Goal: Task Accomplishment & Management: Use online tool/utility

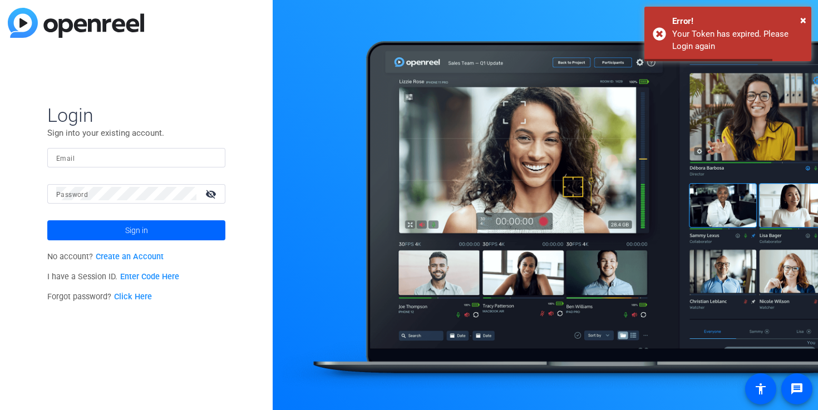
click at [142, 148] on div at bounding box center [136, 157] width 160 height 19
click at [142, 152] on input "Email" at bounding box center [136, 157] width 160 height 13
type input "mixtli@lunariomedia.com"
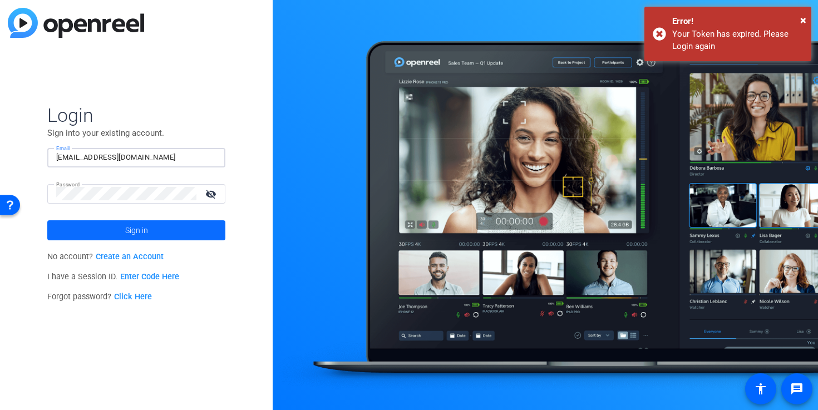
click at [154, 228] on span at bounding box center [136, 230] width 178 height 27
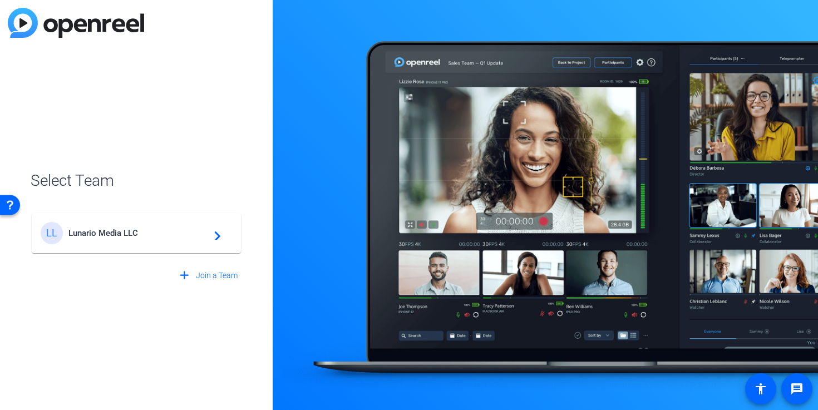
click at [98, 250] on mat-card-content "LL Lunario Media LLC navigate_next" at bounding box center [136, 233] width 209 height 40
click at [111, 232] on div "LL Lunario Media LLC navigate_next" at bounding box center [136, 227] width 211 height 53
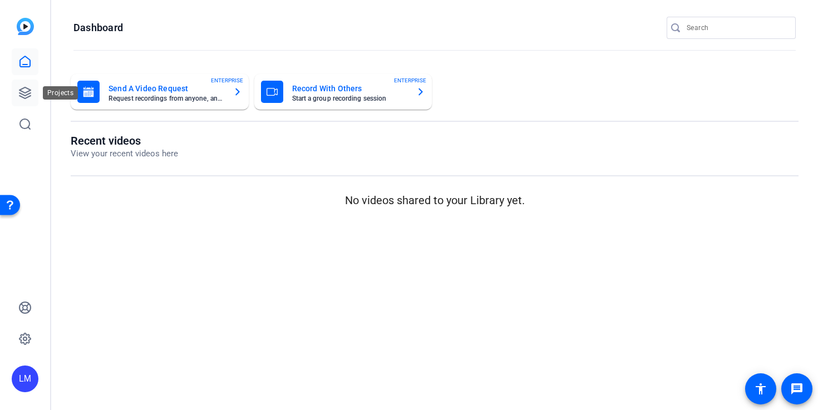
click at [17, 88] on link at bounding box center [25, 93] width 27 height 27
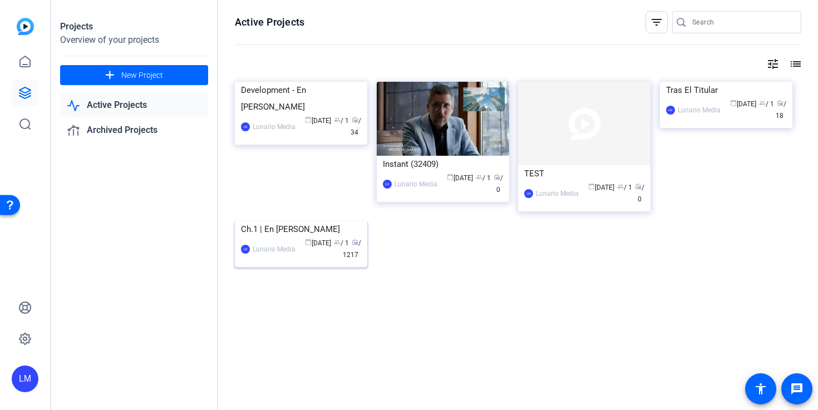
click at [303, 221] on img at bounding box center [301, 221] width 132 height 0
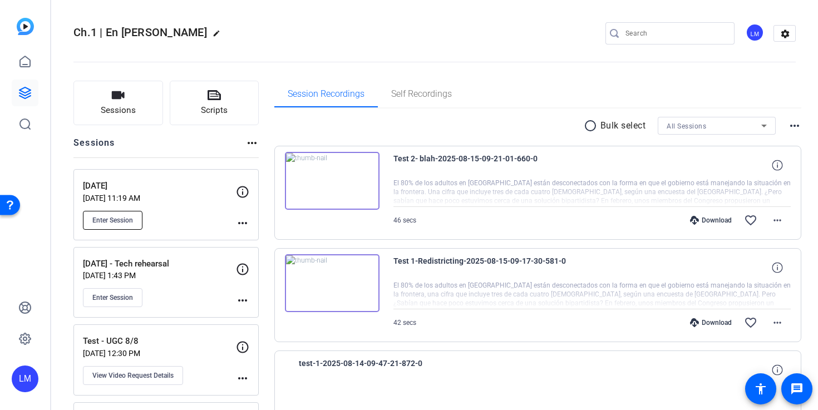
click at [123, 223] on span "Enter Session" at bounding box center [112, 220] width 41 height 9
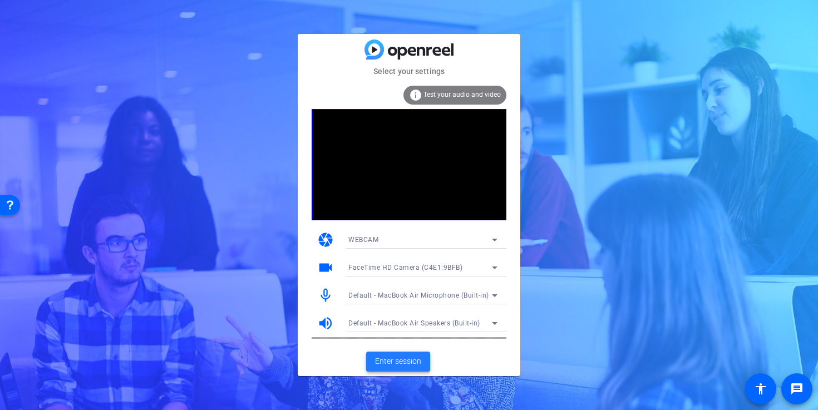
click at [370, 369] on span at bounding box center [398, 361] width 64 height 27
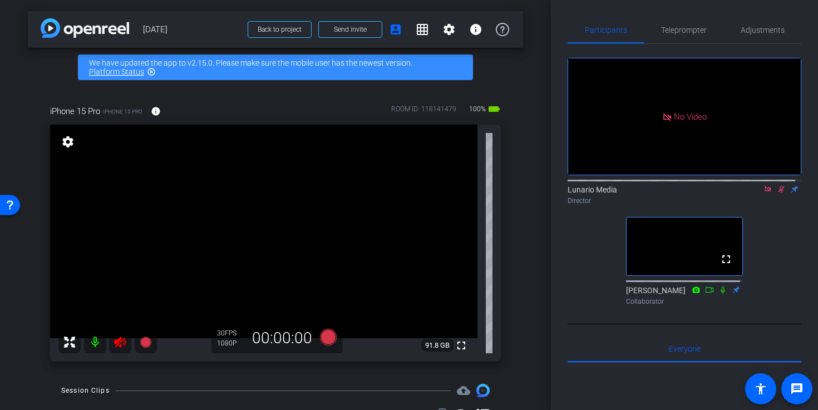
click at [777, 193] on icon at bounding box center [781, 189] width 9 height 8
click at [124, 339] on icon at bounding box center [120, 342] width 12 height 11
click at [540, 242] on div "arrow_back 8/18/25 Back to project Send invite account_box grid_on settings inf…" at bounding box center [275, 205] width 551 height 410
click at [690, 26] on span "Teleprompter" at bounding box center [684, 30] width 46 height 8
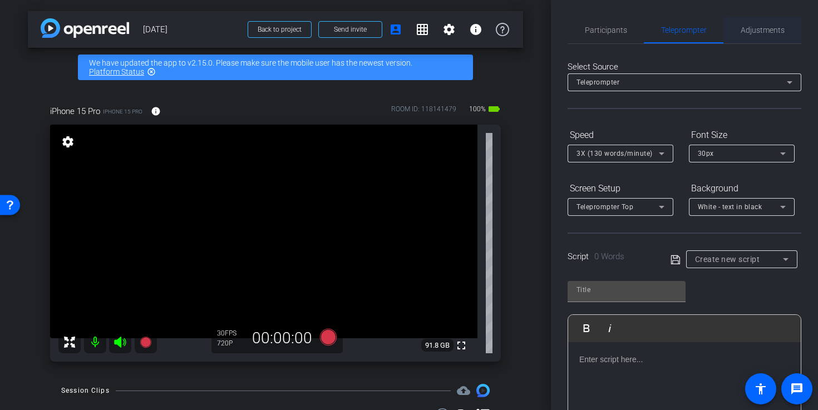
click at [740, 32] on span "Adjustments" at bounding box center [762, 30] width 44 height 8
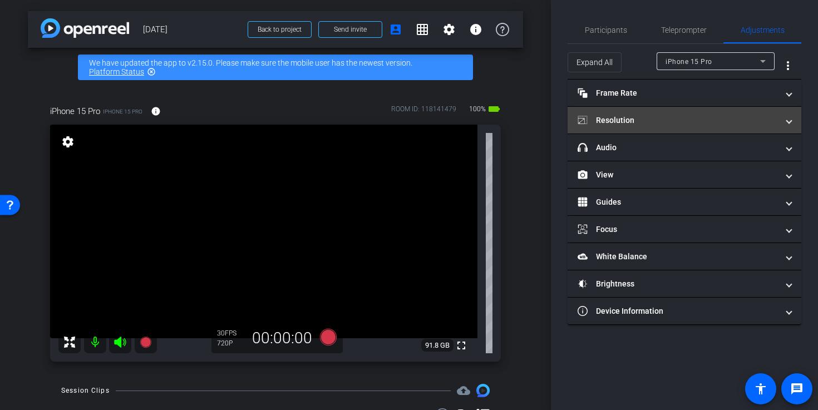
click at [675, 117] on mat-panel-title "Resolution" at bounding box center [677, 121] width 200 height 12
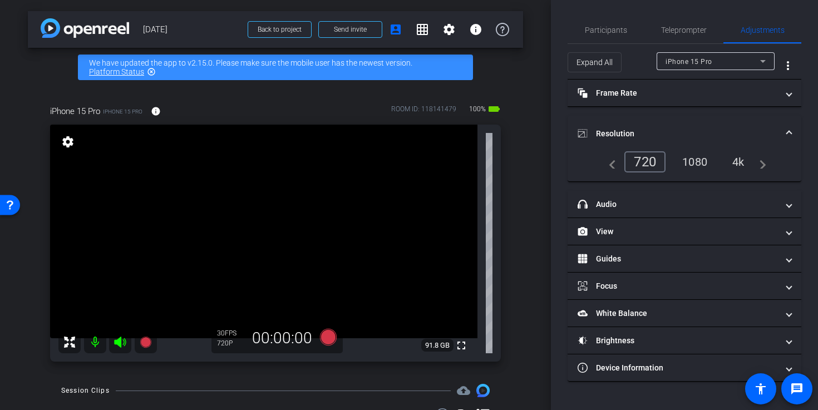
click at [694, 157] on div "1080" at bounding box center [695, 161] width 42 height 19
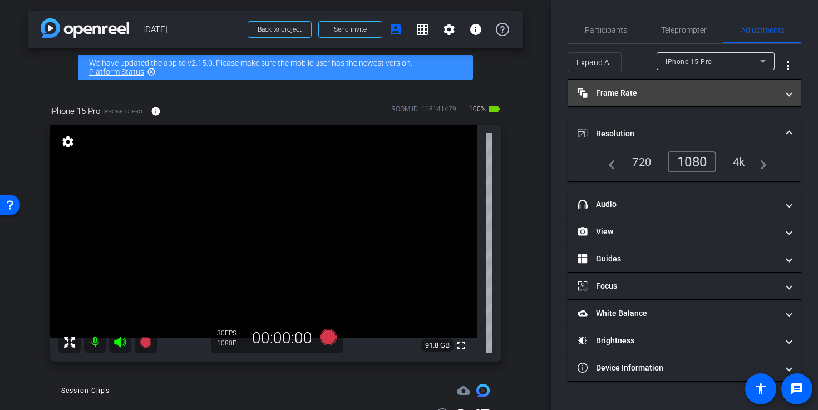
click at [697, 97] on mat-panel-title "Frame Rate Frame Rate" at bounding box center [677, 93] width 200 height 12
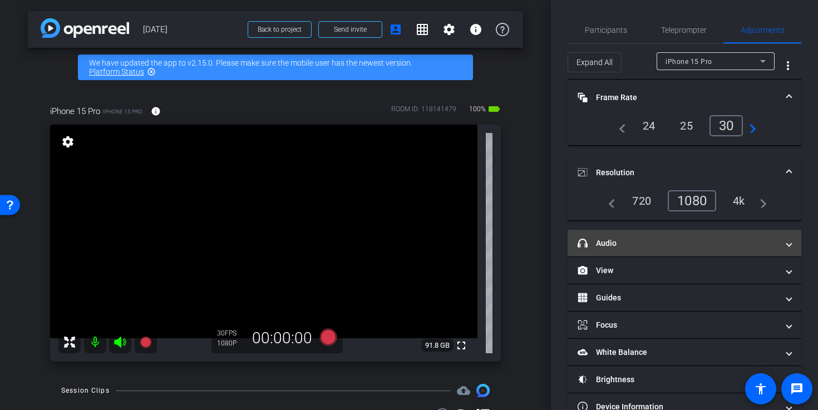
click at [708, 236] on mat-expansion-panel-header "headphone icon Audio" at bounding box center [684, 243] width 234 height 27
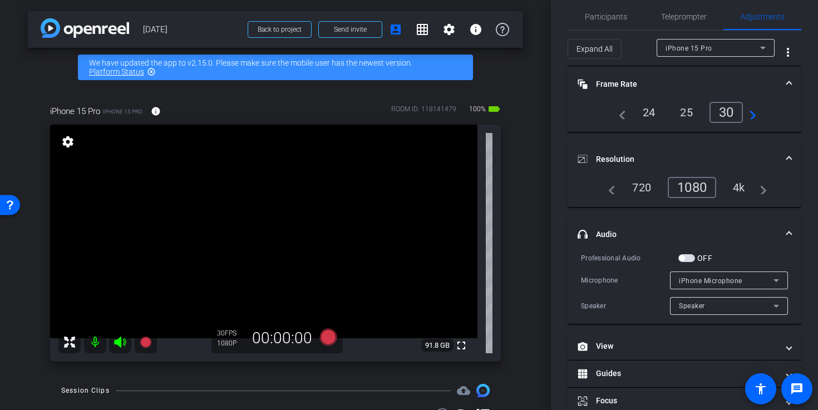
scroll to position [14, 0]
click at [698, 275] on div "iPhone Microphone" at bounding box center [726, 280] width 95 height 14
click at [721, 231] on div at bounding box center [409, 205] width 818 height 410
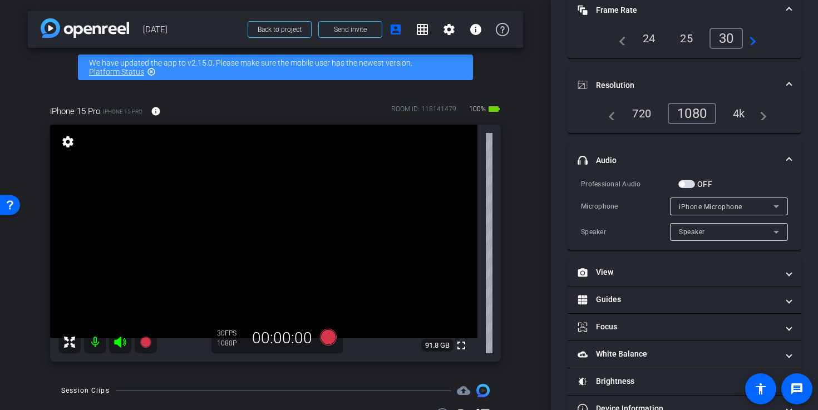
scroll to position [88, 0]
click at [682, 179] on div "OFF" at bounding box center [695, 182] width 34 height 11
click at [684, 181] on span "button" at bounding box center [682, 183] width 6 height 6
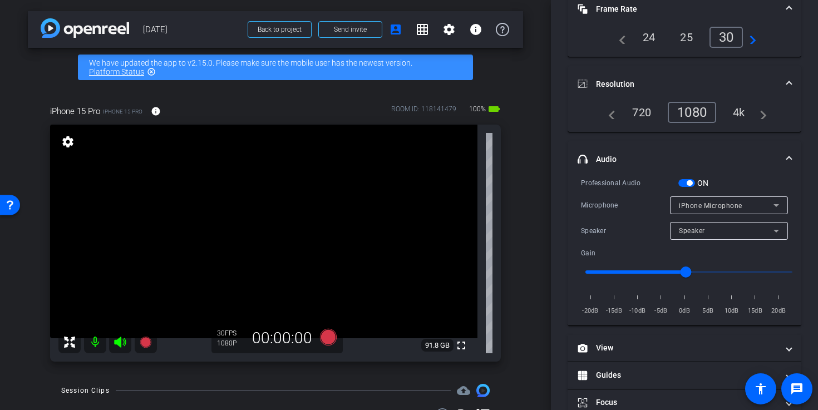
click at [703, 209] on div "iPhone Microphone" at bounding box center [726, 206] width 95 height 14
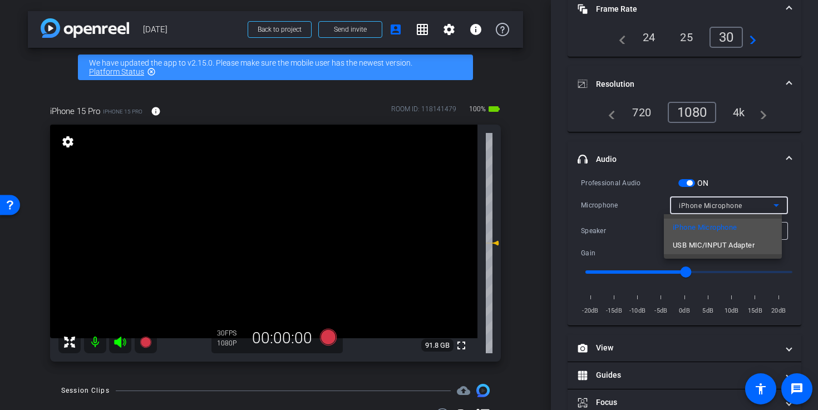
click at [702, 240] on span "USB MIC/INPUT Adapter" at bounding box center [714, 245] width 82 height 13
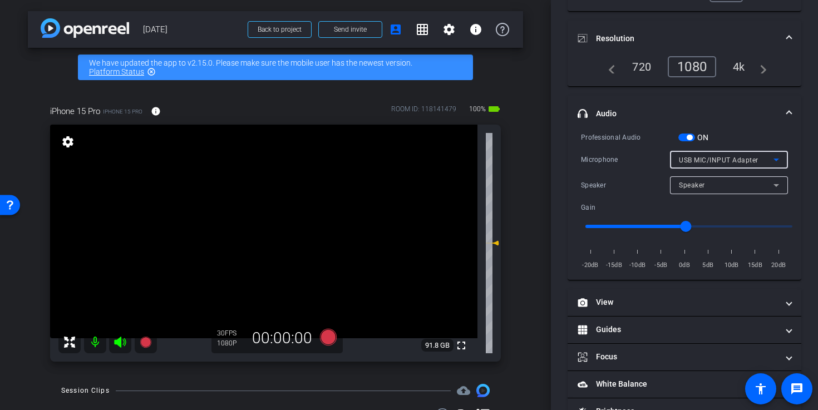
scroll to position [135, 0]
click at [787, 108] on span at bounding box center [789, 113] width 4 height 12
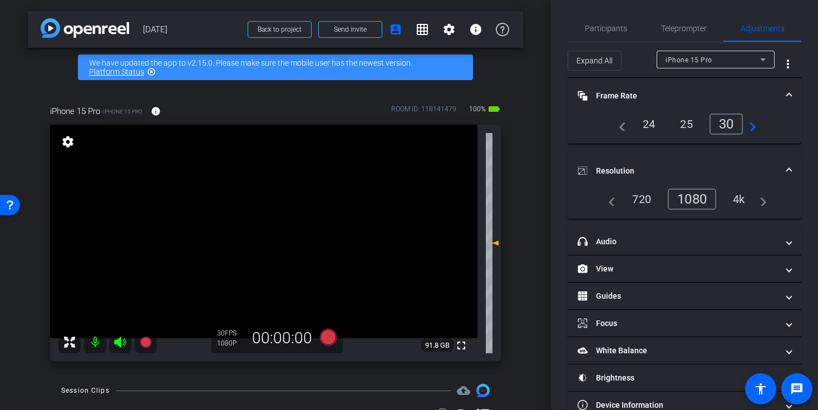
scroll to position [0, 0]
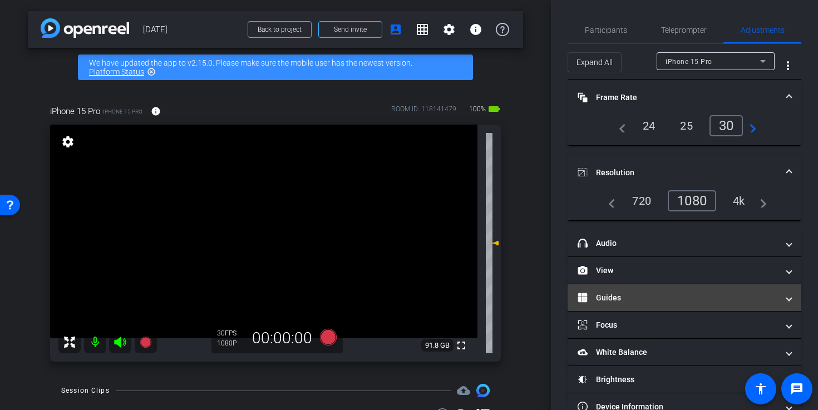
click at [679, 304] on mat-expansion-panel-header "Guides" at bounding box center [684, 297] width 234 height 27
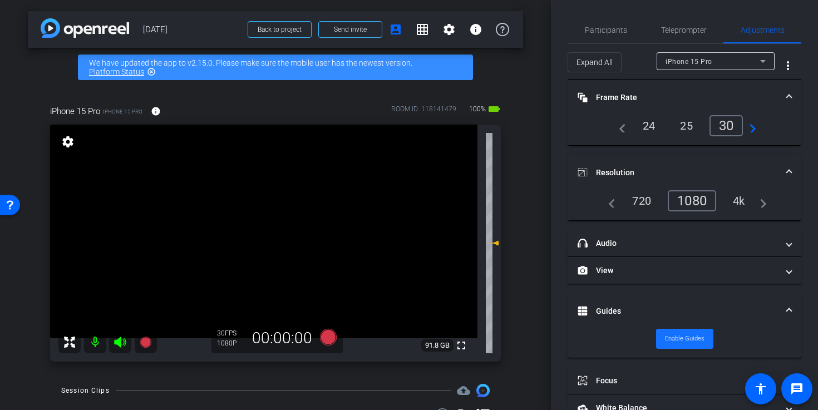
click at [681, 342] on span "Enable Guides" at bounding box center [684, 338] width 39 height 17
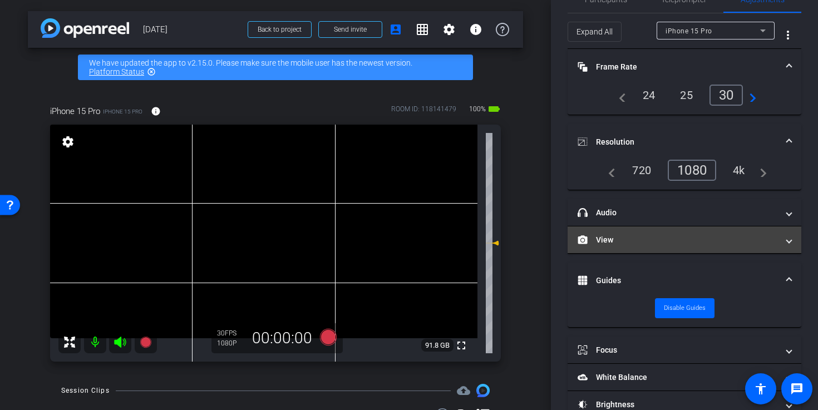
scroll to position [48, 0]
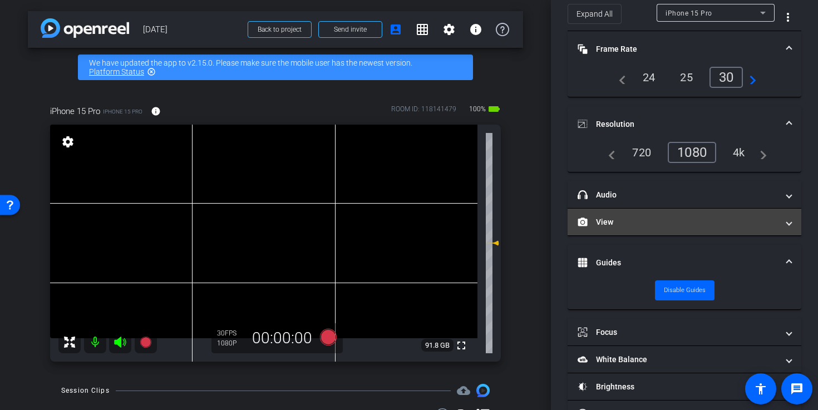
click at [678, 214] on mat-expansion-panel-header "View" at bounding box center [684, 222] width 234 height 27
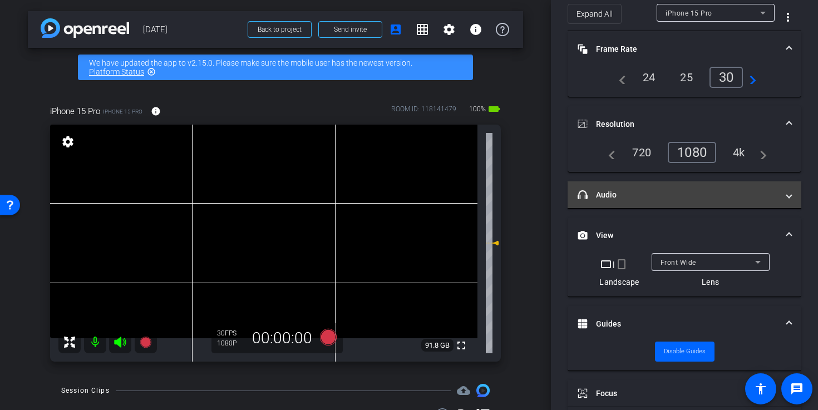
scroll to position [0, 0]
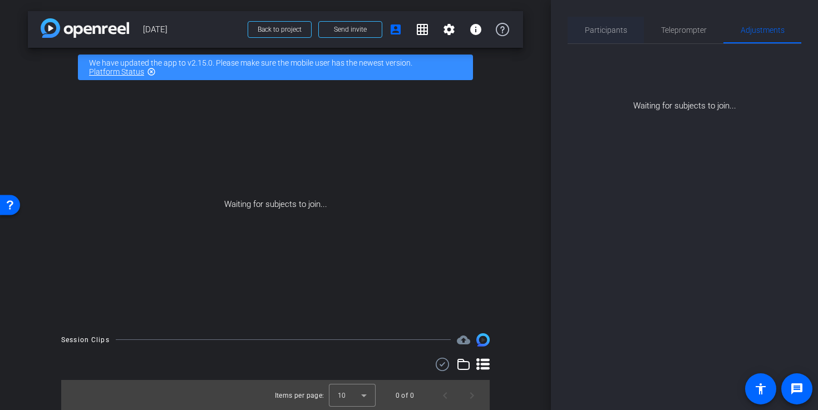
click at [590, 26] on span "Participants" at bounding box center [606, 30] width 42 height 8
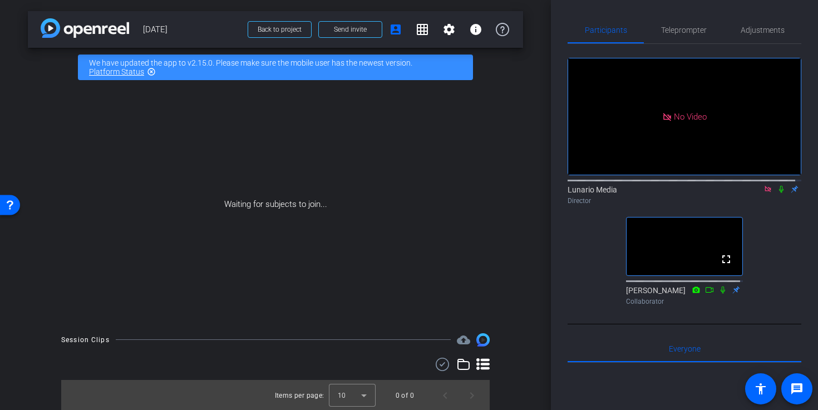
scroll to position [1, 0]
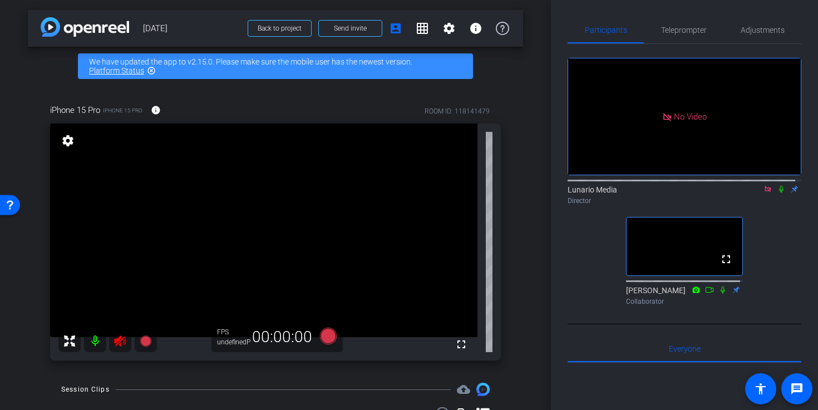
click at [121, 344] on icon at bounding box center [120, 340] width 12 height 11
click at [112, 347] on div at bounding box center [107, 341] width 98 height 22
click at [116, 343] on div at bounding box center [107, 341] width 98 height 22
click at [121, 344] on icon at bounding box center [119, 340] width 13 height 13
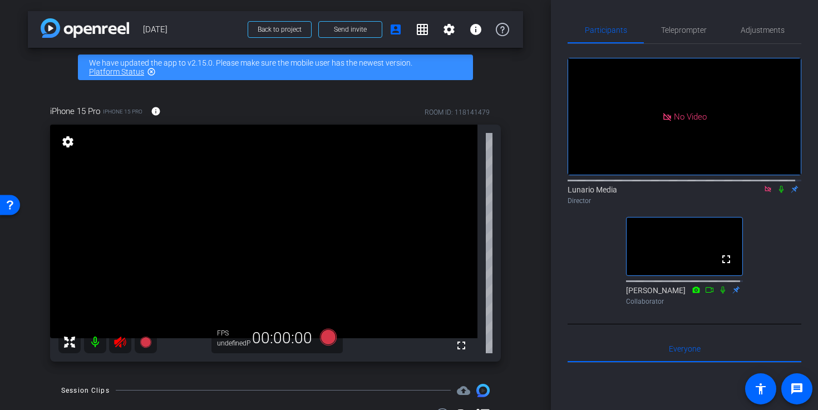
click at [124, 339] on icon at bounding box center [119, 341] width 13 height 13
click at [683, 33] on span "Teleprompter" at bounding box center [684, 30] width 46 height 8
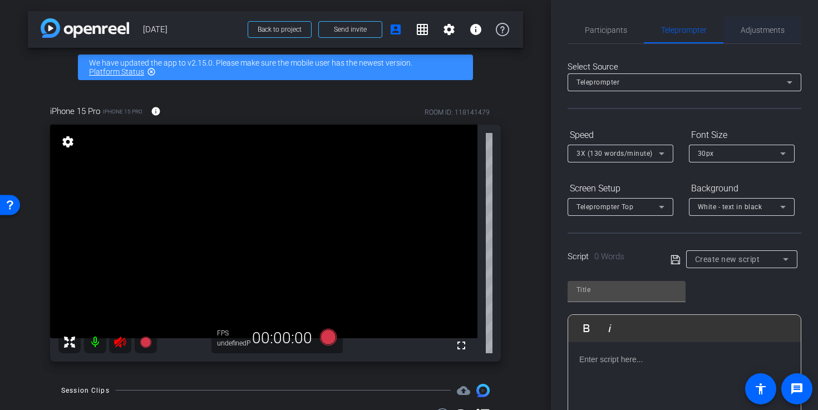
click at [748, 27] on span "Adjustments" at bounding box center [762, 30] width 44 height 8
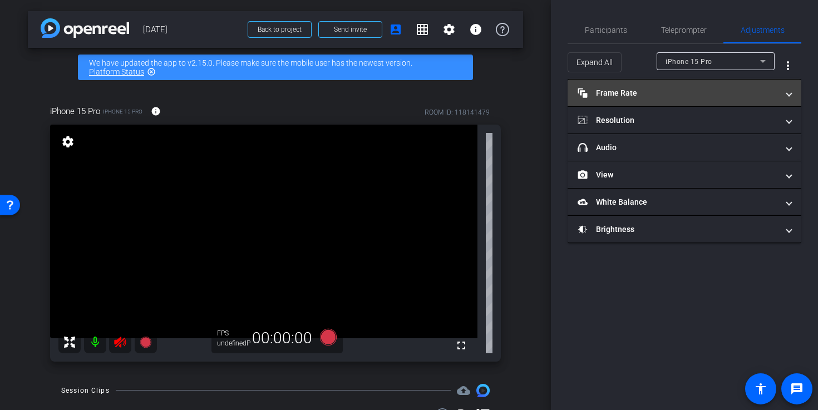
click at [688, 88] on mat-panel-title "Frame Rate Frame Rate" at bounding box center [677, 93] width 200 height 12
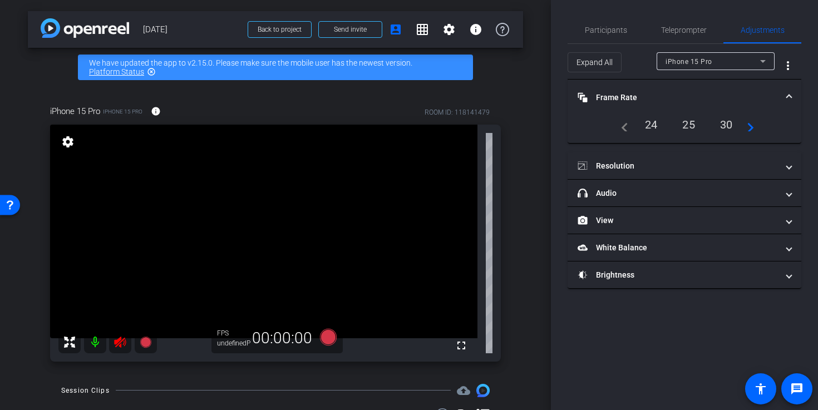
click at [721, 123] on div "30" at bounding box center [725, 124] width 29 height 19
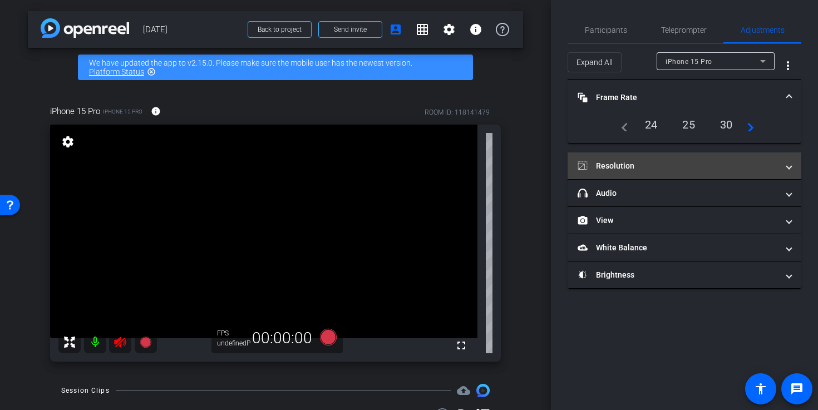
click at [706, 159] on mat-expansion-panel-header "Resolution" at bounding box center [684, 165] width 234 height 27
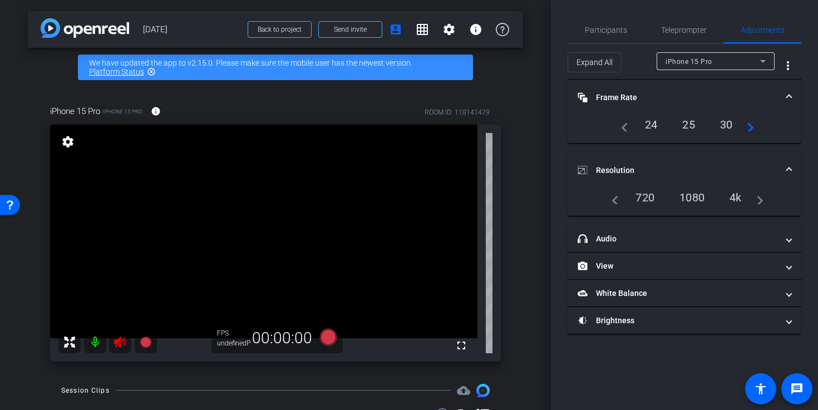
click at [699, 194] on div "1080" at bounding box center [692, 197] width 42 height 19
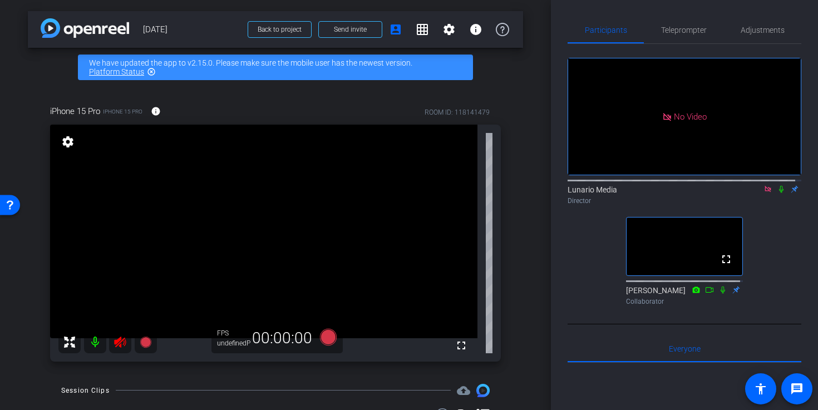
click at [121, 343] on icon at bounding box center [119, 341] width 13 height 13
click at [749, 43] on div "Participants Teleprompter Adjustments" at bounding box center [684, 30] width 234 height 27
click at [750, 37] on span "Adjustments" at bounding box center [762, 30] width 44 height 27
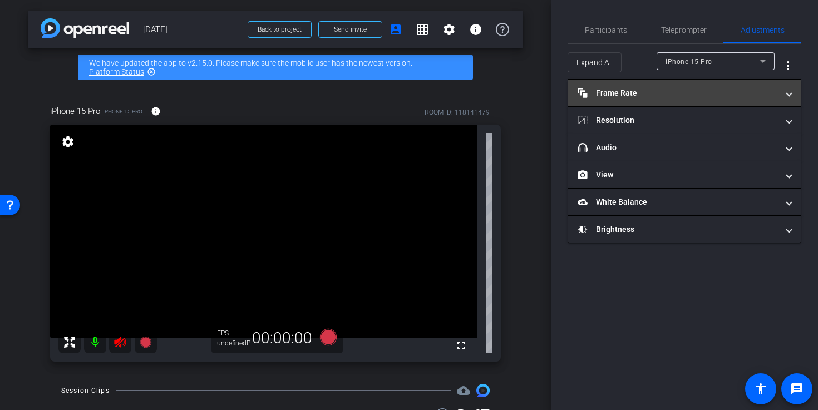
click at [681, 85] on mat-expansion-panel-header "Frame Rate Frame Rate" at bounding box center [684, 93] width 234 height 27
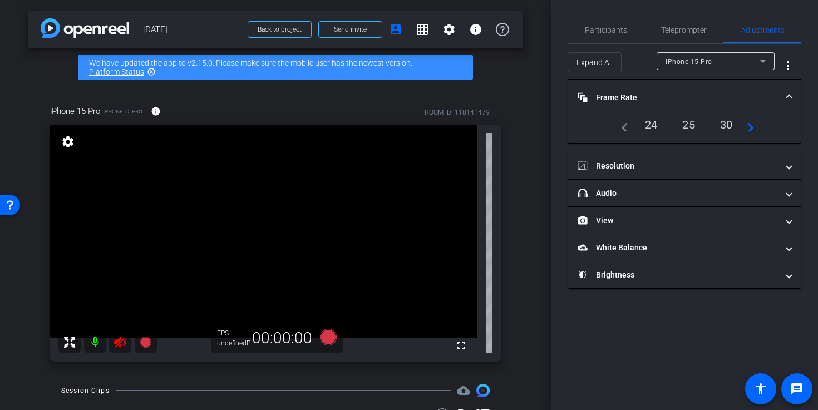
click at [730, 125] on div "30" at bounding box center [725, 124] width 29 height 19
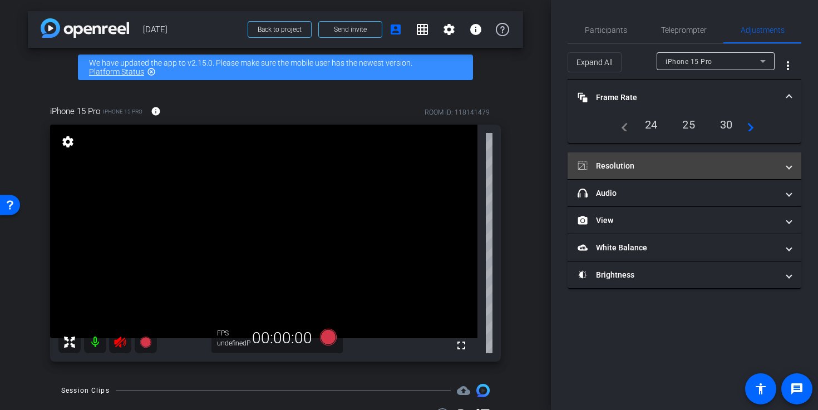
click at [686, 166] on mat-panel-title "Resolution" at bounding box center [677, 166] width 200 height 12
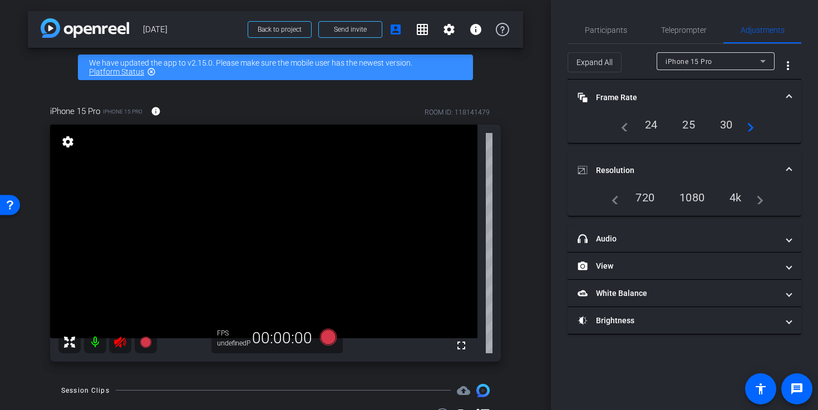
click at [694, 194] on div "1080" at bounding box center [692, 197] width 42 height 19
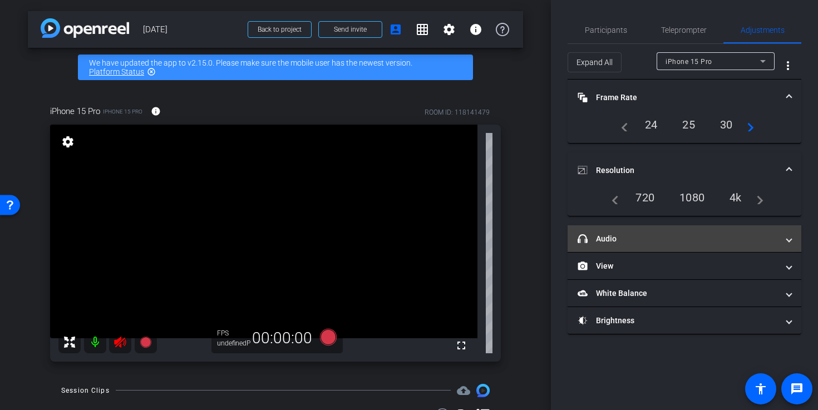
click at [675, 236] on mat-panel-title "headphone icon Audio" at bounding box center [677, 239] width 200 height 12
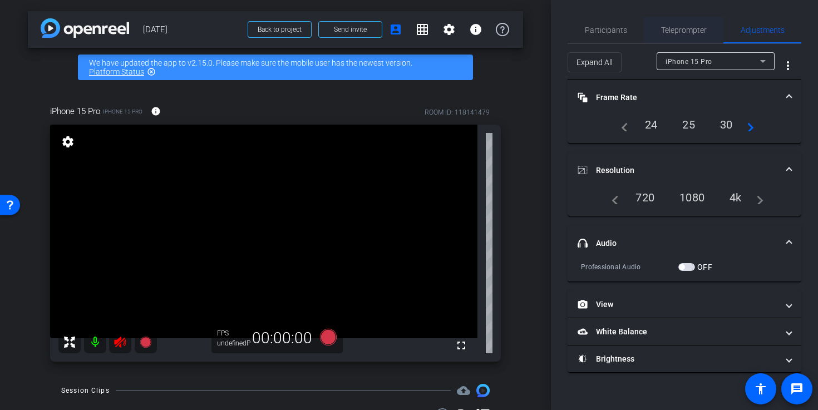
click at [681, 26] on span "Teleprompter" at bounding box center [684, 30] width 46 height 8
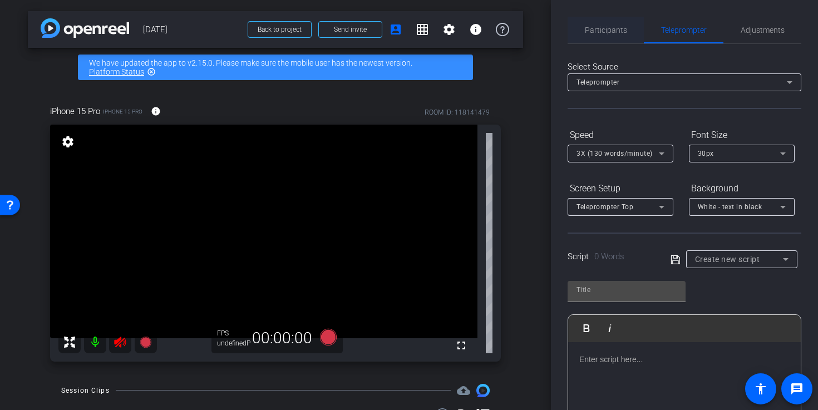
click at [602, 31] on span "Participants" at bounding box center [606, 30] width 42 height 8
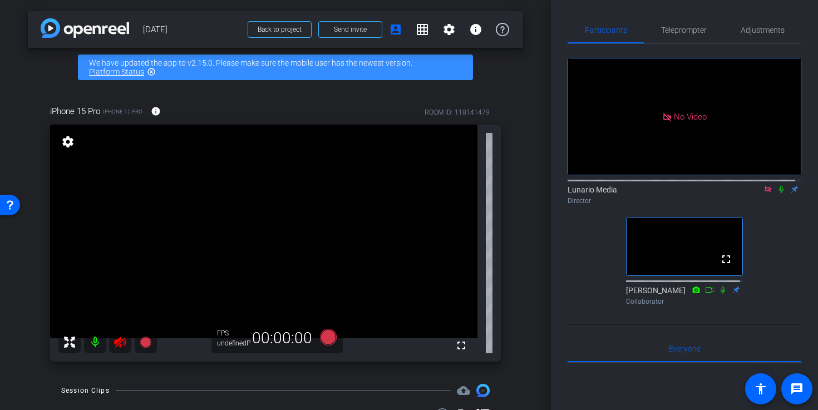
click at [118, 345] on icon at bounding box center [119, 341] width 13 height 13
click at [121, 348] on div at bounding box center [107, 342] width 98 height 22
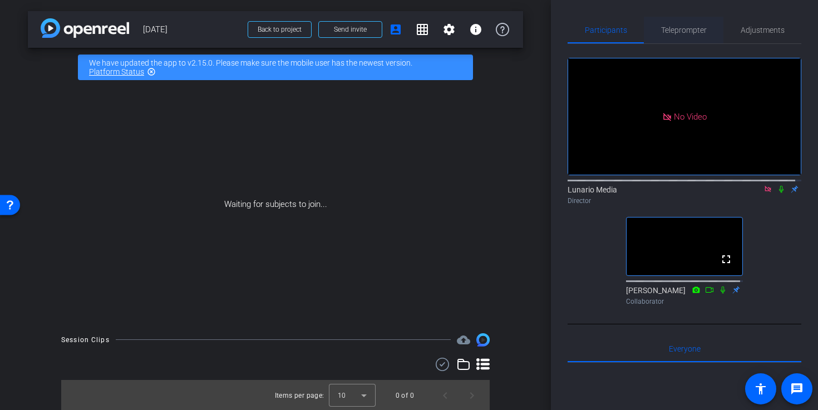
click at [698, 24] on span "Teleprompter" at bounding box center [684, 30] width 46 height 27
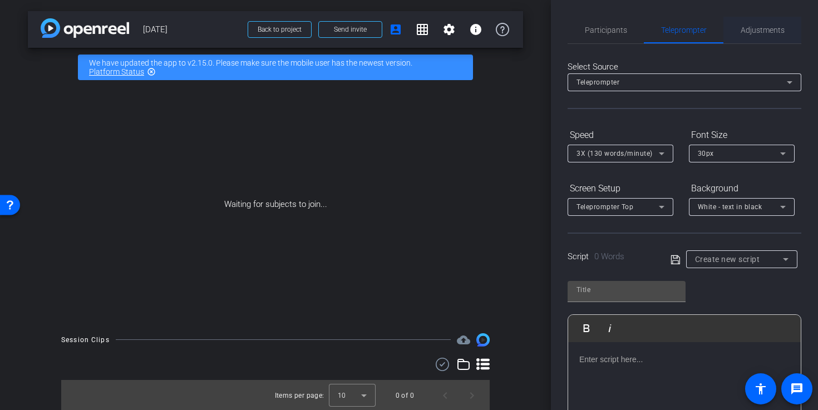
click at [768, 41] on span "Adjustments" at bounding box center [762, 30] width 44 height 27
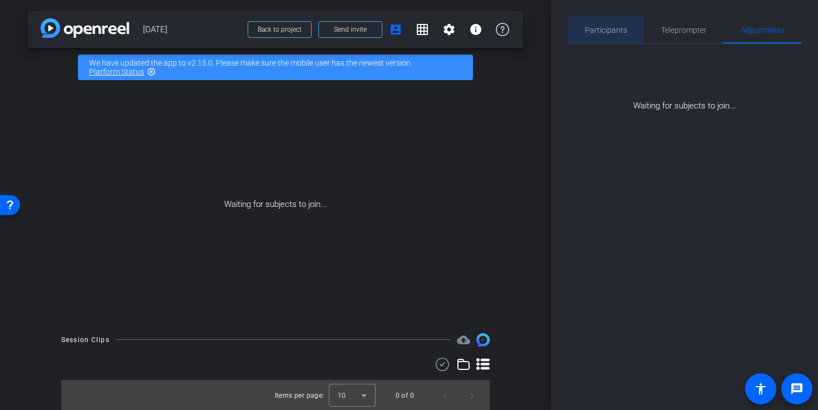
click at [584, 28] on div "Participants" at bounding box center [605, 30] width 76 height 27
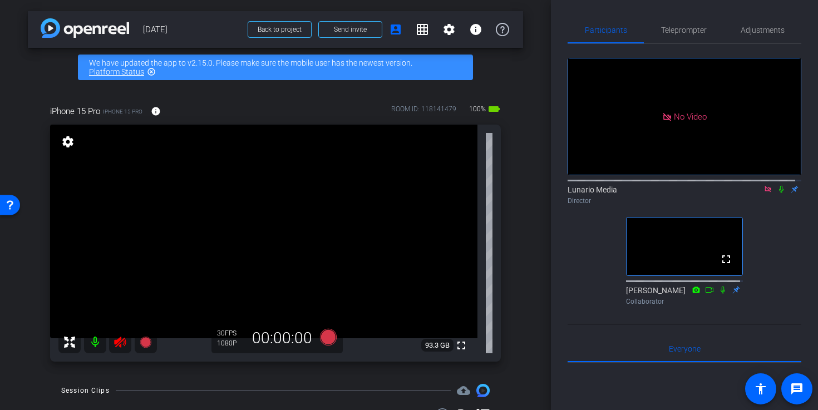
click at [127, 342] on mat-icon at bounding box center [120, 342] width 22 height 22
click at [756, 30] on span "Adjustments" at bounding box center [762, 30] width 44 height 8
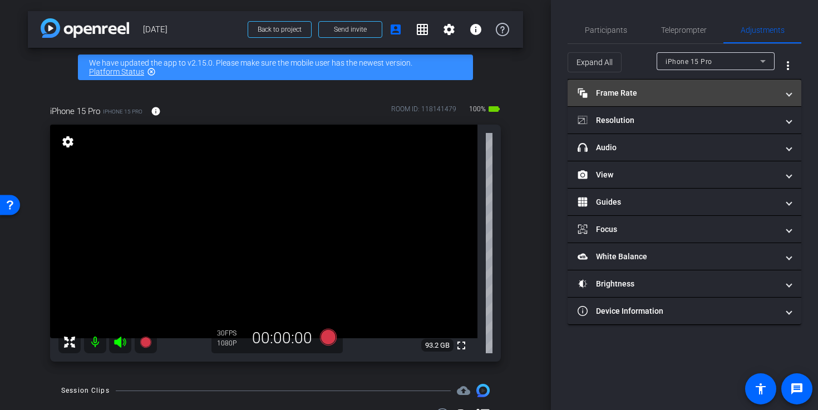
click at [707, 102] on mat-expansion-panel-header "Frame Rate Frame Rate" at bounding box center [684, 93] width 234 height 27
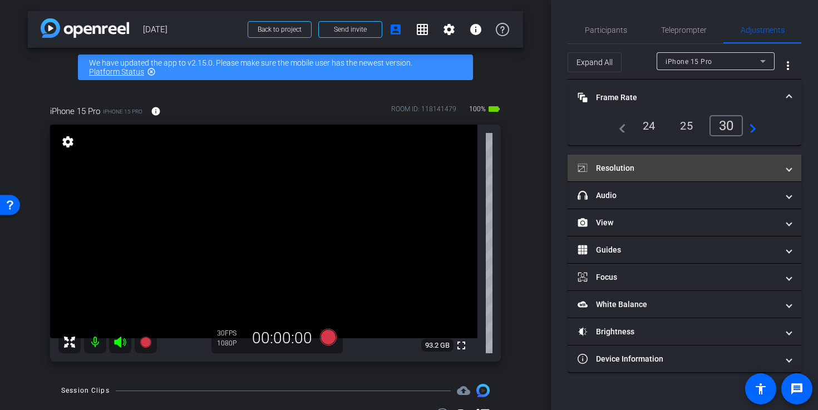
click at [735, 164] on mat-panel-title "Resolution" at bounding box center [677, 168] width 200 height 12
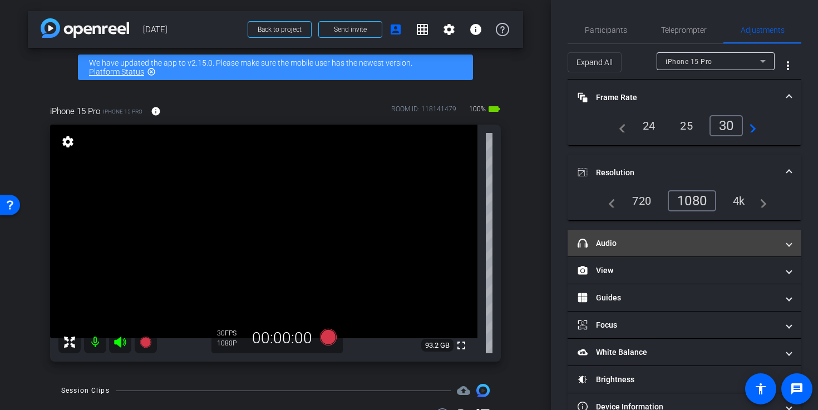
click at [740, 241] on mat-panel-title "headphone icon Audio" at bounding box center [677, 244] width 200 height 12
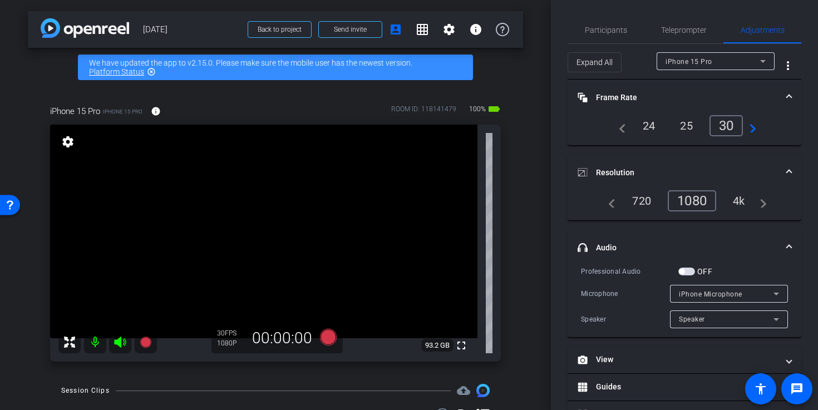
click at [685, 273] on span "button" at bounding box center [686, 272] width 17 height 8
click at [701, 293] on span "iPhone Microphone" at bounding box center [710, 294] width 63 height 8
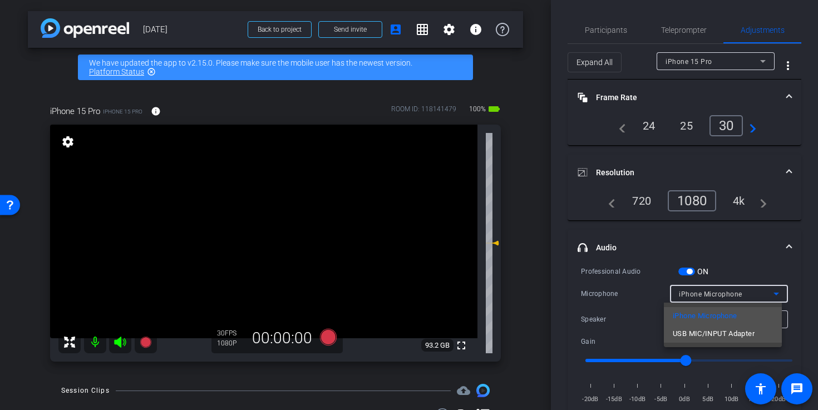
click at [705, 329] on span "USB MIC/INPUT Adapter" at bounding box center [714, 333] width 82 height 13
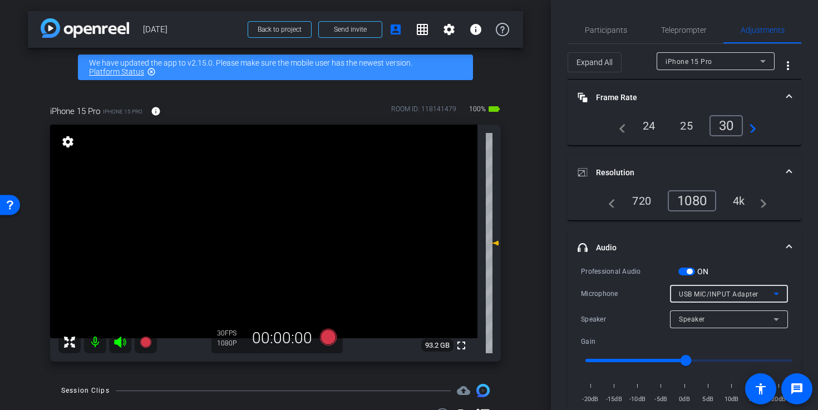
click at [787, 240] on mat-expansion-panel-header "headphone icon Audio" at bounding box center [684, 248] width 234 height 36
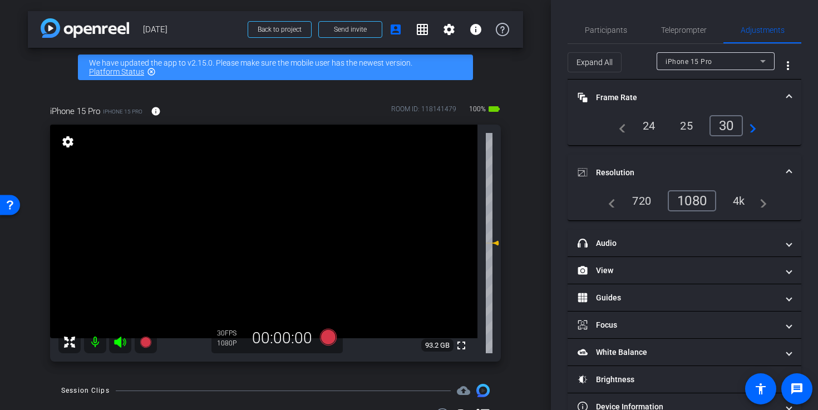
click at [787, 173] on mat-expansion-panel-header "Resolution" at bounding box center [684, 173] width 234 height 36
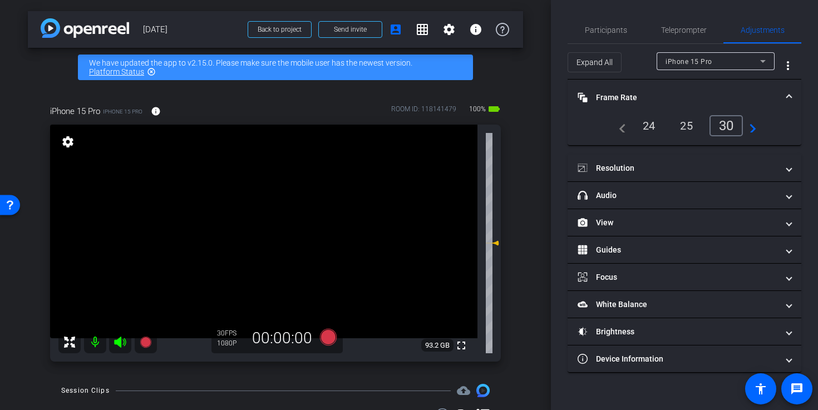
click at [785, 93] on span "Frame Rate Frame Rate" at bounding box center [681, 98] width 209 height 12
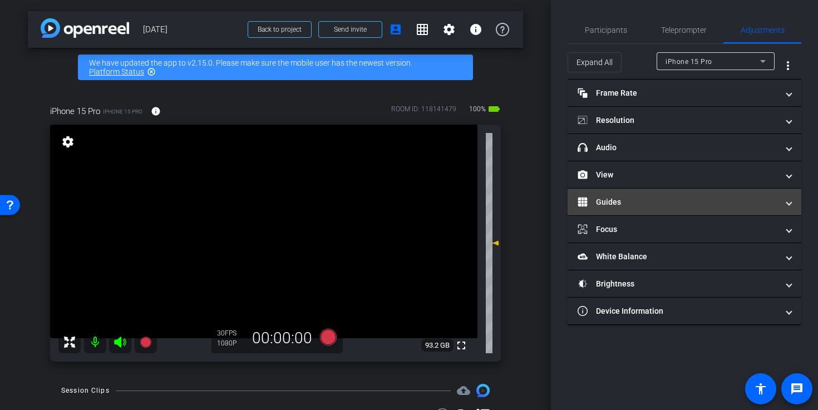
click at [656, 207] on mat-panel-title "Guides" at bounding box center [677, 202] width 200 height 12
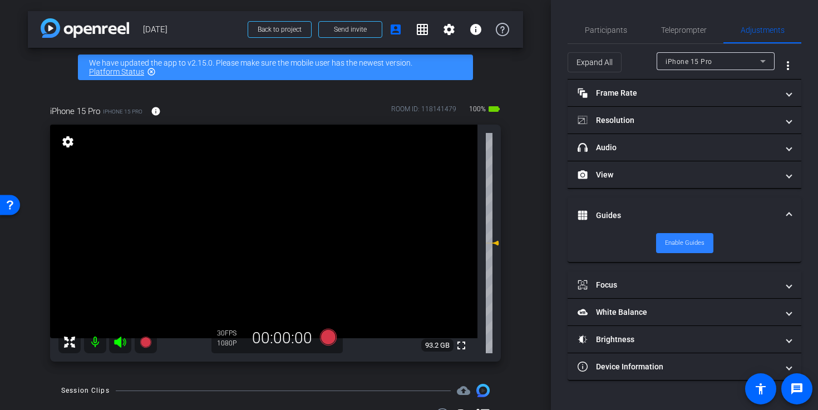
click at [680, 244] on span "Enable Guides" at bounding box center [684, 243] width 39 height 17
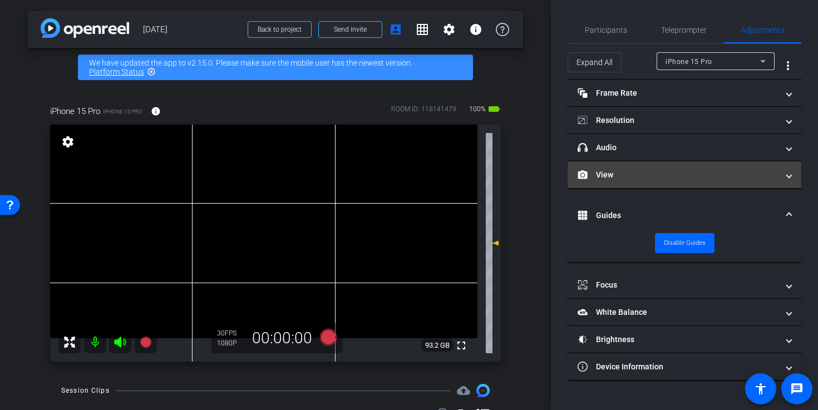
click at [670, 172] on mat-panel-title "View" at bounding box center [677, 175] width 200 height 12
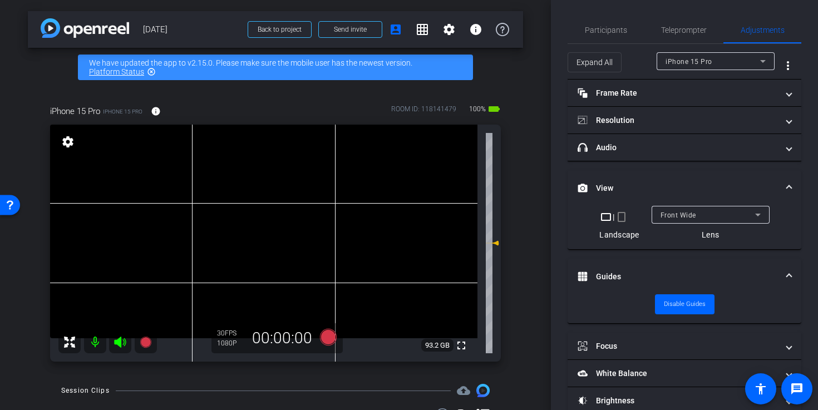
click at [701, 217] on div "Front Wide" at bounding box center [707, 215] width 95 height 14
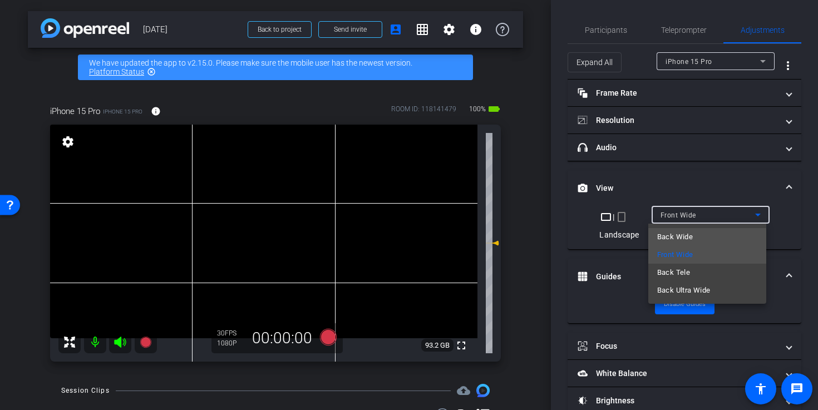
click at [697, 235] on mat-option "Back Wide" at bounding box center [707, 237] width 118 height 18
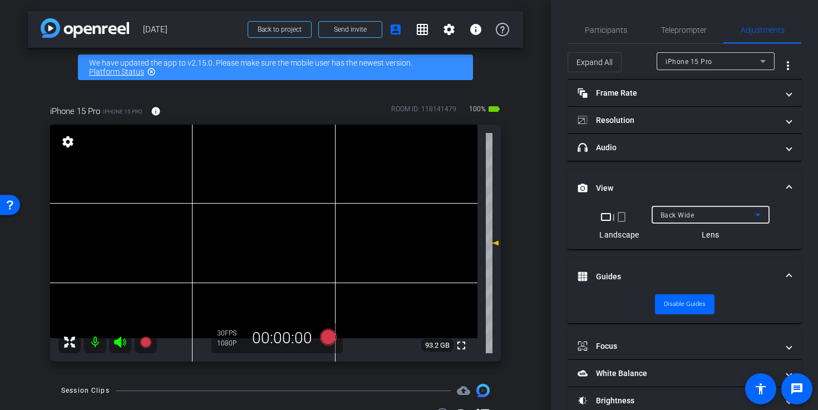
click at [779, 182] on span "View" at bounding box center [681, 188] width 209 height 12
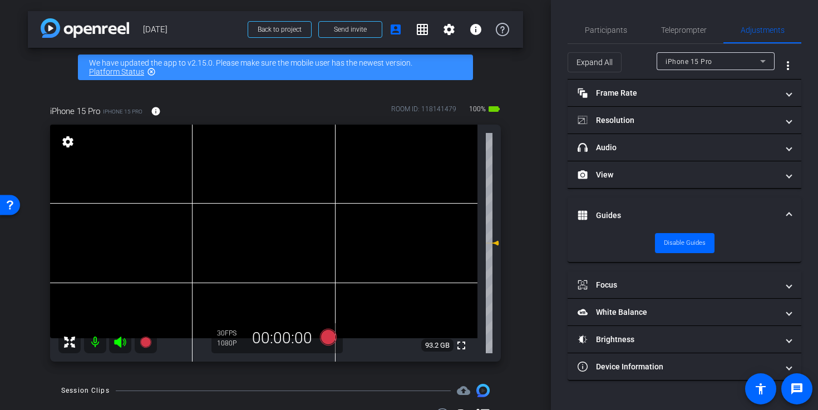
click at [788, 213] on span at bounding box center [789, 216] width 4 height 12
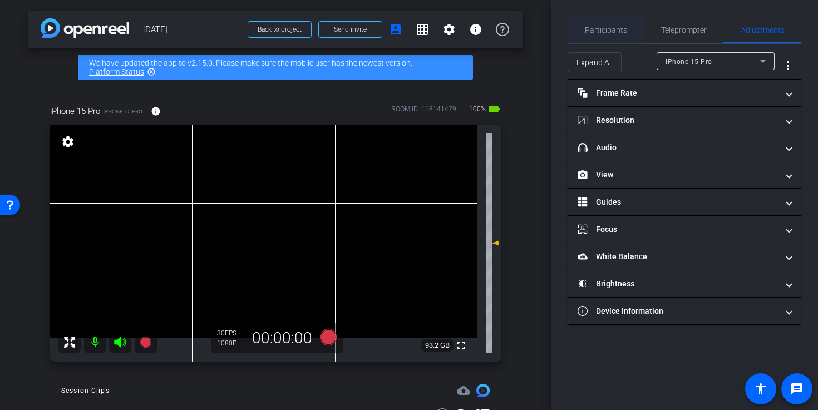
click at [606, 29] on span "Participants" at bounding box center [606, 30] width 42 height 8
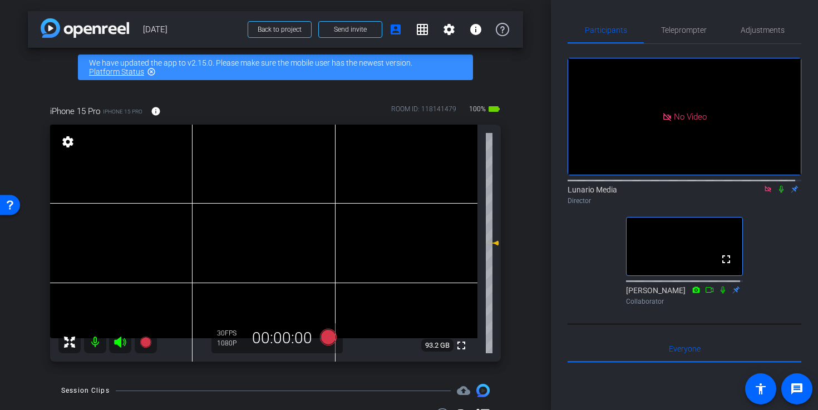
click at [264, 231] on video at bounding box center [263, 232] width 427 height 214
click at [747, 30] on span "Adjustments" at bounding box center [762, 30] width 44 height 8
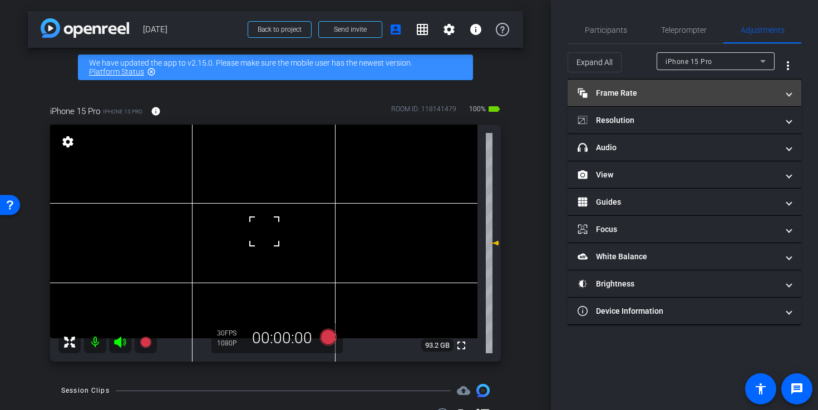
click at [708, 85] on mat-expansion-panel-header "Frame Rate Frame Rate" at bounding box center [684, 93] width 234 height 27
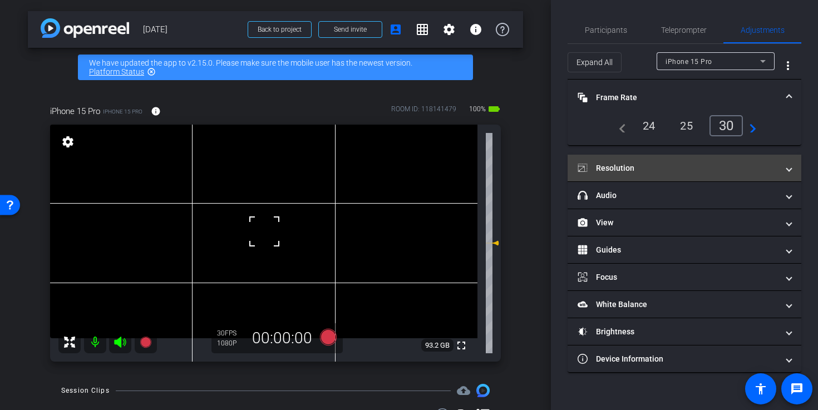
click at [712, 167] on mat-panel-title "Resolution" at bounding box center [677, 168] width 200 height 12
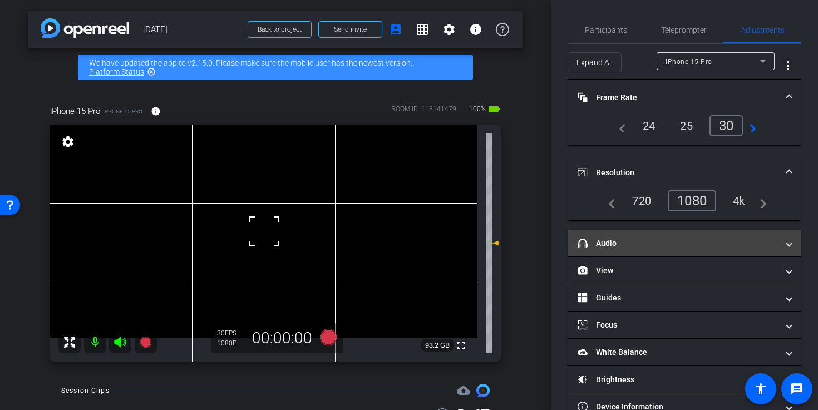
click at [705, 235] on mat-expansion-panel-header "headphone icon Audio" at bounding box center [684, 243] width 234 height 27
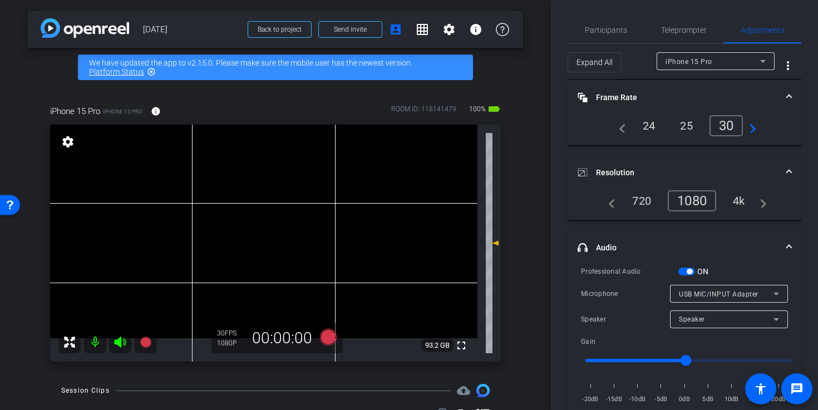
click at [705, 235] on mat-expansion-panel-header "headphone icon Audio" at bounding box center [684, 248] width 234 height 36
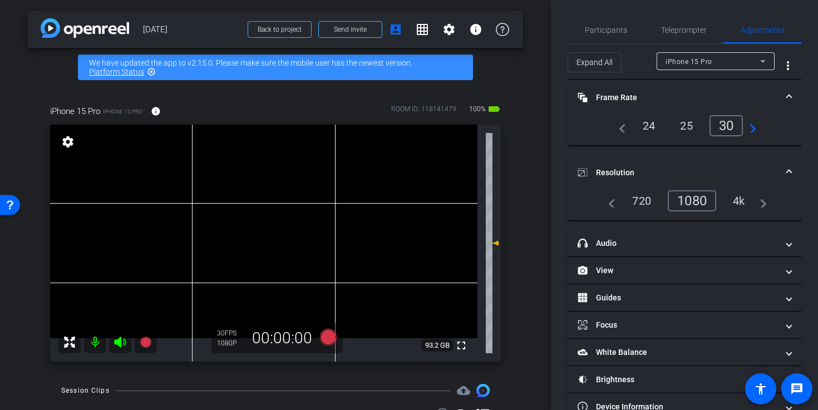
drag, startPoint x: 733, startPoint y: 166, endPoint x: 740, endPoint y: 134, distance: 33.6
click at [733, 167] on mat-panel-title "Resolution" at bounding box center [677, 173] width 200 height 12
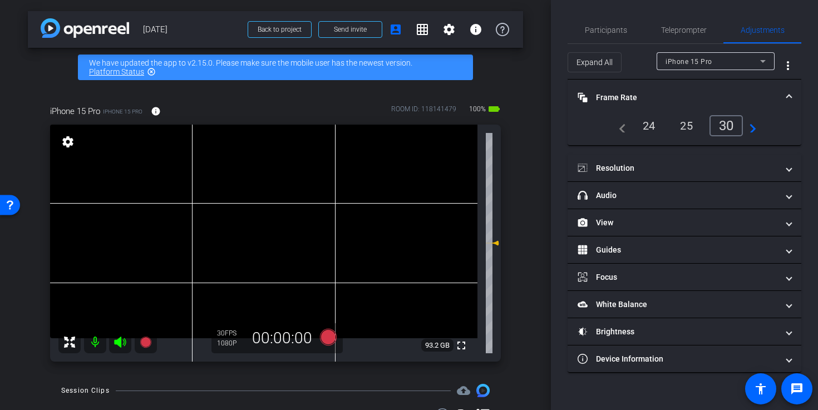
click at [757, 92] on mat-panel-title "Frame Rate Frame Rate" at bounding box center [677, 98] width 200 height 12
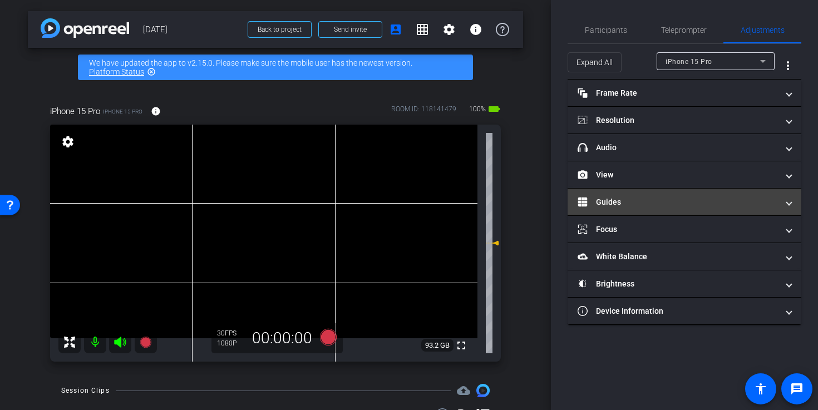
click at [658, 201] on mat-panel-title "Guides" at bounding box center [677, 202] width 200 height 12
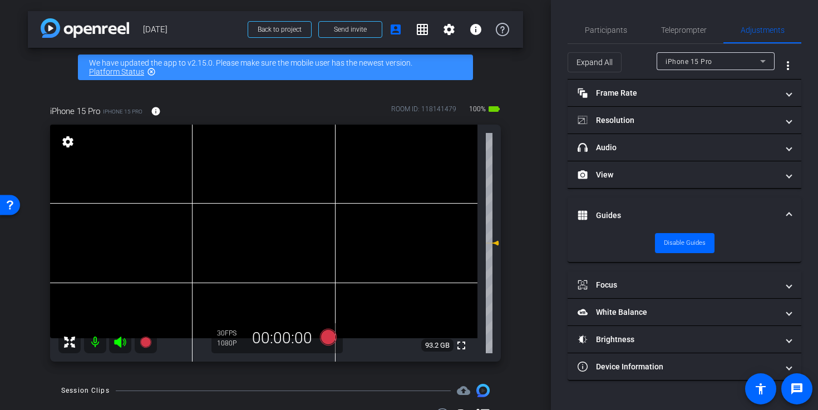
click at [666, 211] on mat-panel-title "Guides" at bounding box center [677, 216] width 200 height 12
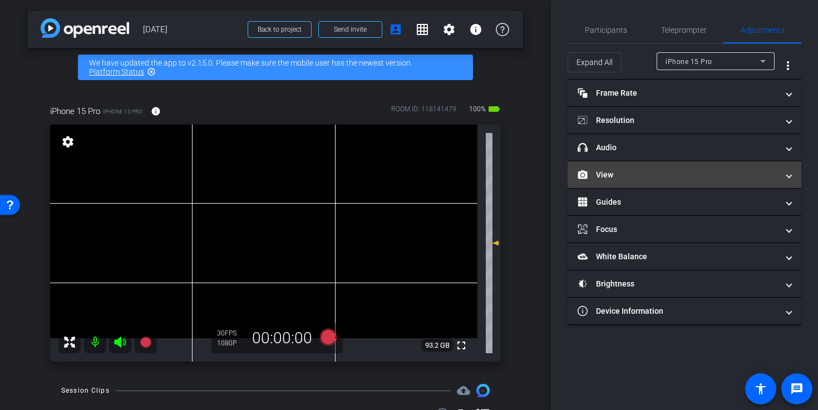
click at [668, 184] on mat-expansion-panel-header "View" at bounding box center [684, 174] width 234 height 27
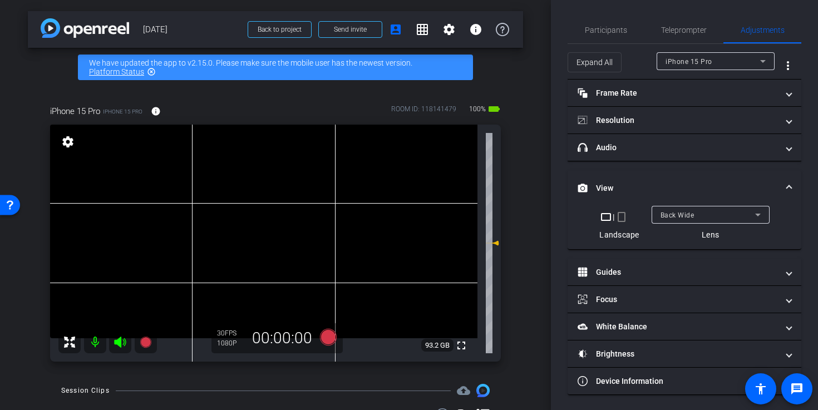
click at [668, 184] on mat-panel-title "View" at bounding box center [677, 188] width 200 height 12
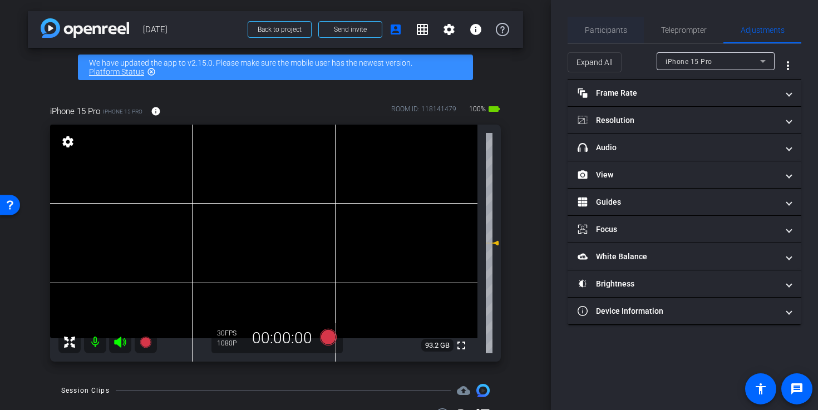
click at [617, 18] on span "Participants" at bounding box center [606, 30] width 42 height 27
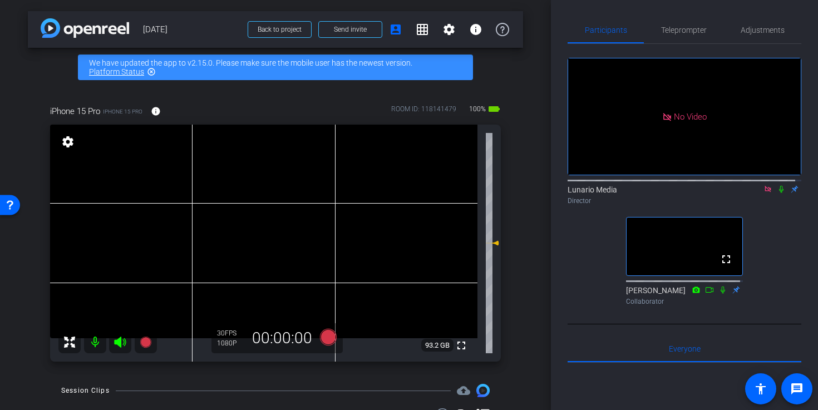
click at [777, 185] on icon at bounding box center [781, 189] width 9 height 8
click at [249, 221] on video at bounding box center [263, 232] width 427 height 214
click at [255, 223] on video at bounding box center [263, 232] width 427 height 214
click at [684, 27] on span "Teleprompter" at bounding box center [684, 30] width 46 height 8
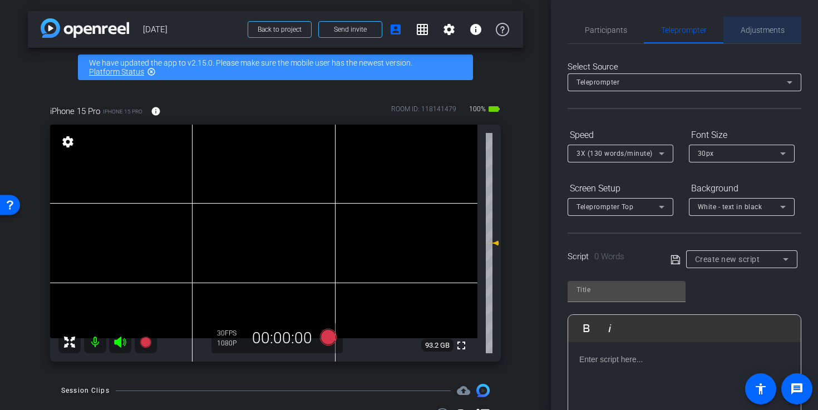
click at [762, 28] on span "Adjustments" at bounding box center [762, 30] width 44 height 8
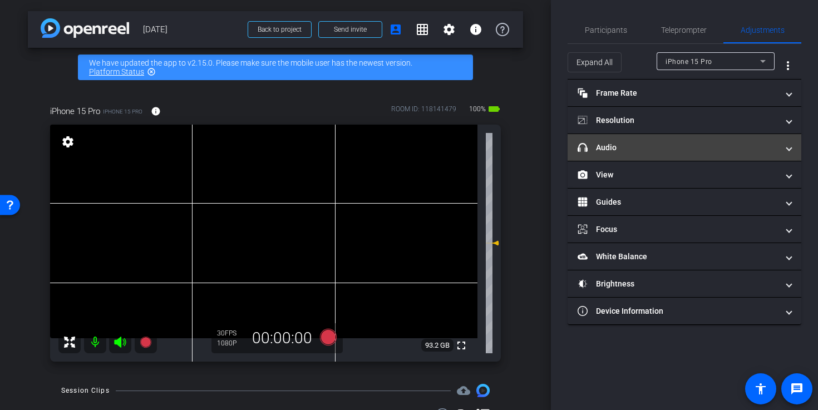
click at [654, 149] on mat-panel-title "headphone icon Audio" at bounding box center [677, 148] width 200 height 12
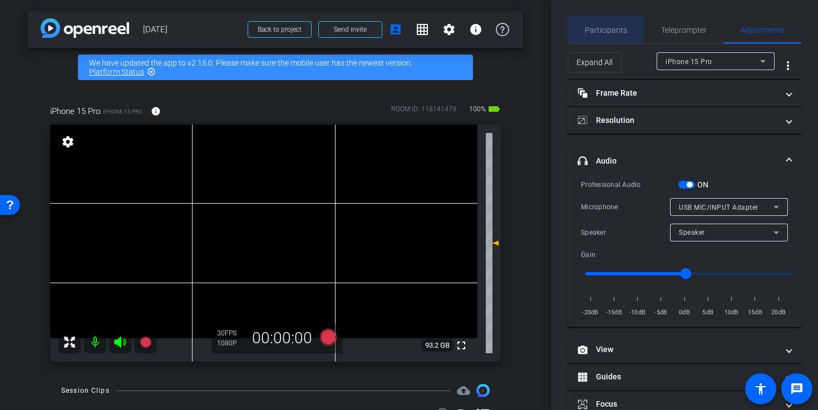
click at [627, 33] on div "Participants" at bounding box center [605, 30] width 76 height 27
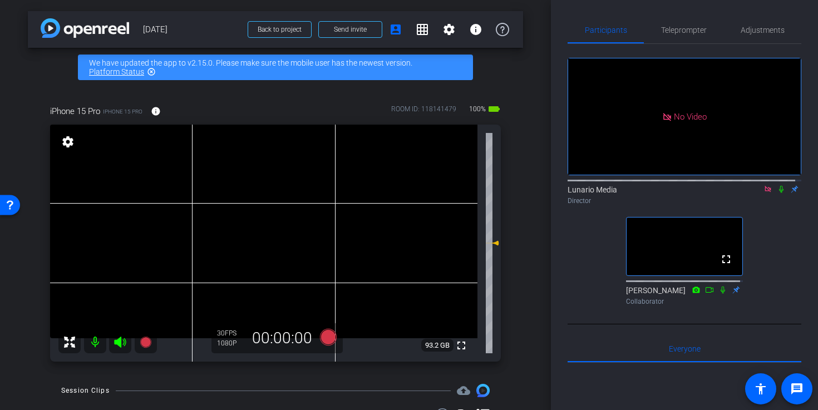
click at [250, 220] on video at bounding box center [263, 232] width 427 height 214
click at [250, 220] on div at bounding box center [250, 220] width 28 height 28
click at [250, 223] on video at bounding box center [263, 232] width 427 height 214
click at [327, 332] on icon at bounding box center [328, 337] width 17 height 17
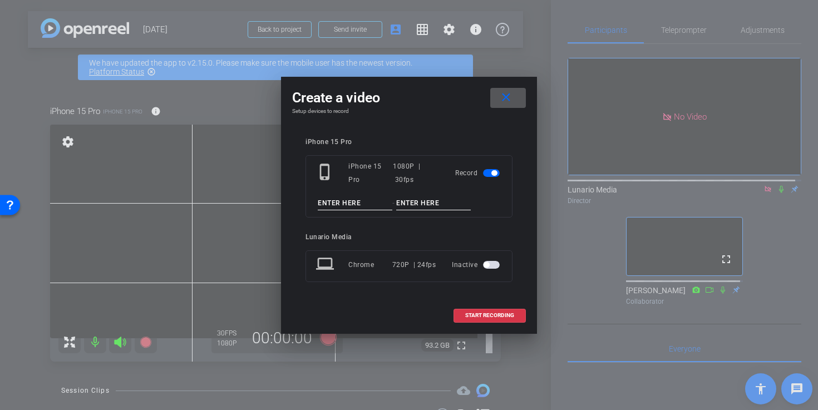
click at [333, 205] on input at bounding box center [355, 203] width 75 height 14
click at [507, 92] on mat-icon "close" at bounding box center [506, 98] width 14 height 14
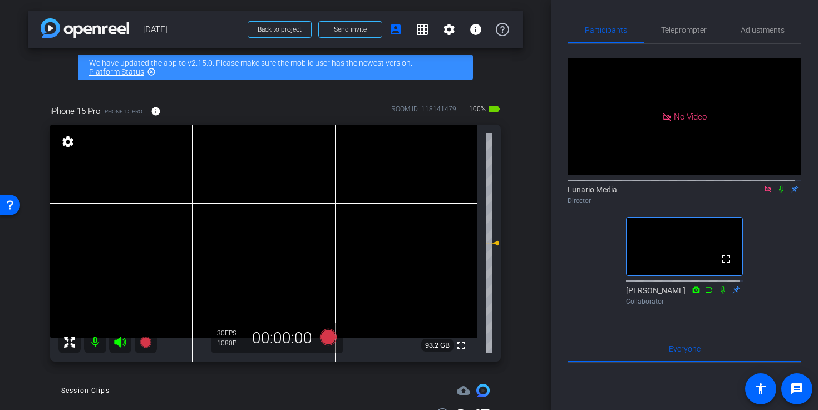
click at [259, 211] on video at bounding box center [263, 232] width 427 height 214
click at [320, 336] on icon at bounding box center [328, 337] width 17 height 17
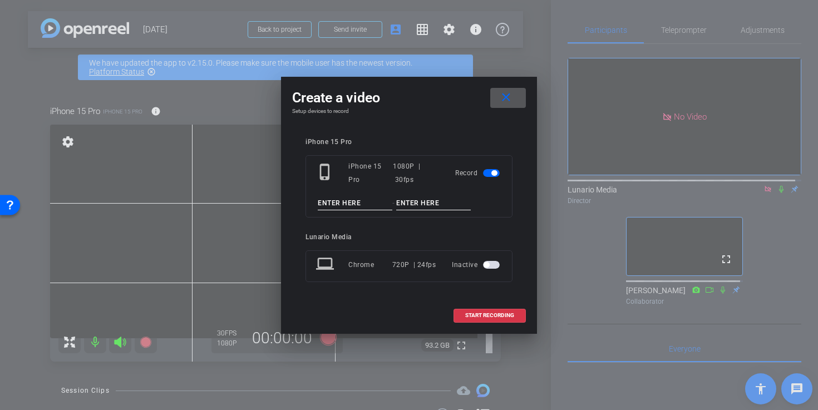
click at [343, 201] on input at bounding box center [355, 203] width 75 height 14
type input "T"
paste input "2025 Redistricting"
type input "2025 Redistricting"
type input "Test 1"
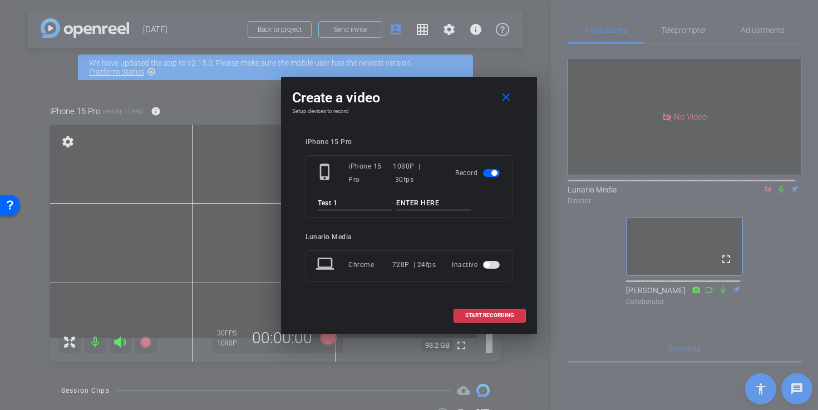
paste input "2025 Redistricting"
type input "2025 Redistricting"
click at [521, 317] on span at bounding box center [489, 315] width 71 height 27
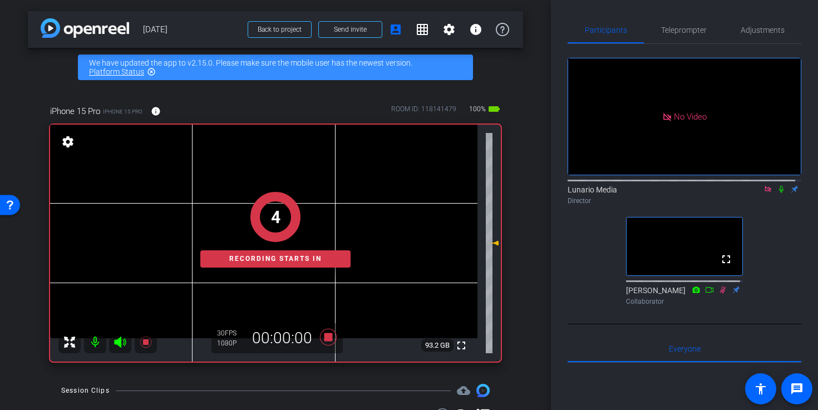
click at [778, 185] on icon at bounding box center [781, 189] width 9 height 8
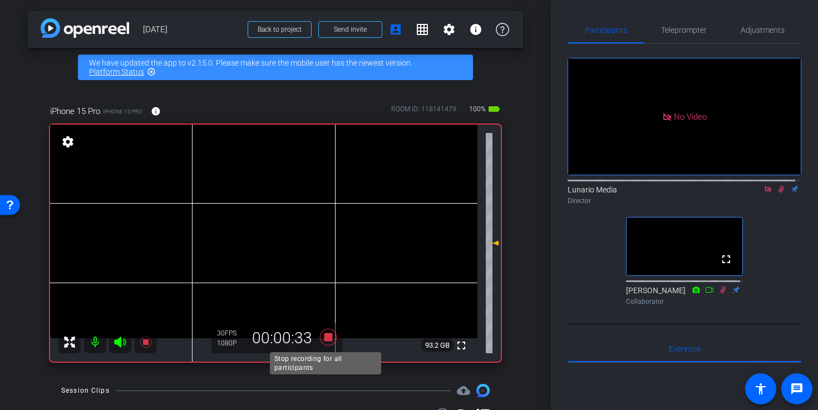
click at [326, 341] on icon at bounding box center [328, 337] width 17 height 17
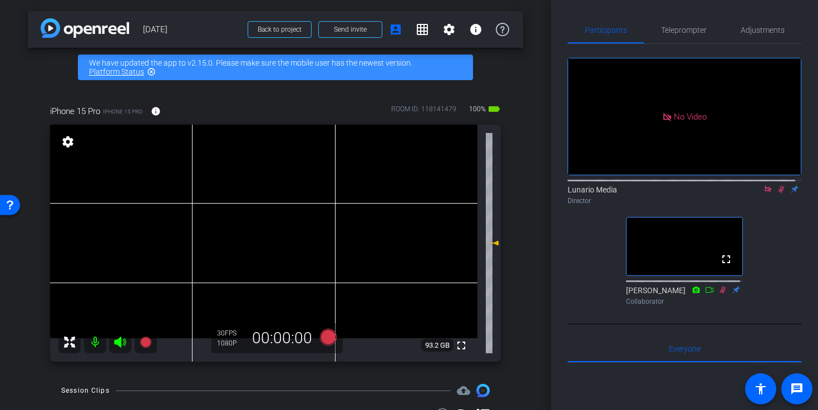
click at [777, 185] on icon at bounding box center [781, 189] width 9 height 8
click at [778, 187] on icon at bounding box center [781, 189] width 9 height 8
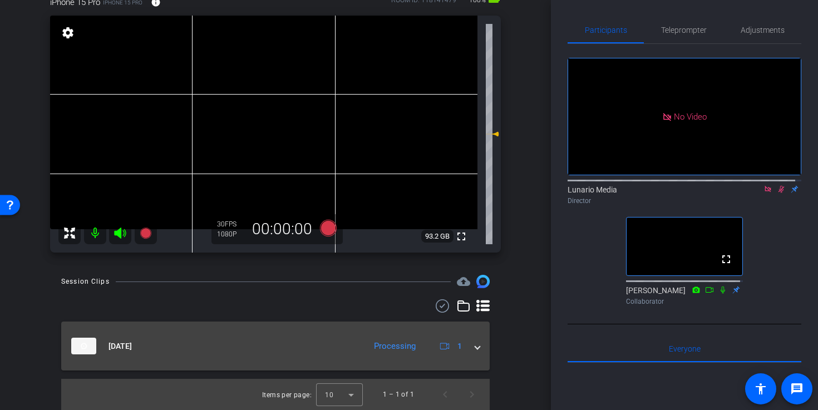
click at [464, 342] on div "Aug 18, 2025 Processing 1" at bounding box center [273, 346] width 404 height 17
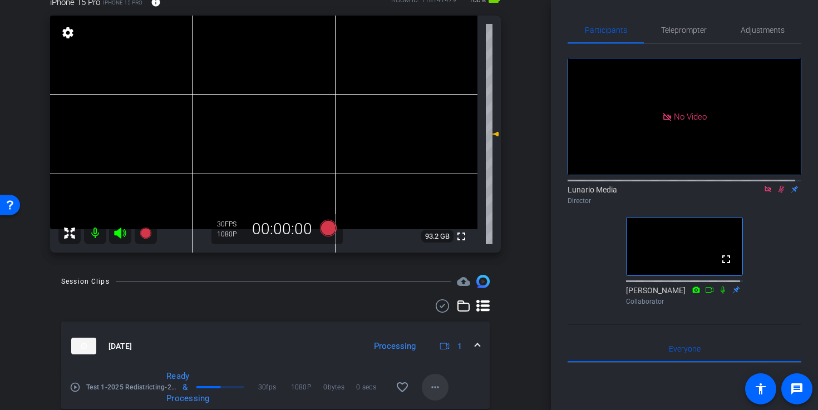
click at [428, 385] on mat-icon "more_horiz" at bounding box center [434, 386] width 13 height 13
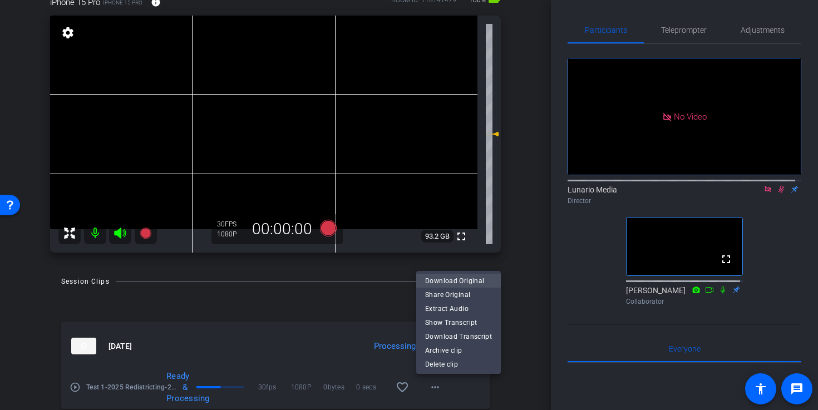
click at [470, 281] on span "Download Original" at bounding box center [458, 280] width 67 height 13
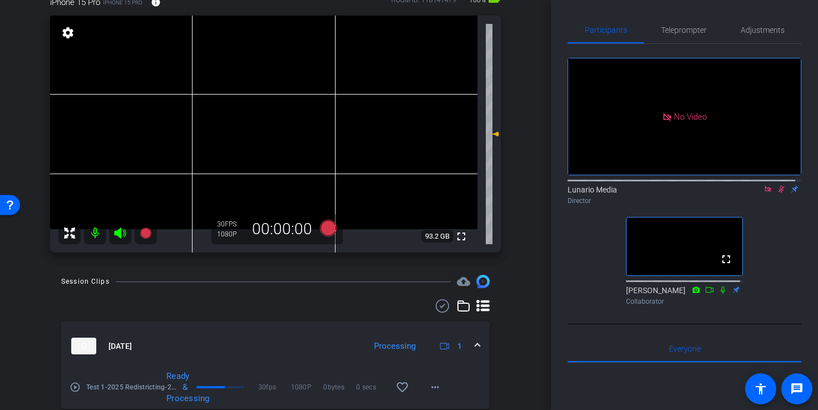
click at [777, 185] on icon at bounding box center [781, 189] width 9 height 8
click at [778, 187] on icon at bounding box center [781, 189] width 6 height 7
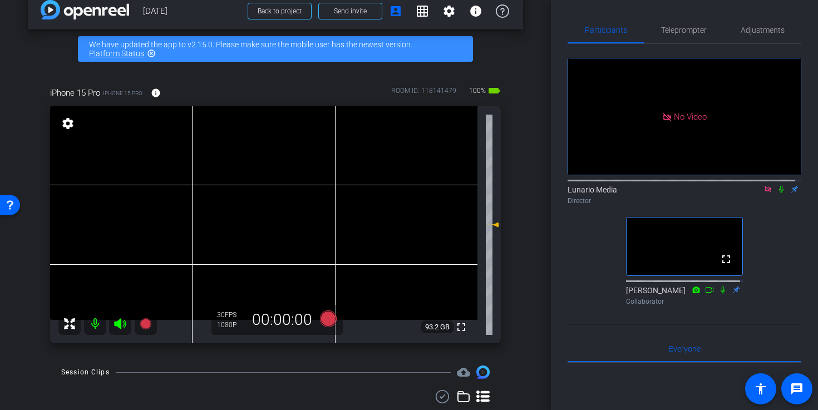
scroll to position [19, 0]
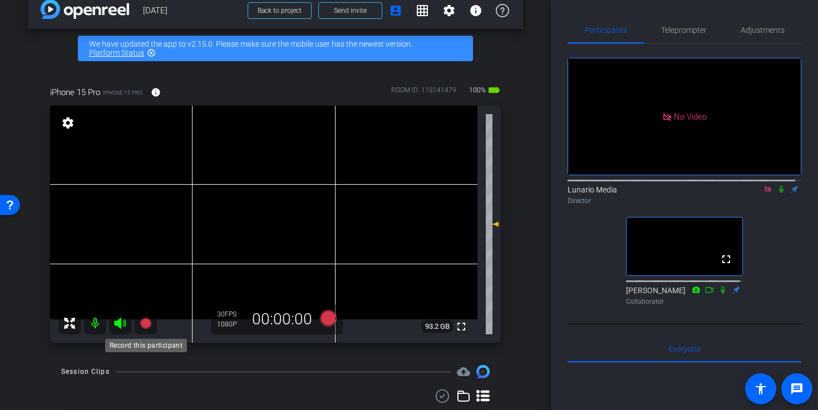
click at [151, 320] on icon at bounding box center [145, 323] width 13 height 13
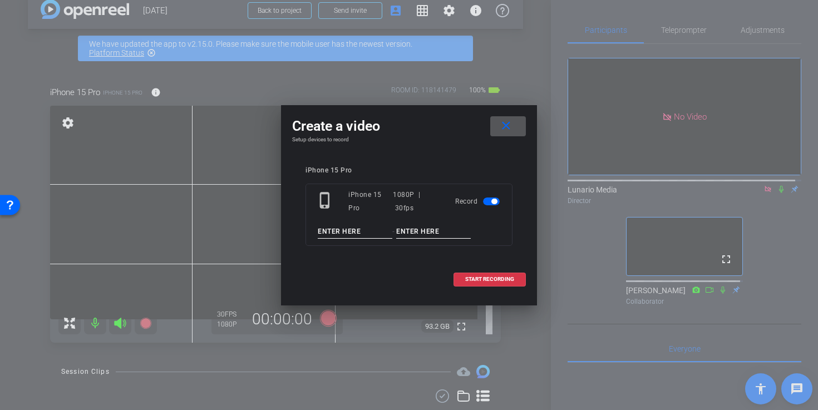
click at [515, 125] on span at bounding box center [508, 126] width 36 height 27
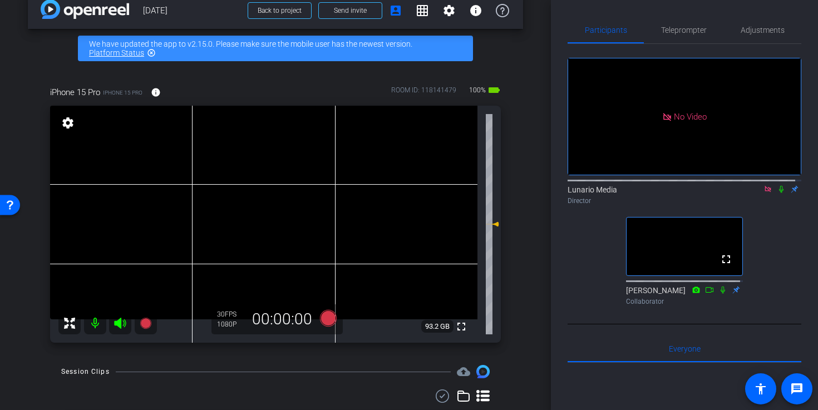
click at [258, 185] on video at bounding box center [263, 213] width 427 height 214
click at [326, 322] on icon at bounding box center [328, 318] width 17 height 17
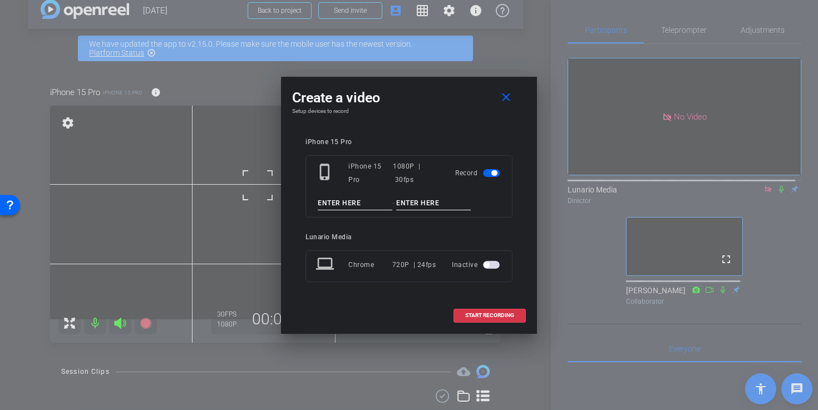
drag, startPoint x: 365, startPoint y: 203, endPoint x: 358, endPoint y: 202, distance: 7.3
click at [358, 201] on input at bounding box center [355, 203] width 75 height 14
type input "z"
type input "Take 1"
paste input "2025 Redistricting"
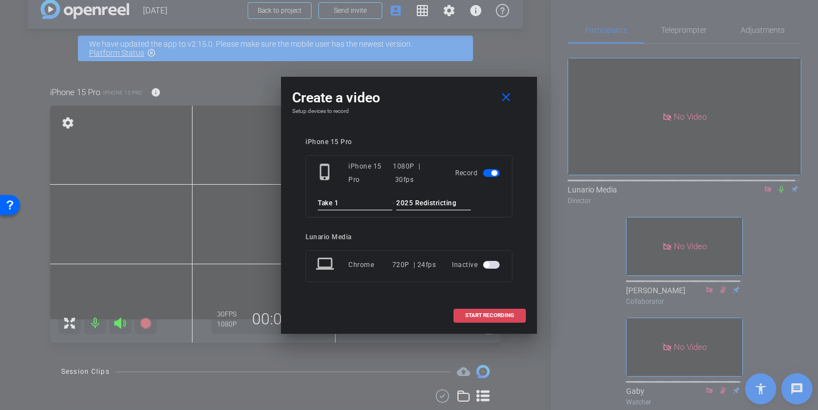
type input "2025 Redistricting"
click at [491, 316] on span "START RECORDING" at bounding box center [489, 316] width 49 height 6
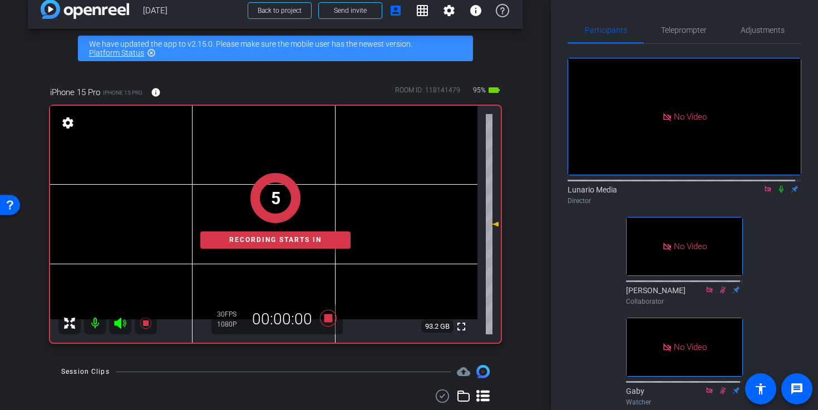
click at [777, 185] on icon at bounding box center [781, 189] width 9 height 8
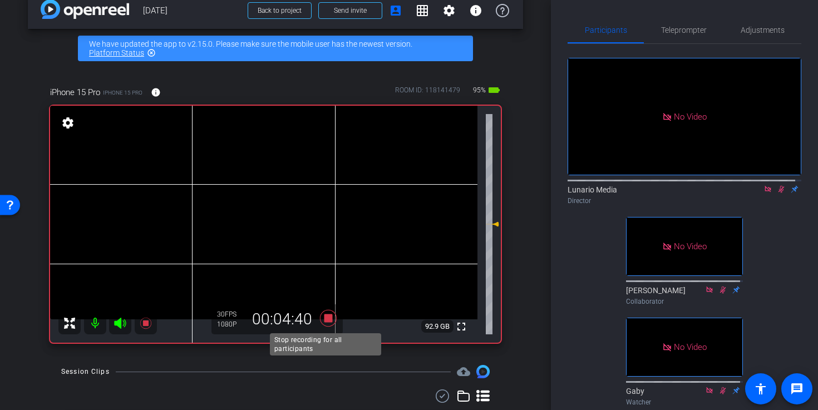
click at [327, 321] on icon at bounding box center [328, 318] width 17 height 17
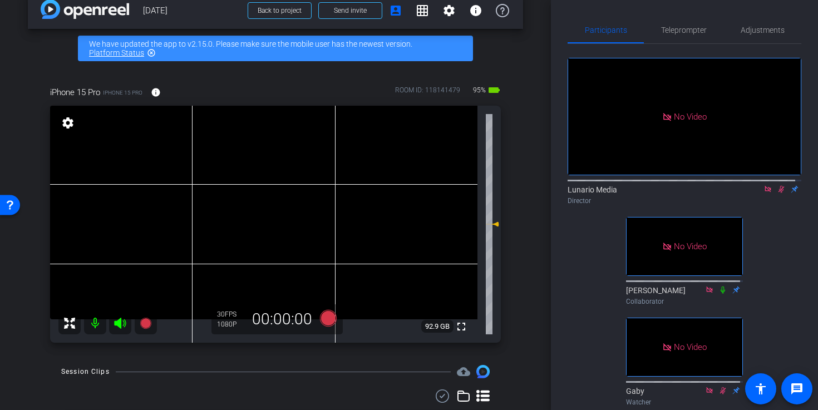
click at [778, 187] on icon at bounding box center [781, 189] width 6 height 7
click at [259, 200] on video at bounding box center [263, 213] width 427 height 214
click at [777, 187] on icon at bounding box center [781, 189] width 9 height 8
click at [508, 230] on div "iPhone 15 Pro iPhone 15 Pro info ROOM ID: 118141479 95% battery_std fullscreen …" at bounding box center [275, 211] width 495 height 286
click at [780, 188] on mat-icon at bounding box center [780, 189] width 13 height 10
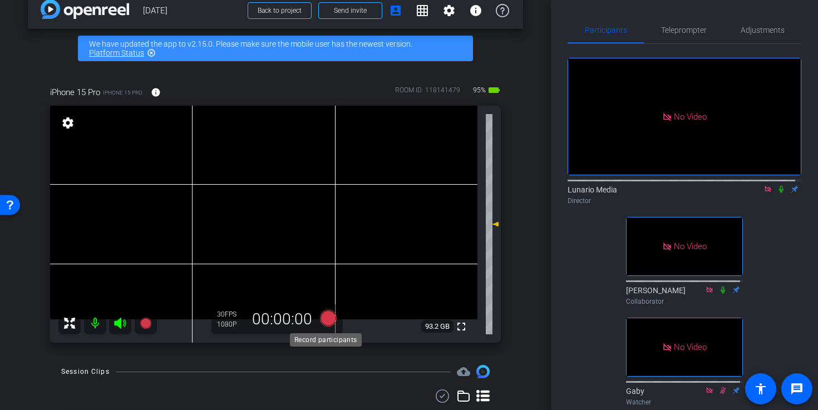
click at [324, 318] on icon at bounding box center [328, 318] width 17 height 17
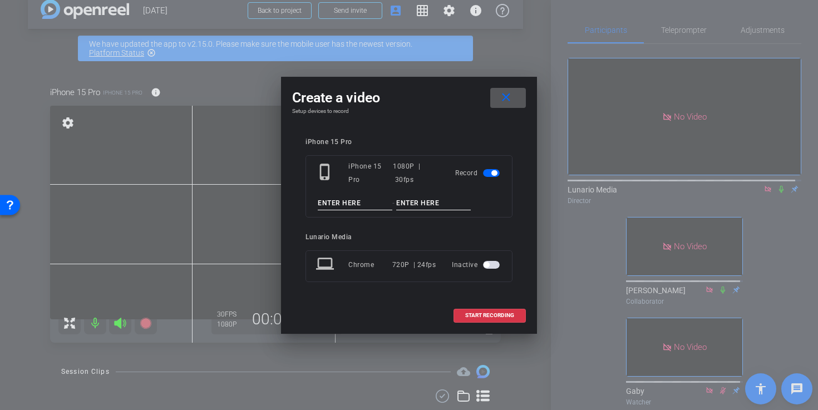
click at [356, 207] on input at bounding box center [355, 203] width 75 height 14
type input "Take 2"
paste input "2025 Redistricting"
type input "2025 Redistricting"
click at [487, 319] on span at bounding box center [489, 315] width 71 height 27
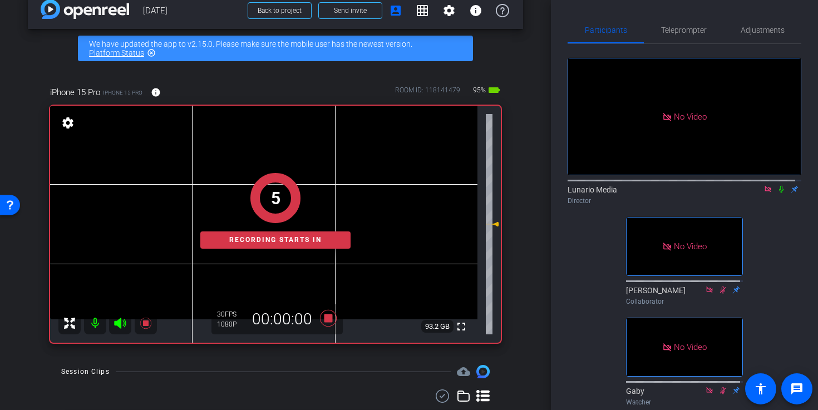
click at [779, 186] on icon at bounding box center [781, 189] width 9 height 8
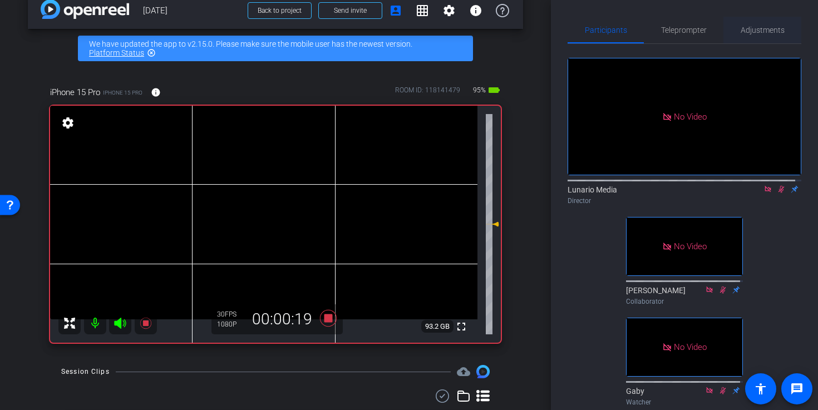
click at [764, 28] on span "Adjustments" at bounding box center [762, 30] width 44 height 8
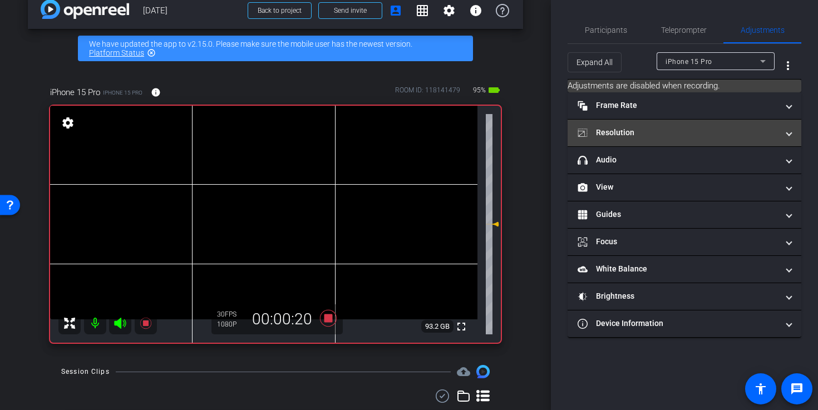
click at [678, 135] on mat-panel-title "Resolution" at bounding box center [677, 133] width 200 height 12
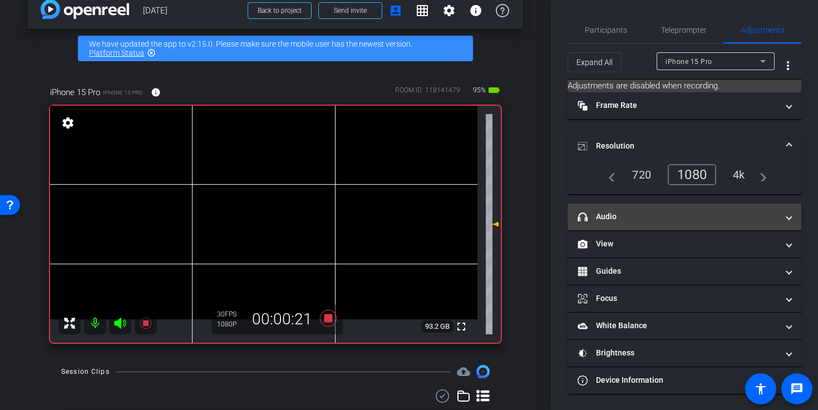
click at [696, 207] on mat-expansion-panel-header "headphone icon Audio" at bounding box center [684, 217] width 234 height 27
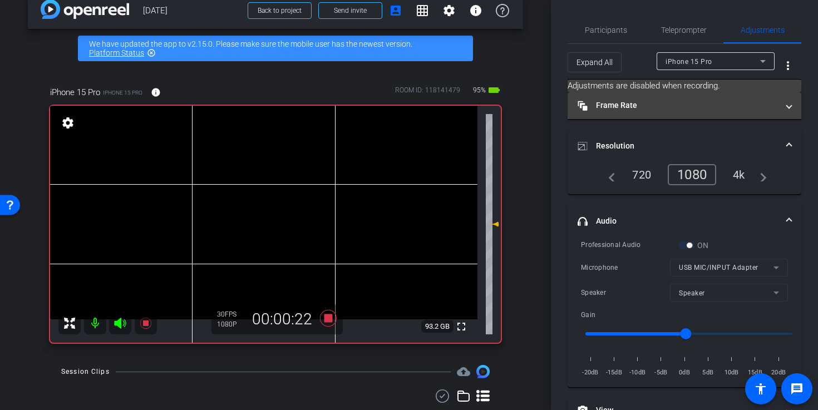
click at [715, 112] on mat-expansion-panel-header "Frame Rate Frame Rate" at bounding box center [684, 105] width 234 height 27
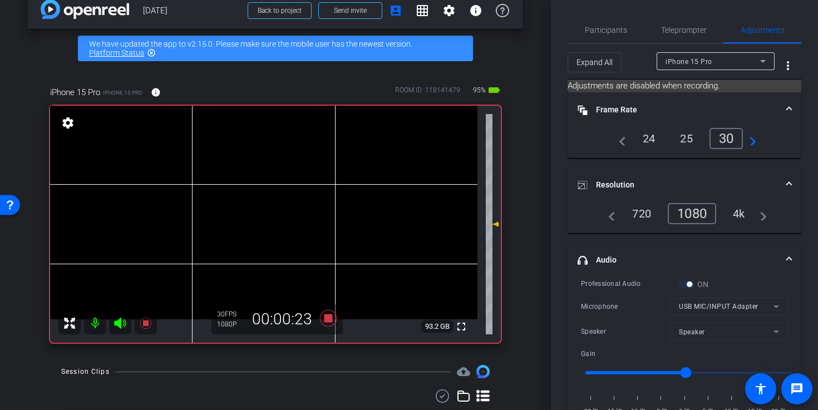
scroll to position [146, 0]
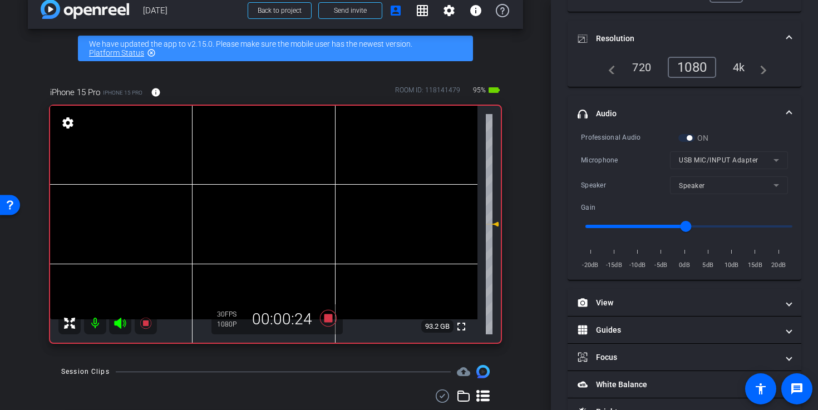
click at [264, 188] on video at bounding box center [263, 213] width 427 height 214
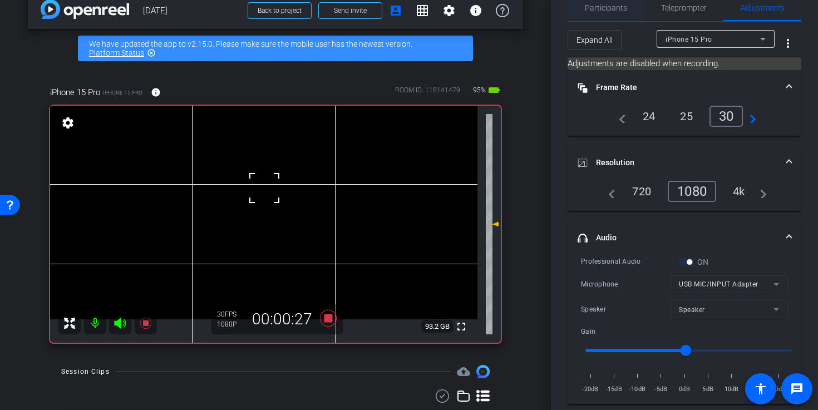
click at [601, 1] on span "Participants" at bounding box center [606, 7] width 42 height 27
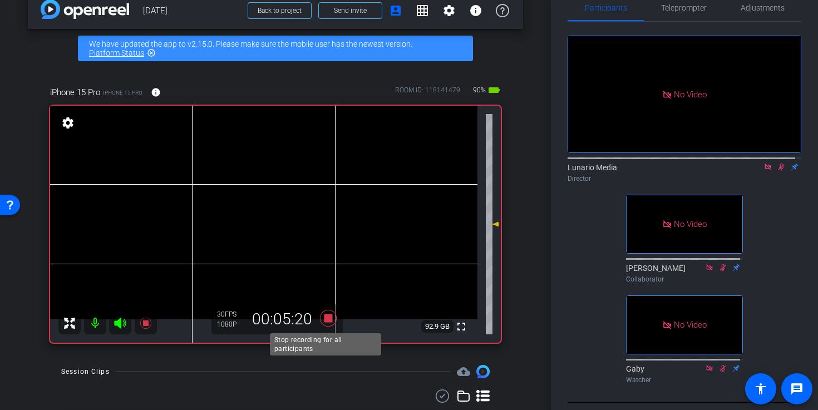
click at [327, 313] on icon at bounding box center [328, 318] width 27 height 20
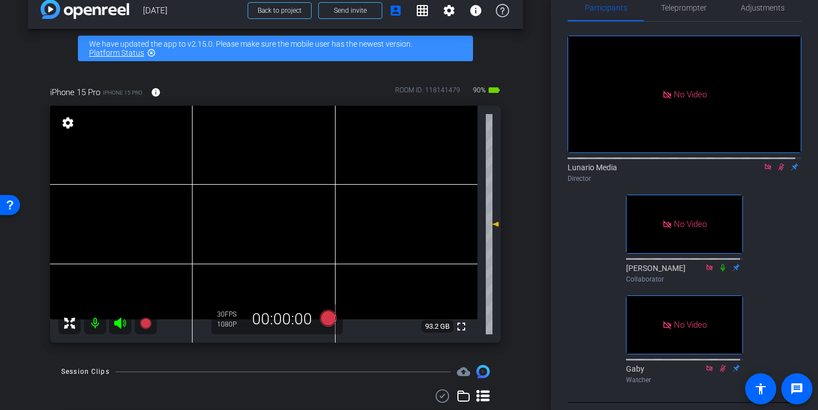
click at [774, 169] on div "Lunario Media Director" at bounding box center [684, 173] width 234 height 22
click at [778, 167] on icon at bounding box center [781, 167] width 6 height 7
click at [779, 167] on icon at bounding box center [781, 167] width 4 height 7
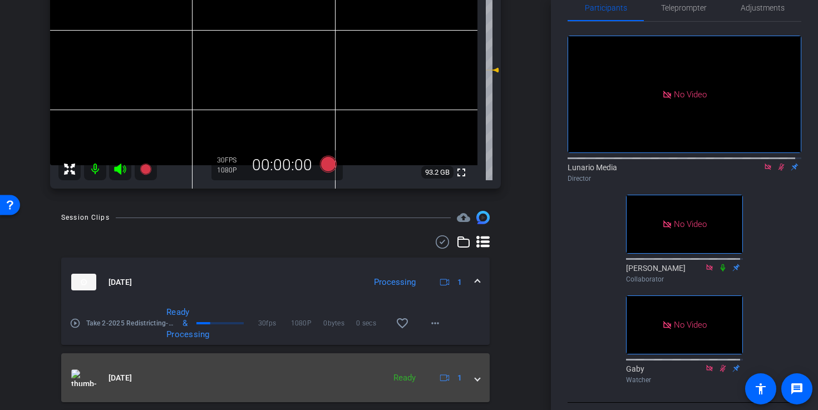
scroll to position [235, 0]
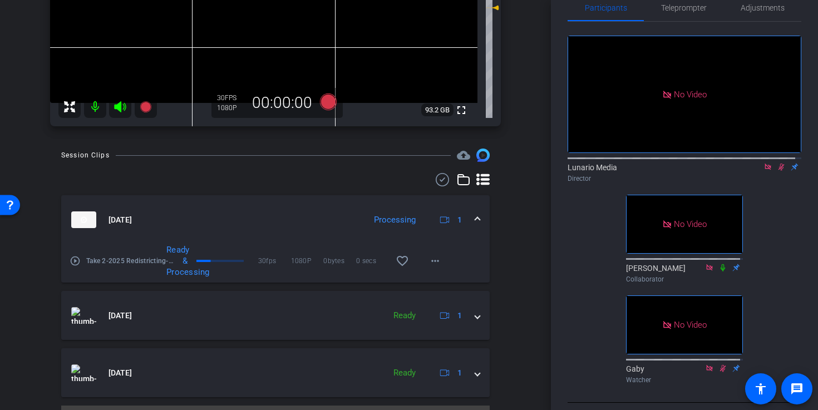
click at [777, 165] on icon at bounding box center [781, 167] width 9 height 8
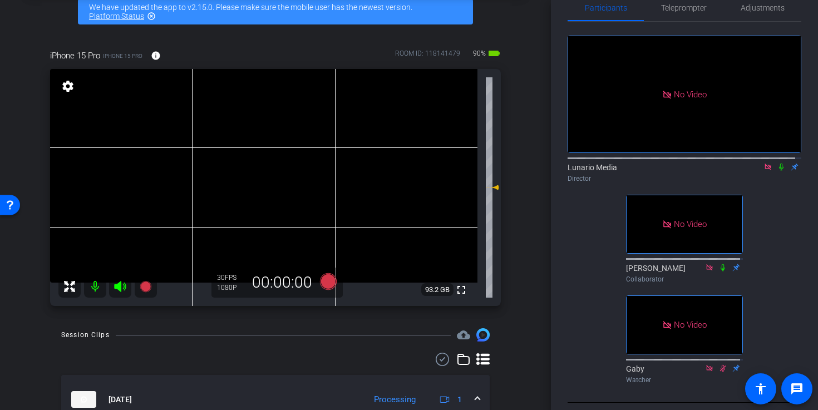
scroll to position [55, 0]
click at [320, 282] on icon at bounding box center [328, 282] width 17 height 17
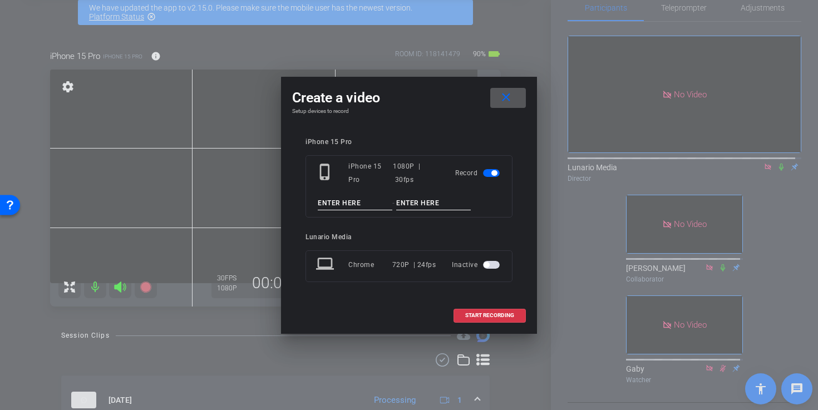
click at [338, 205] on input at bounding box center [355, 203] width 75 height 14
type input "Take 3"
paste input "2025 Redistricting"
type input "2025 Redistricting"
click at [520, 102] on span at bounding box center [508, 98] width 36 height 27
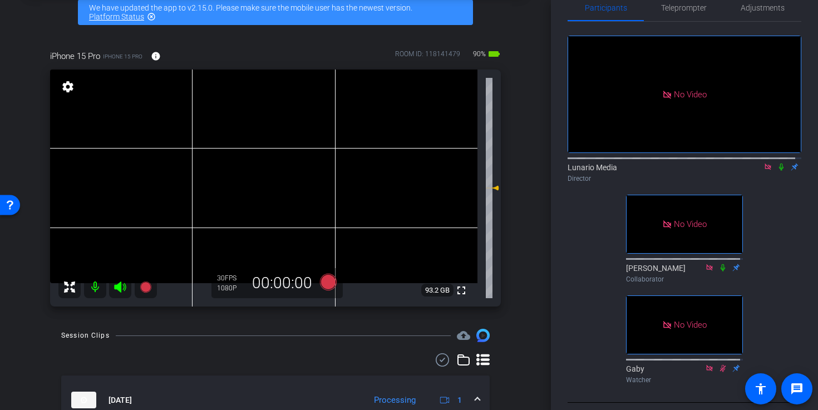
click at [777, 163] on icon at bounding box center [781, 167] width 9 height 8
click at [256, 166] on video at bounding box center [263, 177] width 427 height 214
click at [325, 279] on icon at bounding box center [328, 282] width 17 height 17
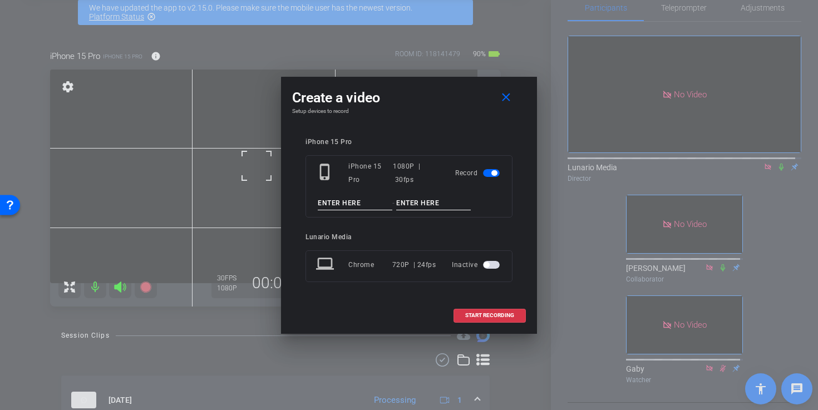
click at [343, 205] on input at bounding box center [355, 203] width 75 height 14
paste input "2025 Redistricting"
type input "2025 Redistricting"
paste input "2025 Redistricting"
type input "2025 Redistricting"
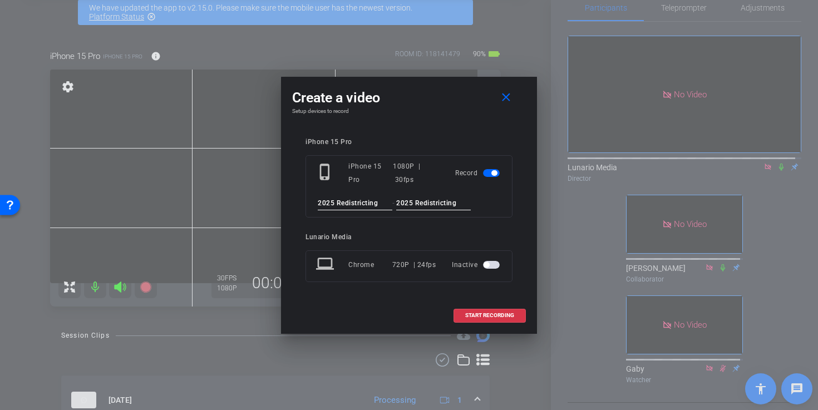
click at [347, 202] on input "2025 Redistricting" at bounding box center [355, 203] width 75 height 14
type input "Take 3"
click at [507, 100] on mat-icon "close" at bounding box center [506, 98] width 14 height 14
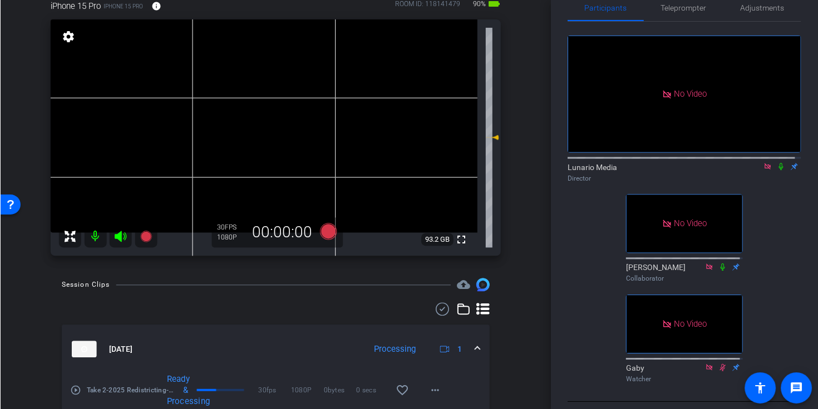
scroll to position [262, 0]
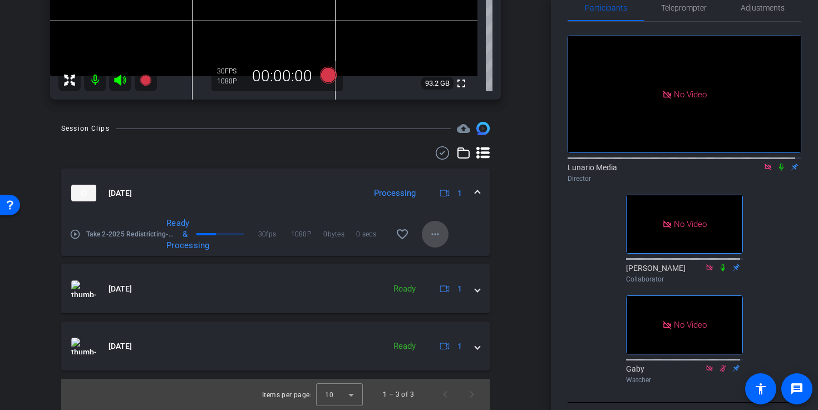
click at [430, 233] on mat-icon "more_horiz" at bounding box center [434, 234] width 13 height 13
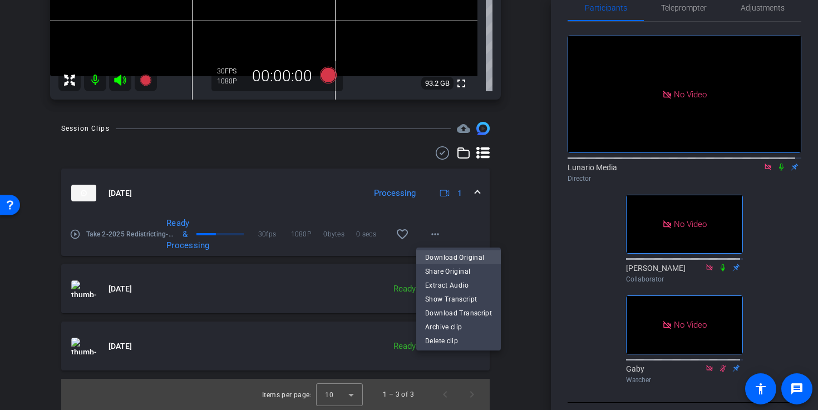
click at [454, 253] on span "Download Original" at bounding box center [458, 257] width 67 height 13
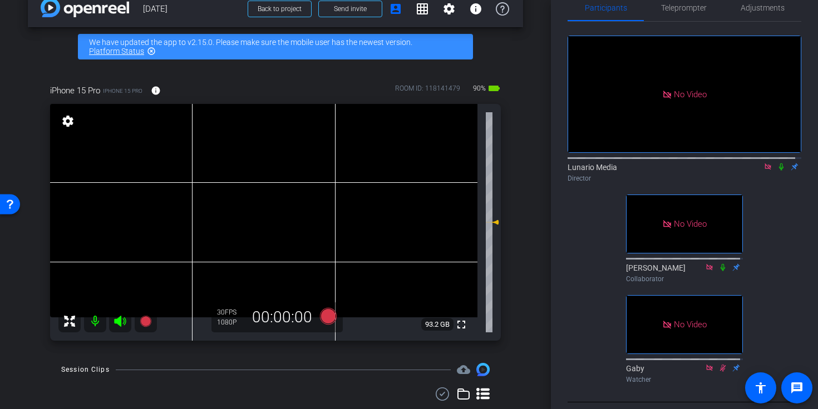
scroll to position [0, 0]
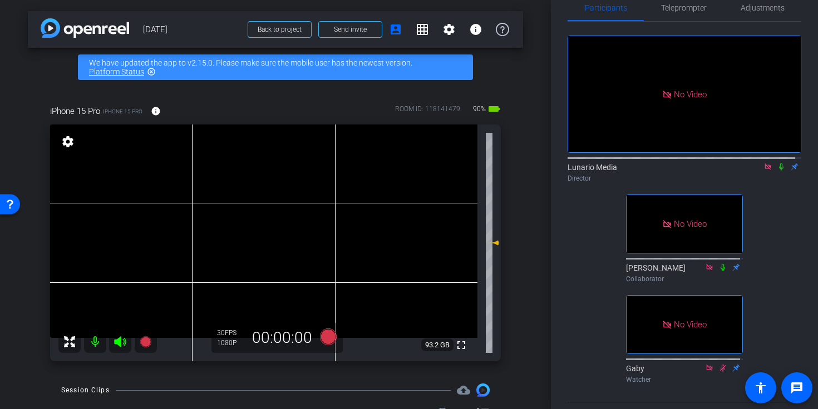
click at [780, 162] on mat-icon at bounding box center [780, 167] width 13 height 10
click at [778, 165] on icon at bounding box center [781, 167] width 6 height 7
click at [260, 217] on video at bounding box center [263, 232] width 427 height 214
click at [330, 332] on icon at bounding box center [328, 337] width 17 height 17
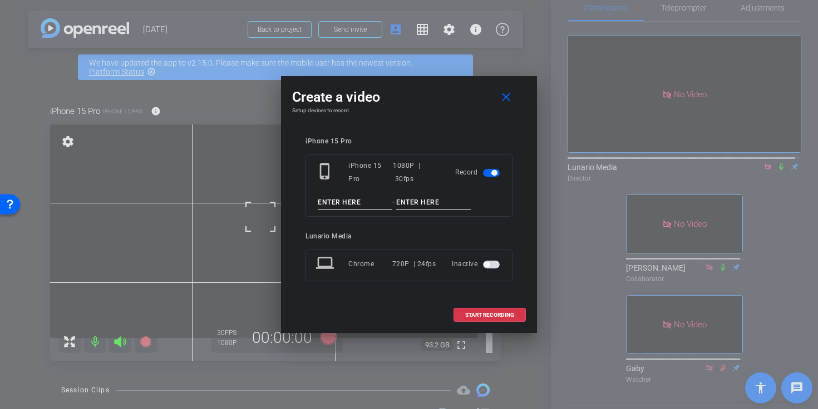
click at [332, 202] on input at bounding box center [355, 203] width 75 height 14
paste input "2025 Redistricting"
type input "2025 Redistricting"
click at [389, 204] on input at bounding box center [355, 203] width 75 height 14
type input "Take"
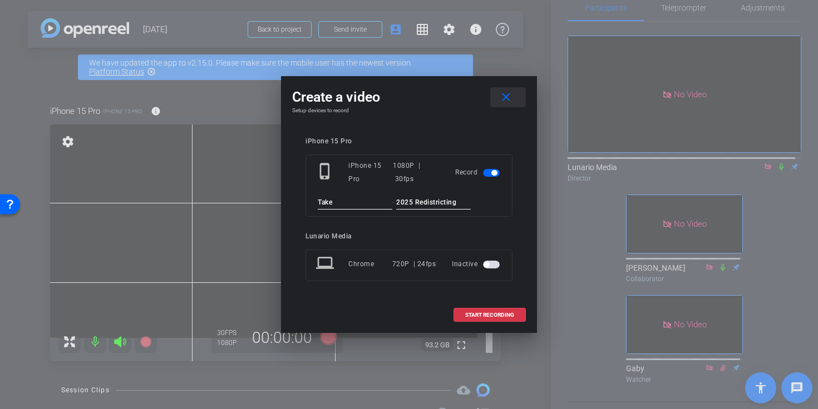
click at [503, 105] on span at bounding box center [508, 97] width 36 height 27
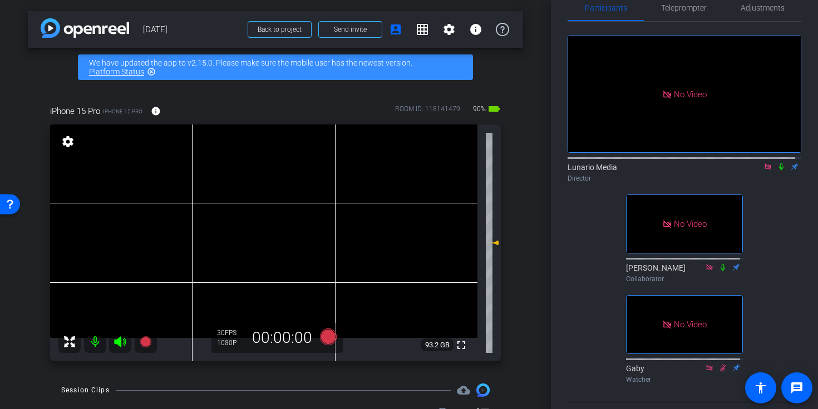
click at [261, 218] on video at bounding box center [263, 232] width 427 height 214
click at [320, 328] on icon at bounding box center [328, 337] width 27 height 20
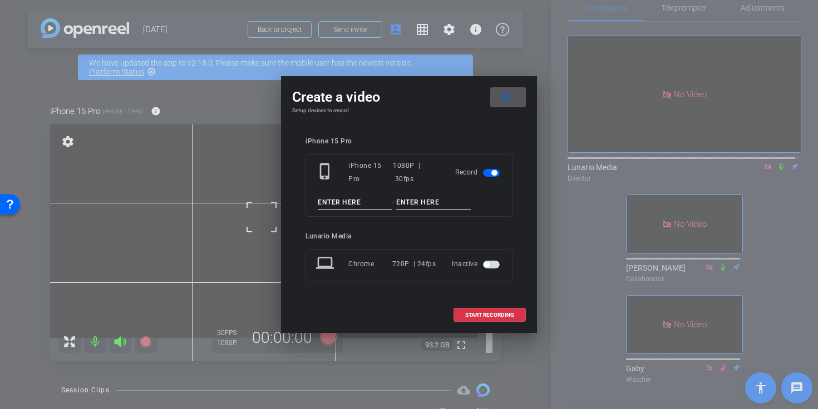
click at [328, 204] on input at bounding box center [355, 203] width 75 height 14
type input "Take 3"
paste input "2025 Redistricting"
type input "2025 Redistricting"
click at [517, 317] on span at bounding box center [489, 315] width 71 height 27
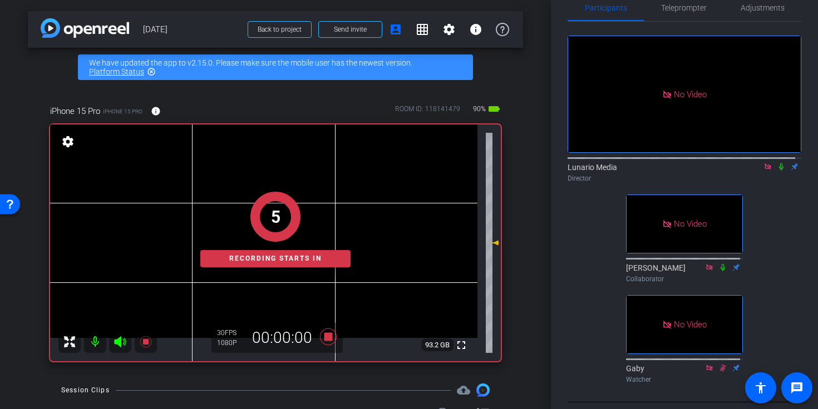
click at [775, 162] on mat-icon at bounding box center [780, 167] width 13 height 10
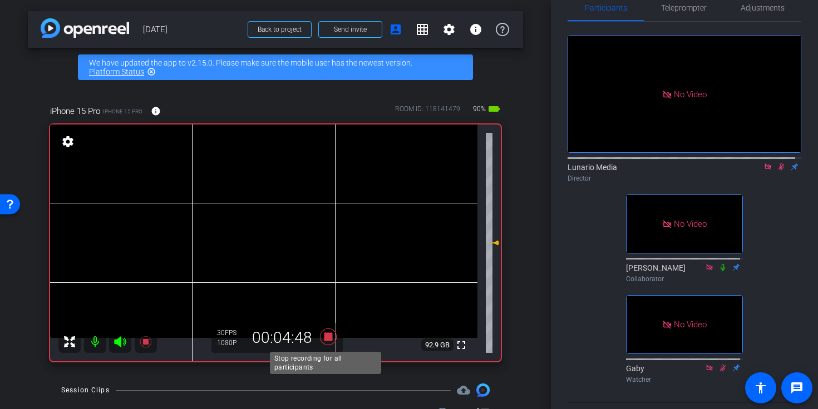
click at [328, 338] on icon at bounding box center [328, 337] width 17 height 17
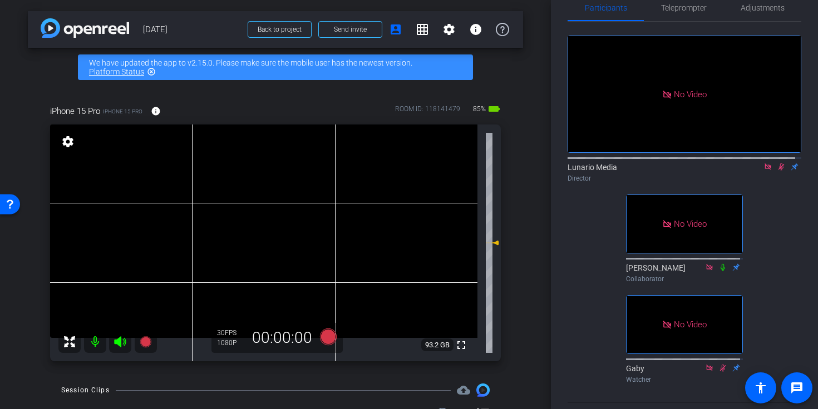
click at [778, 165] on icon at bounding box center [781, 167] width 9 height 8
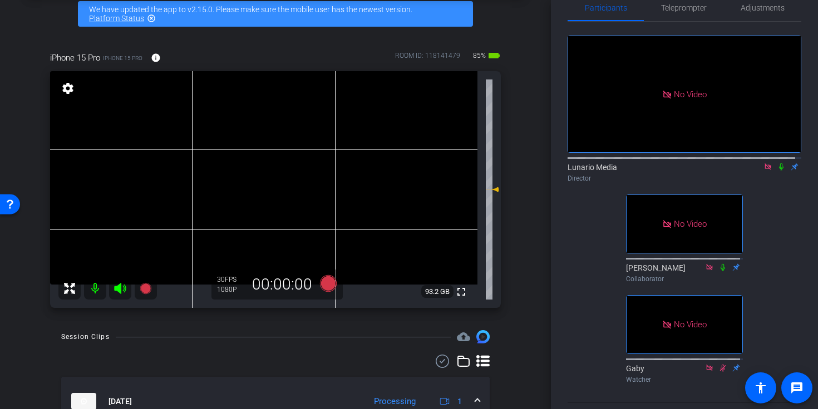
scroll to position [142, 0]
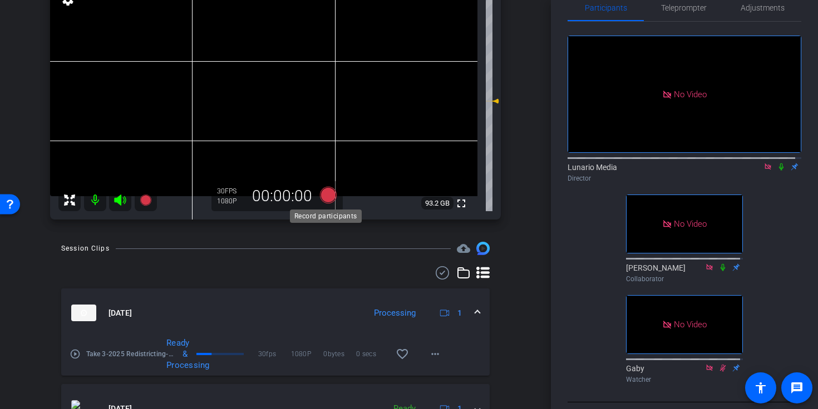
click at [320, 194] on icon at bounding box center [328, 195] width 17 height 17
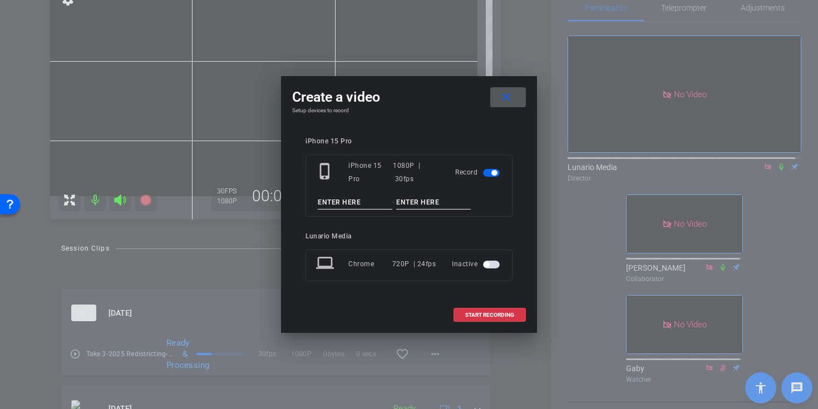
click at [333, 202] on input at bounding box center [355, 203] width 75 height 14
type input "Take 4"
paste input "ESCAÑOS"
type input "2025 Redistricting"
click at [496, 313] on span "START RECORDING" at bounding box center [489, 316] width 49 height 6
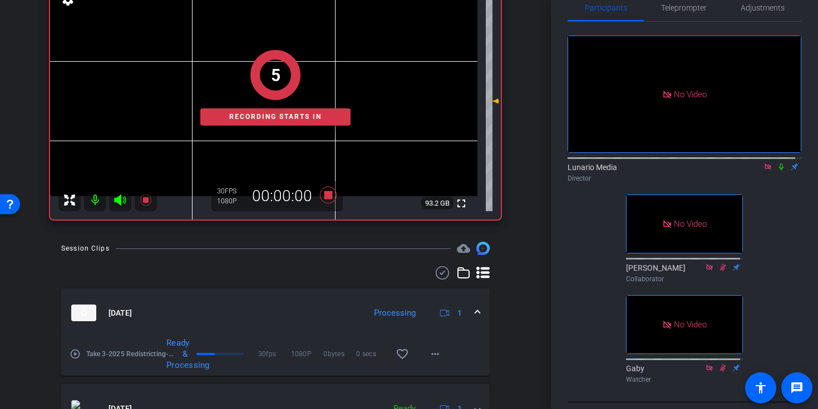
click at [777, 165] on icon at bounding box center [781, 167] width 9 height 8
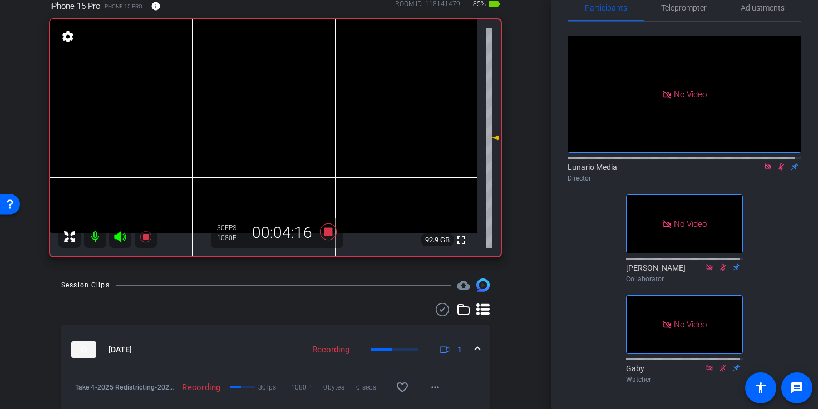
scroll to position [51, 0]
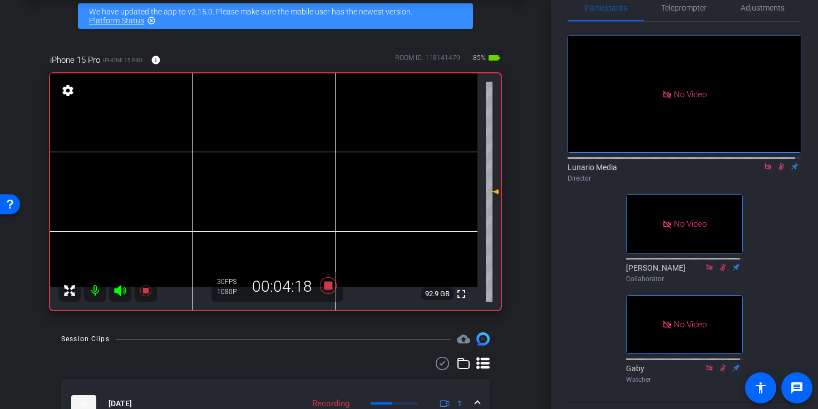
click at [243, 160] on video at bounding box center [263, 180] width 427 height 214
click at [324, 281] on icon at bounding box center [328, 286] width 27 height 20
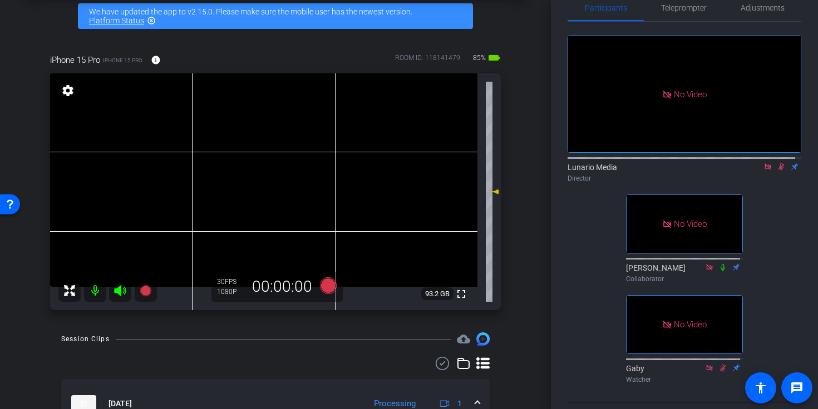
click at [778, 165] on icon at bounding box center [781, 167] width 6 height 7
click at [150, 285] on icon at bounding box center [145, 290] width 13 height 13
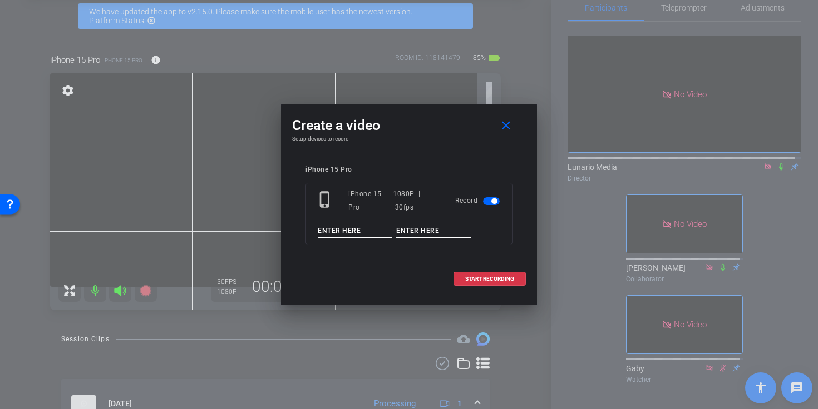
click at [335, 234] on input at bounding box center [355, 231] width 75 height 14
type input "Tak"
click at [512, 131] on span at bounding box center [508, 125] width 36 height 27
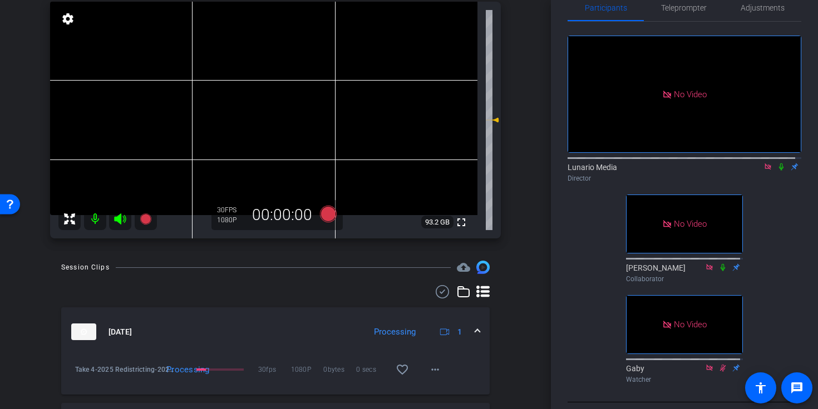
scroll to position [229, 0]
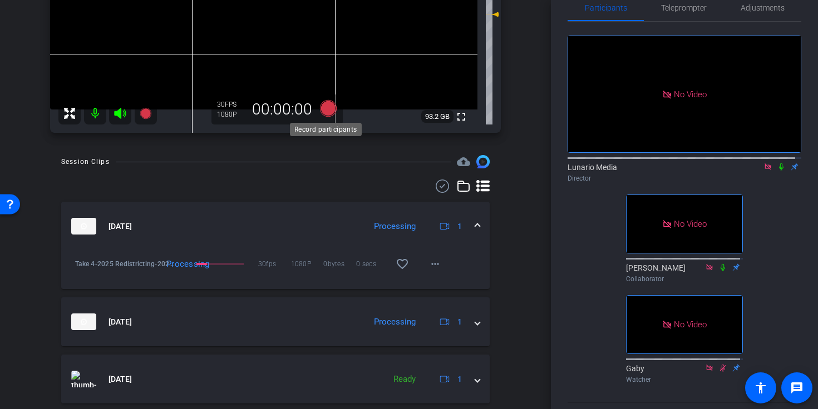
click at [322, 105] on icon at bounding box center [328, 108] width 17 height 17
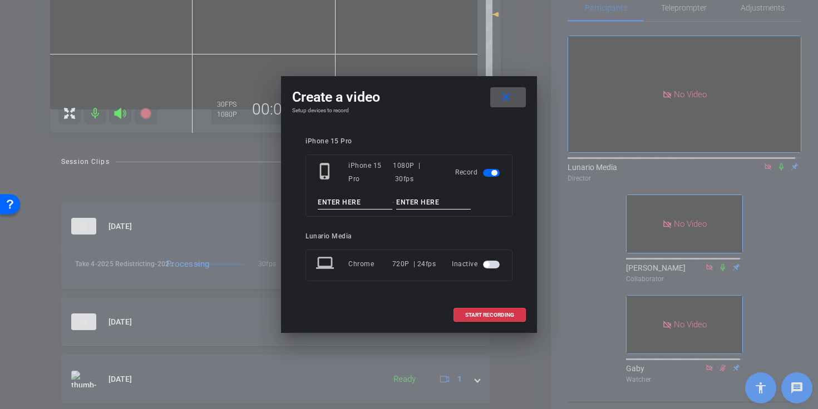
drag, startPoint x: 339, startPoint y: 194, endPoint x: 342, endPoint y: 200, distance: 6.5
click at [340, 196] on div "phone_iphone iPhone 15 Pro 1080P | 30fps Record -" at bounding box center [408, 186] width 207 height 62
click at [343, 200] on input at bounding box center [355, 203] width 75 height 14
type input "Take 5"
type input "2025 Redistricting"
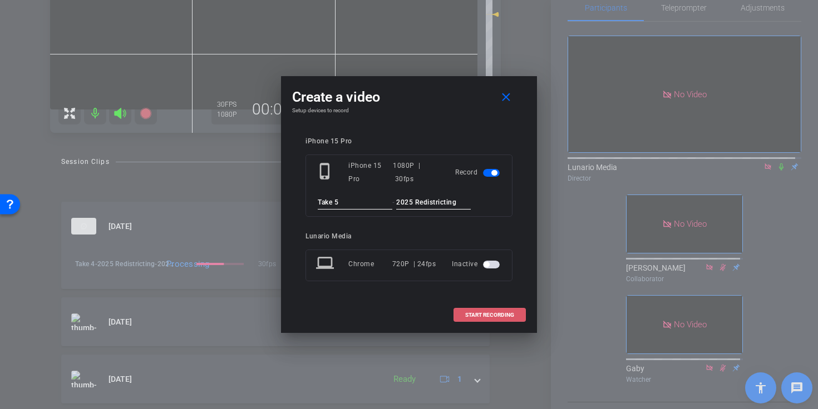
click at [511, 313] on span "START RECORDING" at bounding box center [489, 316] width 49 height 6
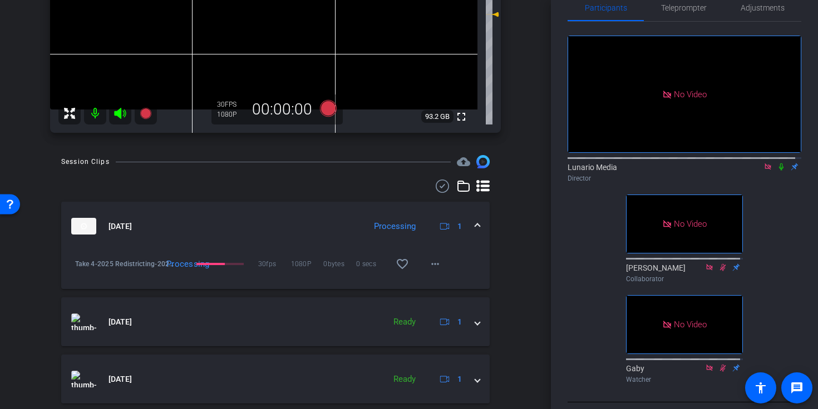
scroll to position [0, 0]
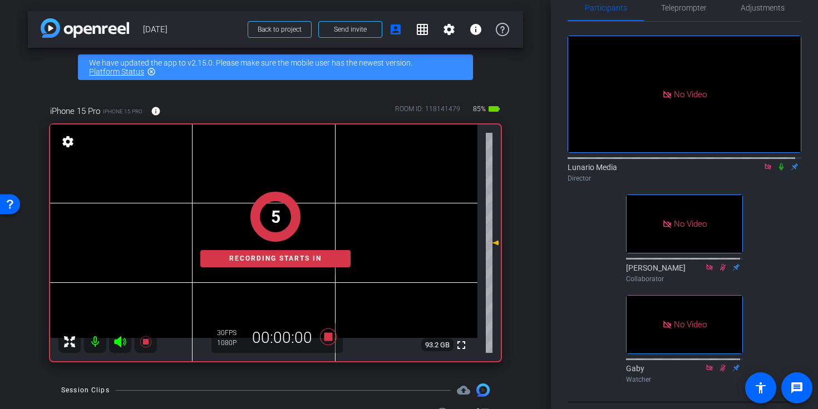
click at [777, 165] on icon at bounding box center [781, 167] width 9 height 8
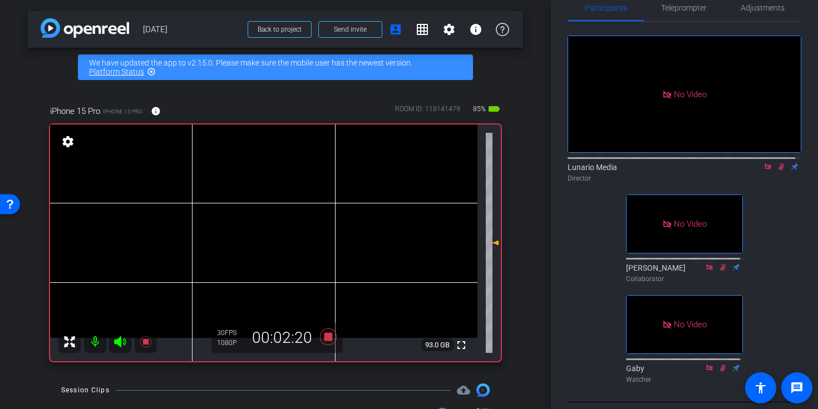
click at [245, 213] on video at bounding box center [263, 232] width 427 height 214
click at [325, 335] on icon at bounding box center [328, 337] width 17 height 17
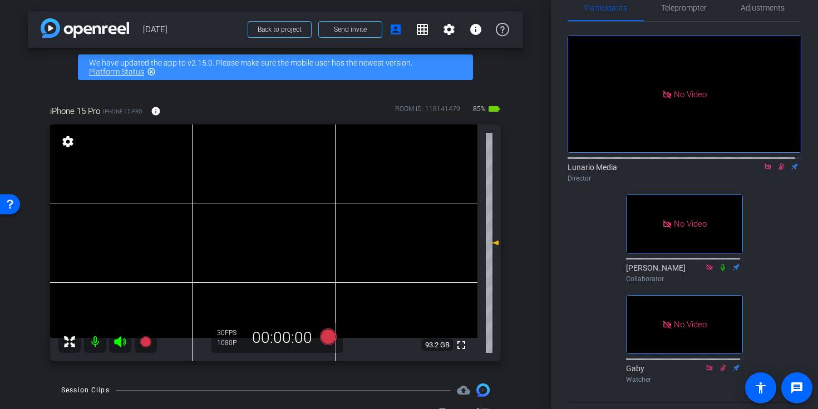
click at [248, 234] on video at bounding box center [263, 232] width 427 height 214
click at [773, 169] on div "Lunario Media Director" at bounding box center [684, 173] width 234 height 22
click at [777, 167] on icon at bounding box center [781, 167] width 9 height 8
click at [777, 164] on icon at bounding box center [781, 167] width 9 height 8
click at [778, 164] on icon at bounding box center [781, 167] width 6 height 7
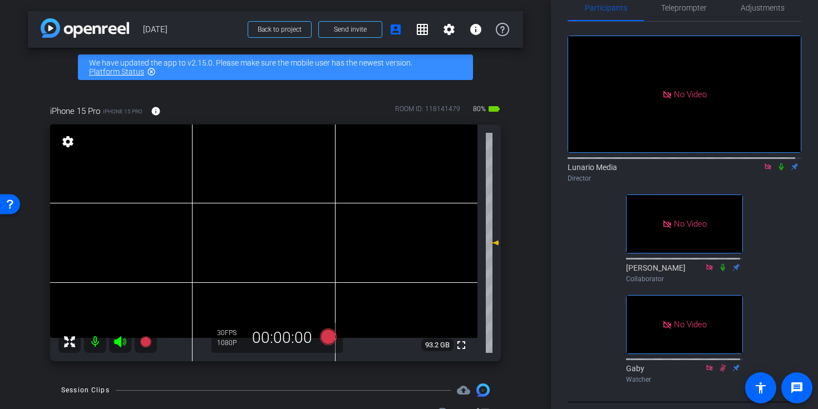
click at [265, 229] on video at bounding box center [263, 232] width 427 height 214
click at [328, 340] on icon at bounding box center [328, 337] width 17 height 17
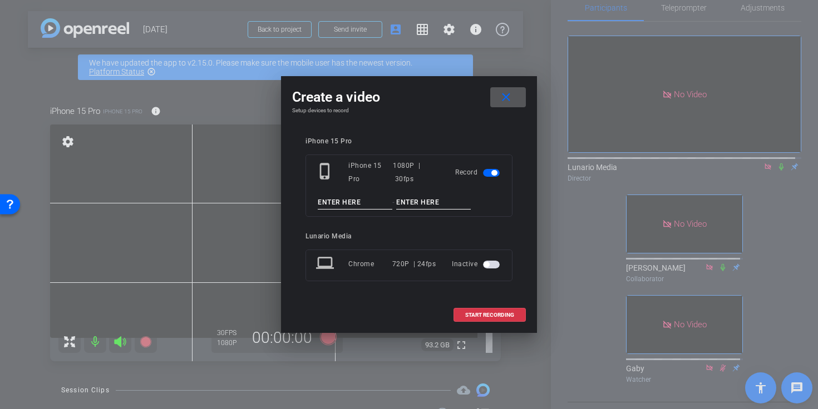
click at [338, 205] on input at bounding box center [355, 203] width 75 height 14
type input "Take 6"
paste input "Hi Carlos, This project will be ready in Suite Monday after the shoot wraps. Pl…"
type input "Hi Carlos, This project will be ready in Suite Monday after the shoot wraps. Pl…"
type input "2025 Redistricting"
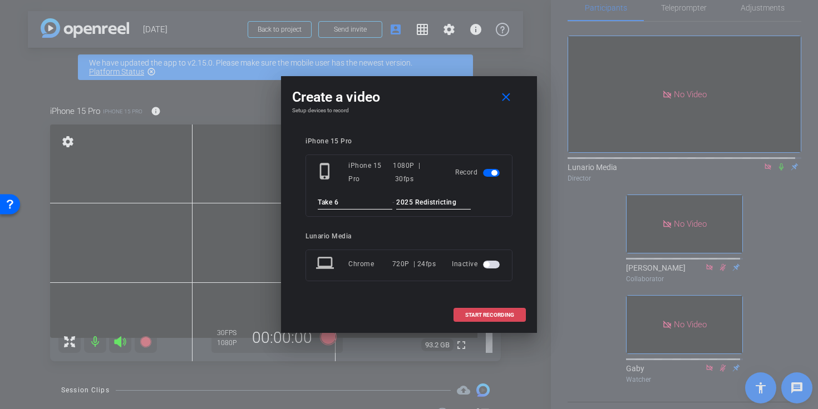
click at [490, 314] on span "START RECORDING" at bounding box center [489, 316] width 49 height 6
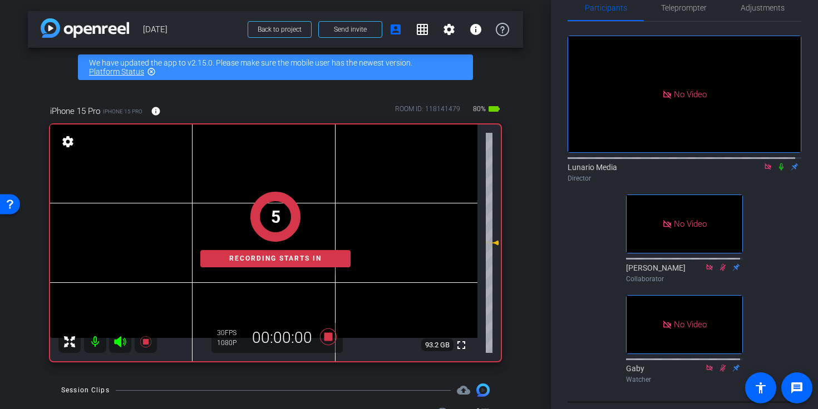
click at [777, 163] on icon at bounding box center [781, 167] width 9 height 8
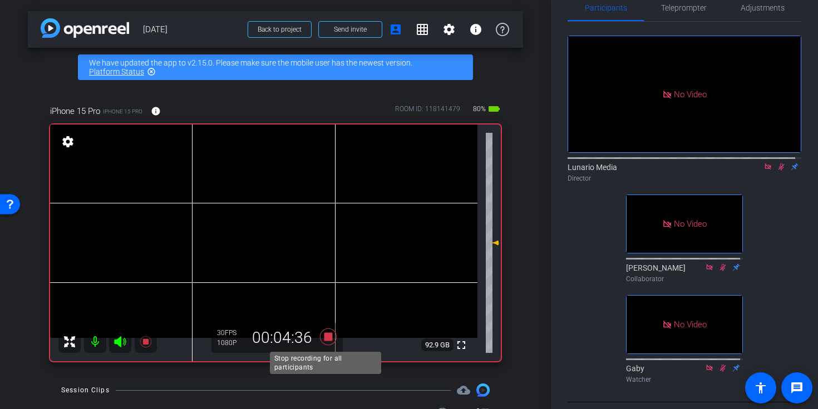
click at [319, 334] on icon at bounding box center [328, 337] width 27 height 20
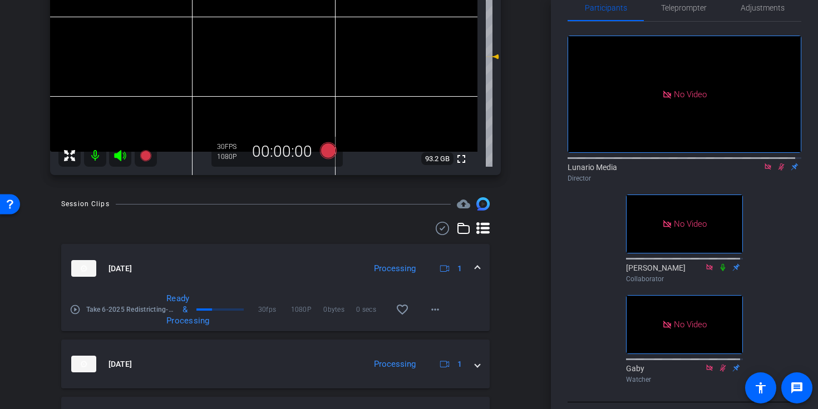
scroll to position [281, 0]
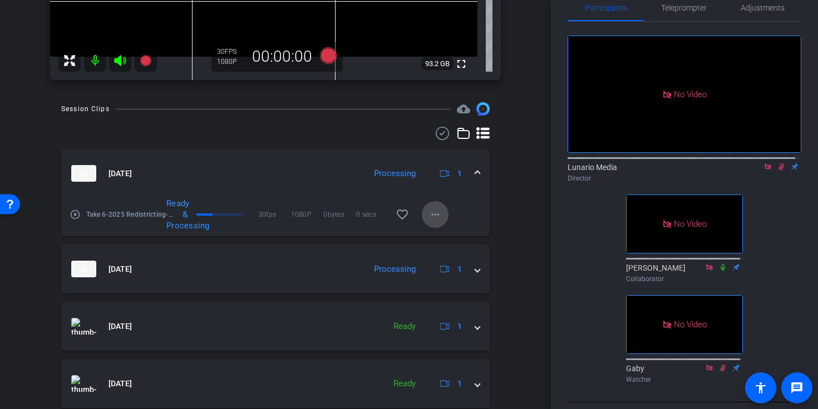
click at [438, 211] on span at bounding box center [435, 214] width 27 height 27
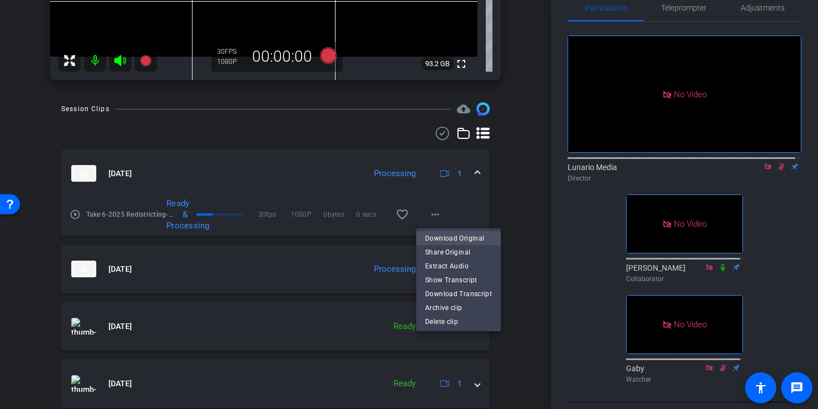
click at [462, 233] on span "Download Original" at bounding box center [458, 237] width 67 height 13
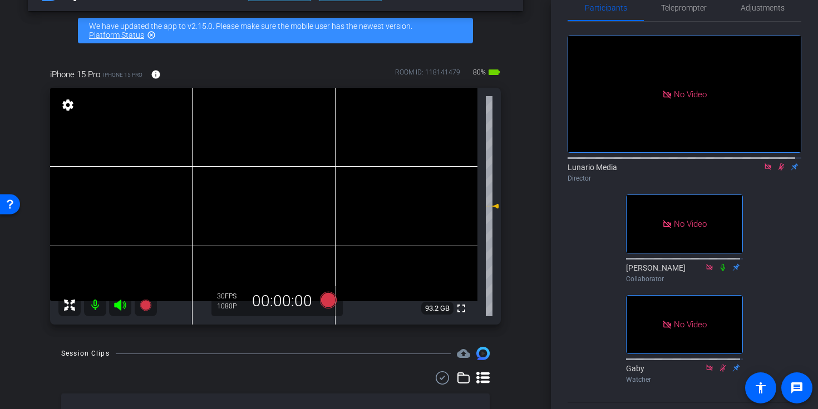
scroll to position [32, 0]
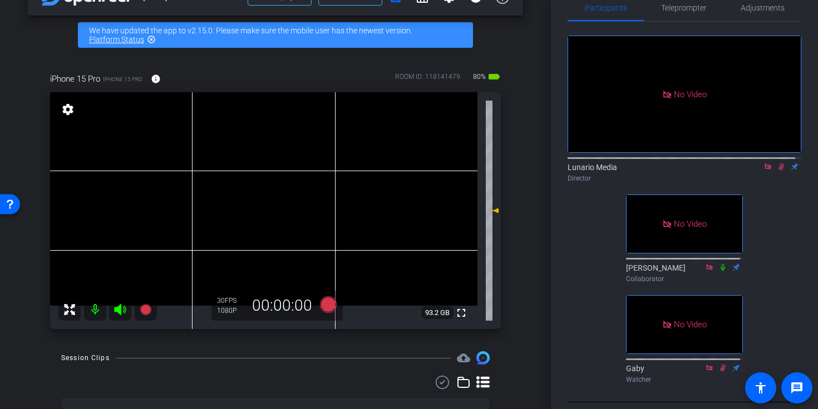
click at [777, 166] on icon at bounding box center [781, 167] width 9 height 8
click at [326, 303] on icon at bounding box center [328, 305] width 17 height 17
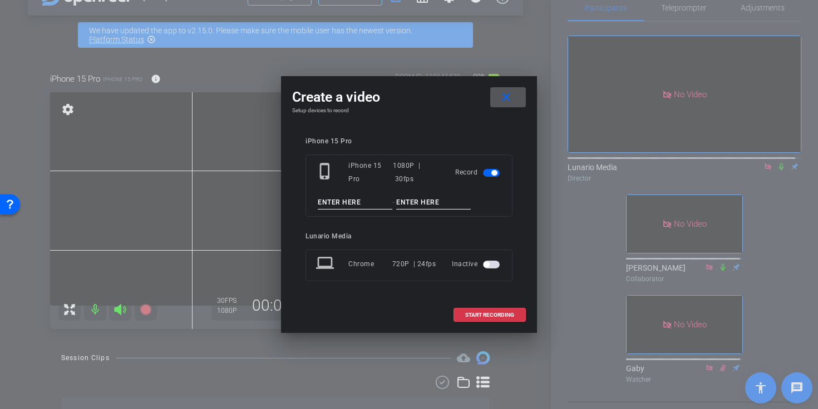
click at [334, 202] on input at bounding box center [355, 203] width 75 height 14
paste input "https://drive.google.com/drive/folders/1RAbSiJDnojrlW9A1S7jr1F-wH4JabPRA?usp=sh…"
type input "https://drive.google.com/drive/folders/1RAbSiJDnojrlW9A1S7jr1F-wH4JabPRA?usp=sh…"
click at [335, 202] on input "https://drive.google.com/drive/folders/1RAbSiJDnojrlW9A1S7jr1F-wH4JabPRA?usp=sh…" at bounding box center [355, 203] width 75 height 14
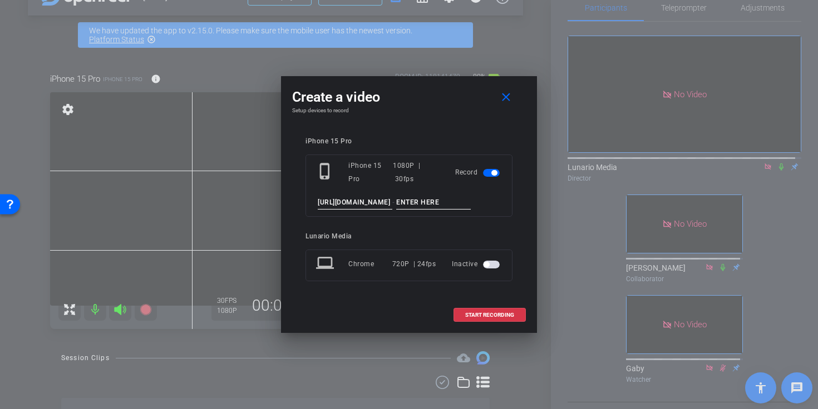
click at [335, 202] on input "https://drive.google.com/drive/folders/1RAbSiJDnojrlW9A1S7jr1F-wH4JabPRA?usp=sh…" at bounding box center [355, 203] width 75 height 14
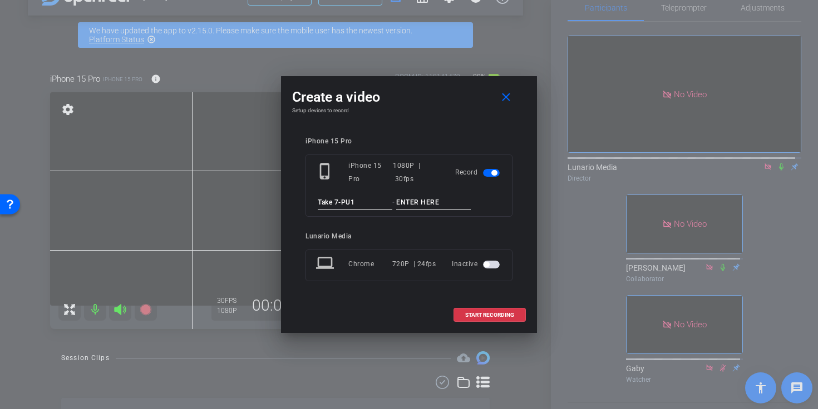
type input "Take 7-PU1"
click at [404, 200] on input at bounding box center [433, 203] width 75 height 14
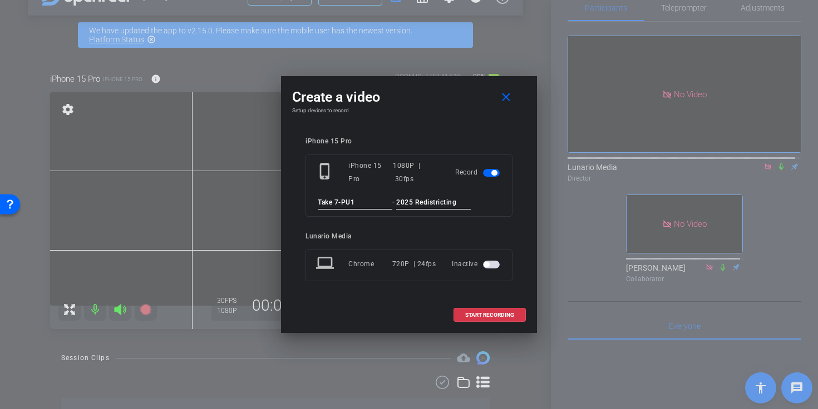
click at [405, 199] on input "2025 Redistricting" at bounding box center [433, 203] width 75 height 14
type input "2025 Redistricting"
click at [439, 241] on openreel-subject-record-chooser-item "Lunario Media laptop Chrome 720P | 24fps Inactive" at bounding box center [408, 257] width 207 height 49
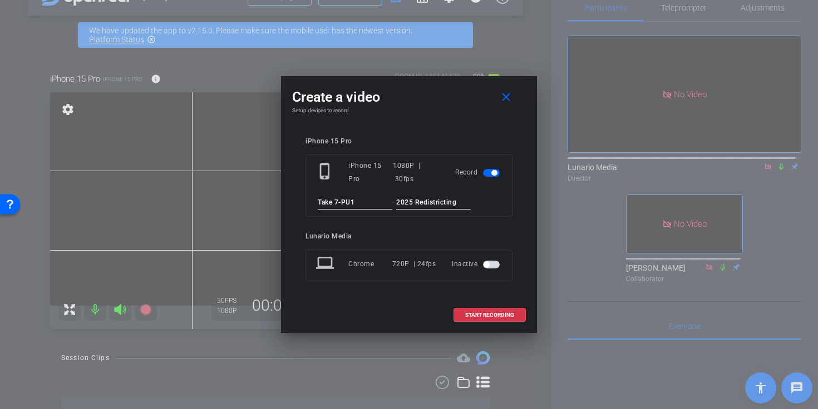
click at [450, 202] on input "2025 Redistricting" at bounding box center [433, 203] width 75 height 14
click at [424, 241] on openreel-subject-record-chooser-item "Lunario Media laptop Chrome 720P | 24fps Inactive" at bounding box center [408, 257] width 207 height 49
click at [495, 318] on span "START RECORDING" at bounding box center [489, 316] width 49 height 6
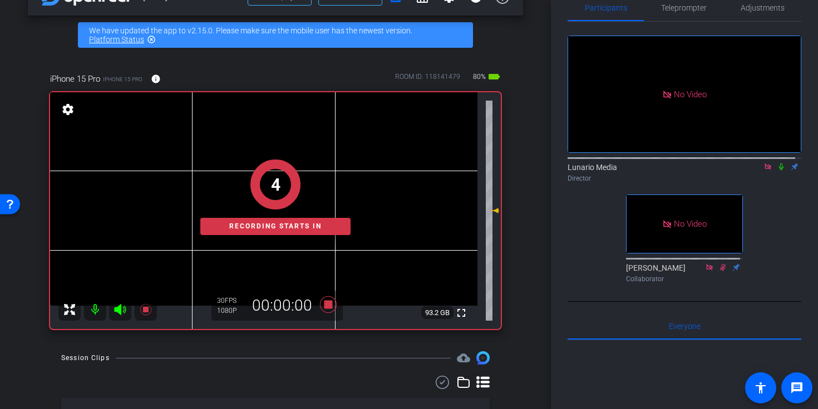
click at [778, 163] on icon at bounding box center [781, 167] width 9 height 8
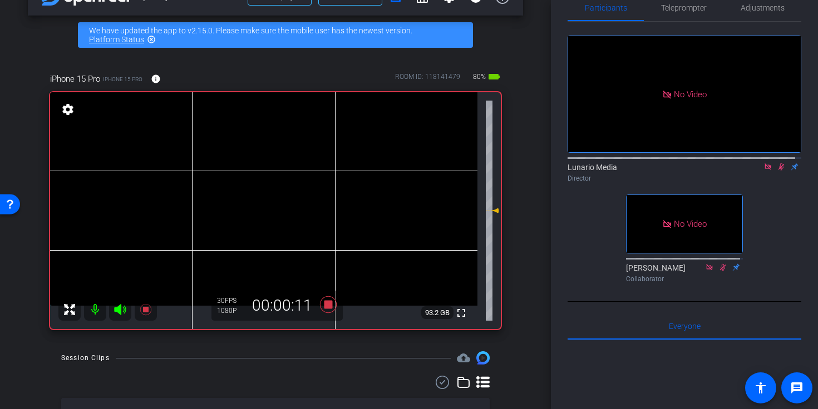
click at [269, 171] on video at bounding box center [263, 199] width 427 height 214
click at [263, 178] on video at bounding box center [263, 199] width 427 height 214
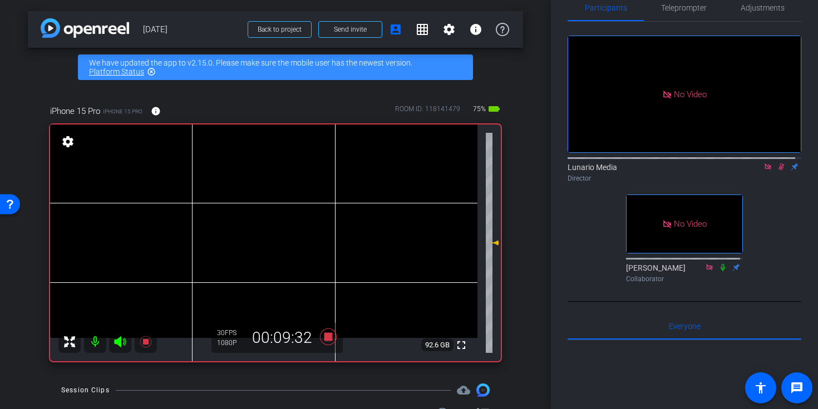
click at [778, 164] on icon at bounding box center [781, 167] width 9 height 8
click at [326, 338] on icon at bounding box center [328, 337] width 17 height 17
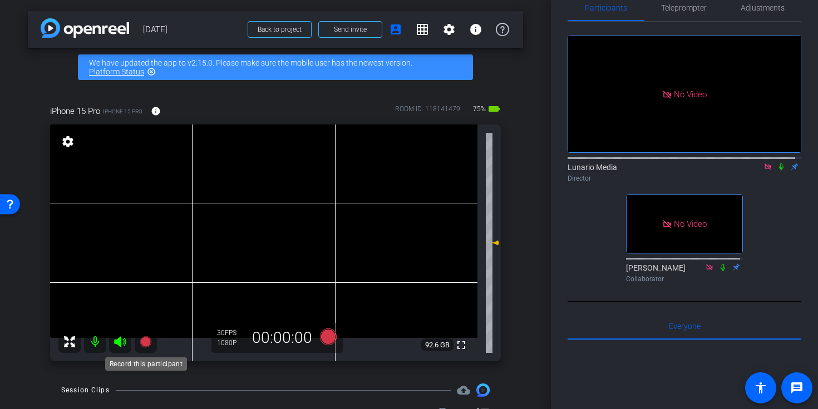
click at [144, 345] on icon at bounding box center [145, 342] width 11 height 11
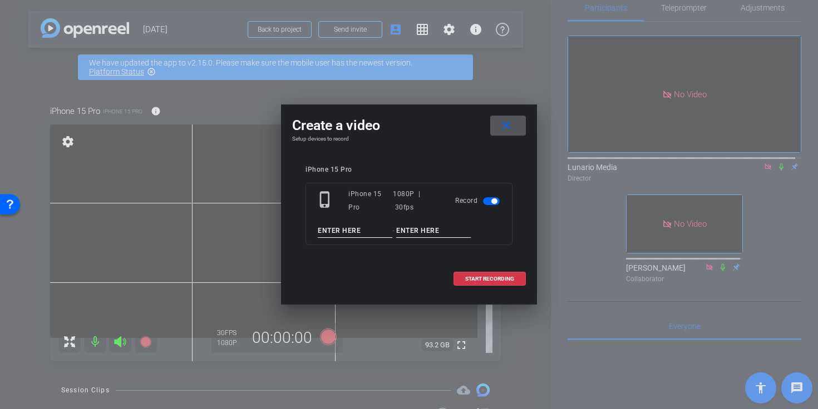
click at [330, 230] on input at bounding box center [355, 231] width 75 height 14
type input "Take 8-PU2"
paste input "2025 Redistricting"
type input "2025 Redistricting"
click at [482, 281] on span "START RECORDING" at bounding box center [489, 279] width 49 height 6
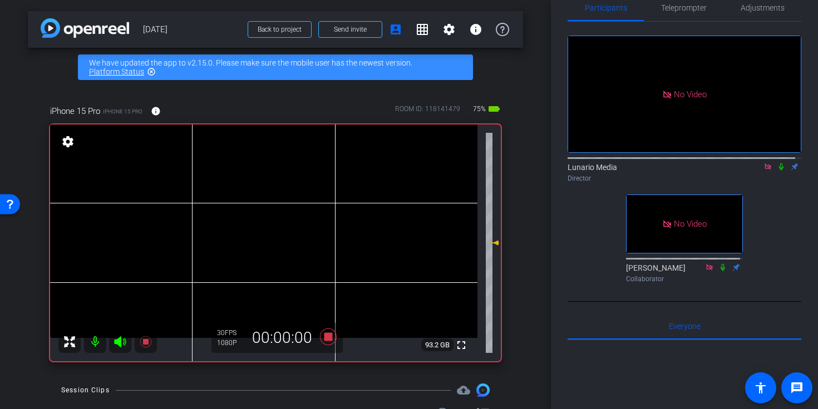
click at [777, 163] on icon at bounding box center [781, 167] width 9 height 8
click at [260, 209] on video at bounding box center [263, 232] width 427 height 214
click at [324, 337] on icon at bounding box center [328, 337] width 17 height 17
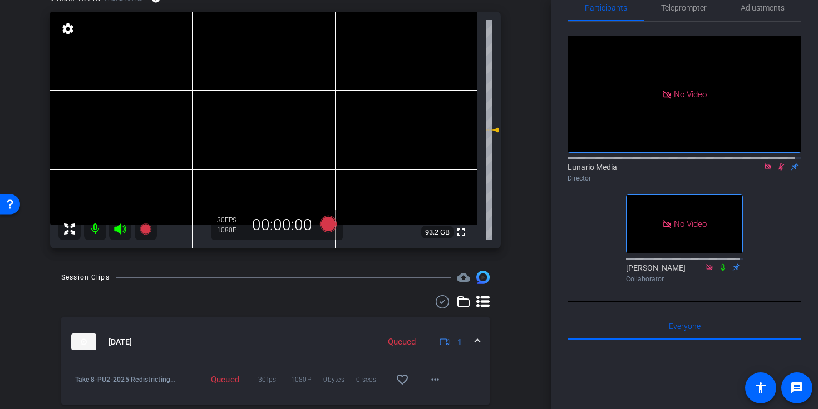
scroll to position [112, 0]
click at [345, 220] on video at bounding box center [263, 119] width 427 height 214
click at [326, 225] on icon at bounding box center [328, 224] width 17 height 17
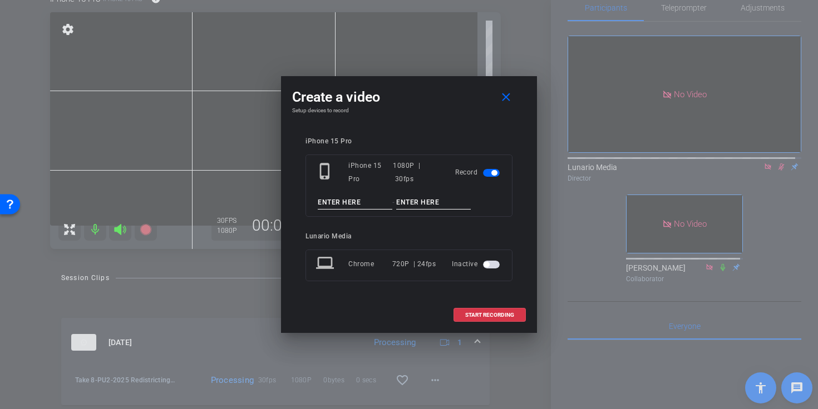
click at [348, 205] on input at bounding box center [355, 203] width 75 height 14
type input "Take 9"
type input "Q"
click at [511, 102] on mat-icon "close" at bounding box center [506, 98] width 14 height 14
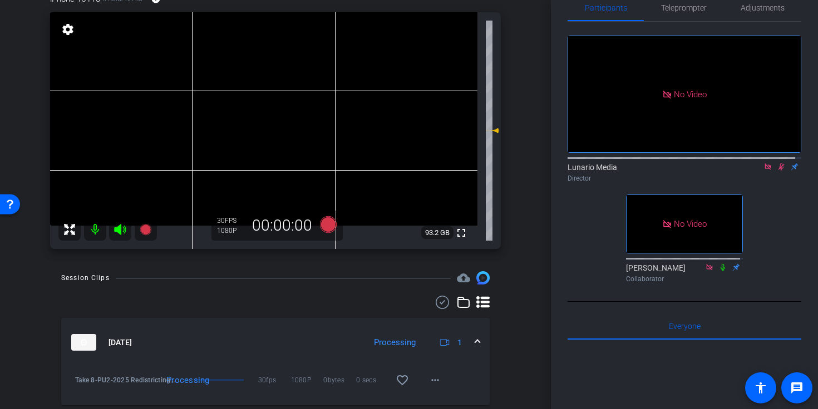
scroll to position [0, 0]
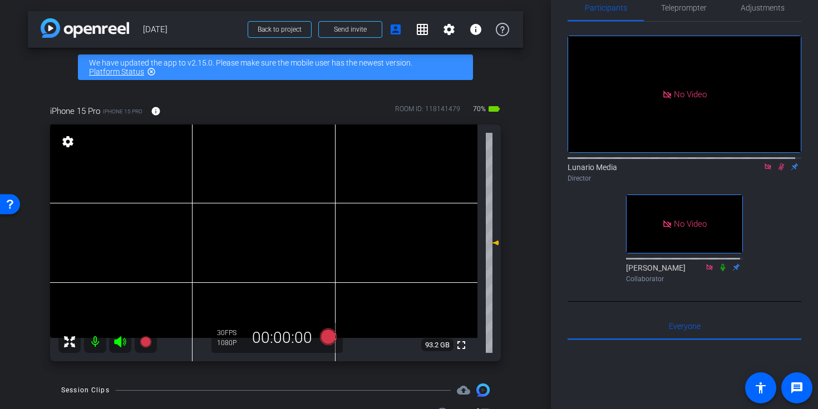
click at [257, 224] on video at bounding box center [263, 232] width 427 height 214
click at [594, 214] on div "No Video Lunario Media Director No Video Abel Collaborator" at bounding box center [684, 155] width 234 height 266
click at [777, 163] on icon at bounding box center [781, 167] width 9 height 8
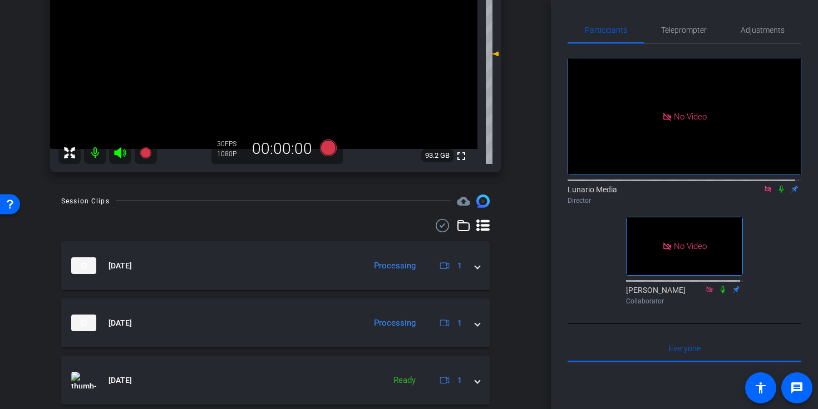
scroll to position [190, 0]
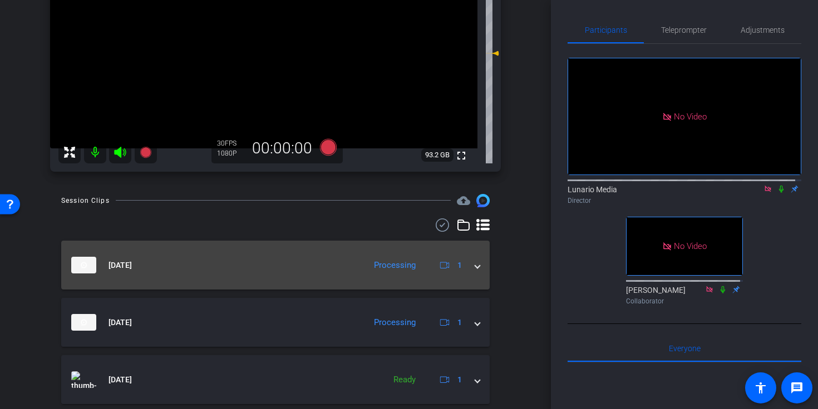
click at [286, 263] on mat-panel-title "[DATE]" at bounding box center [215, 265] width 288 height 17
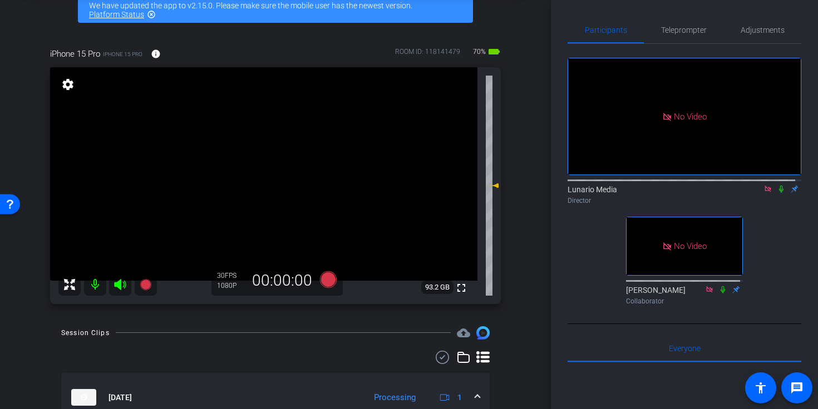
scroll to position [0, 0]
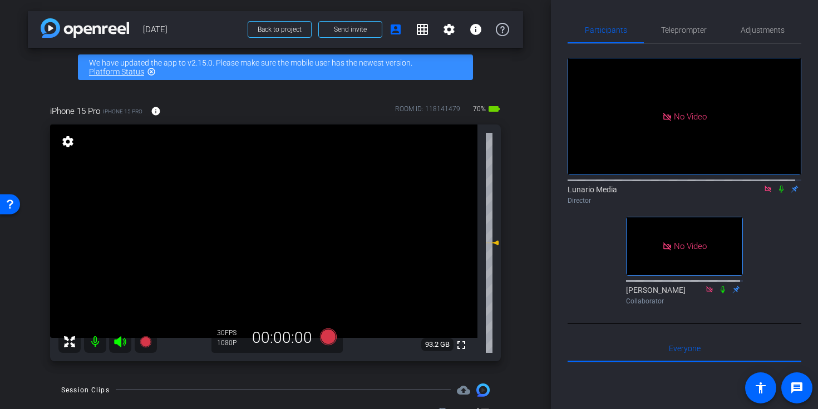
click at [777, 193] on icon at bounding box center [781, 189] width 9 height 8
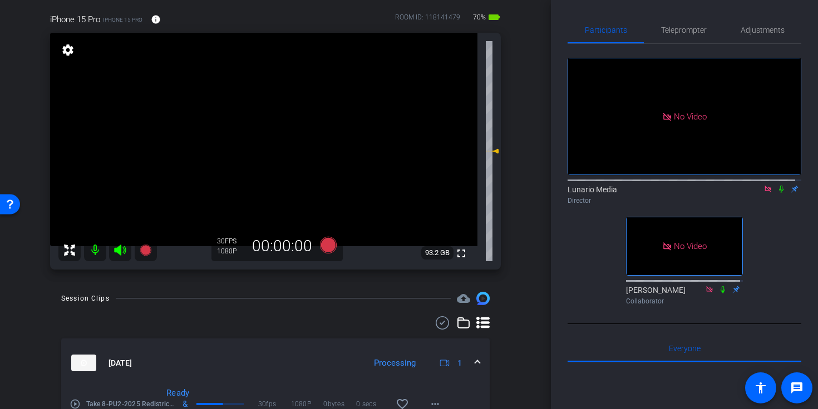
scroll to position [101, 0]
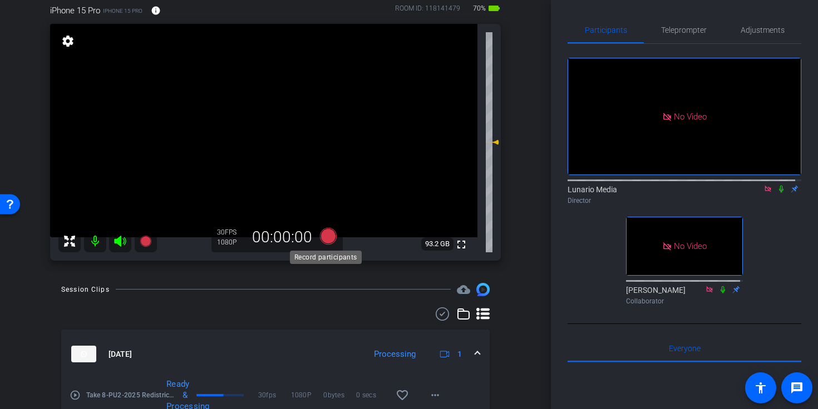
click at [320, 236] on icon at bounding box center [328, 236] width 17 height 17
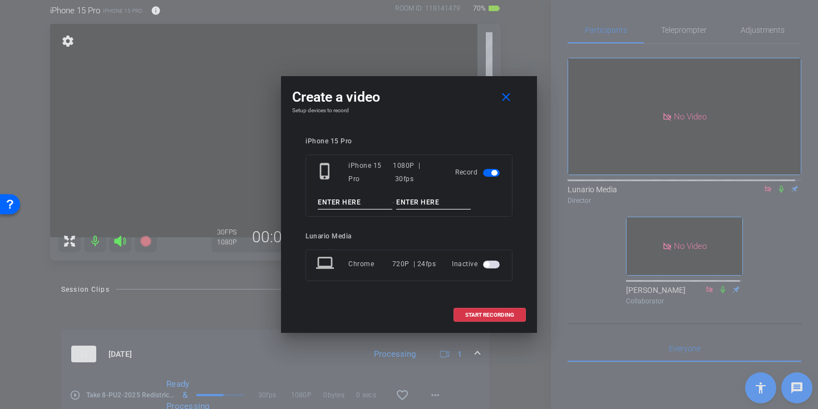
click at [355, 202] on input at bounding box center [355, 203] width 75 height 14
type input "Take 9-PU3"
paste input "2025 Redistricting"
type input "2025 Redistricting"
click at [473, 316] on span "START RECORDING" at bounding box center [489, 316] width 49 height 6
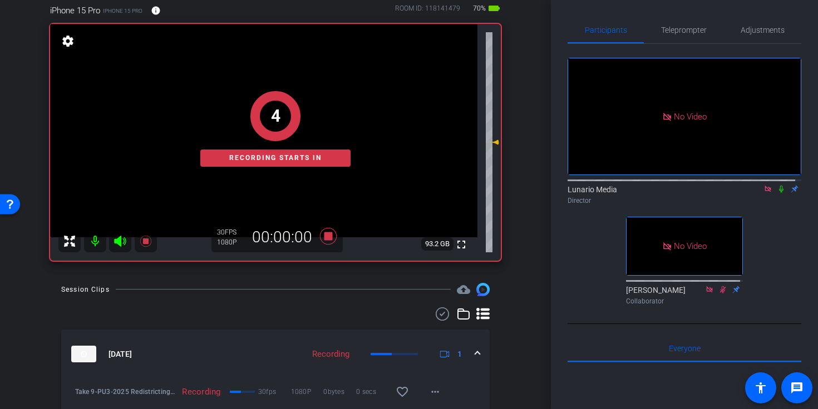
click at [777, 193] on icon at bounding box center [781, 189] width 9 height 8
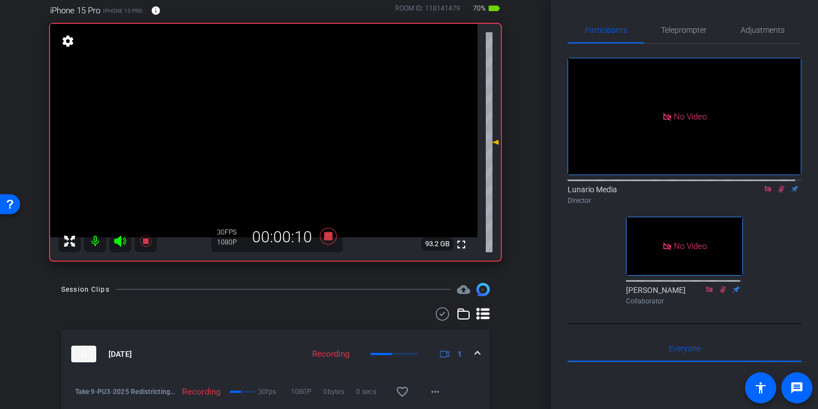
click at [256, 119] on video at bounding box center [263, 131] width 427 height 214
click at [256, 119] on div at bounding box center [257, 119] width 28 height 28
click at [261, 120] on video at bounding box center [263, 131] width 427 height 214
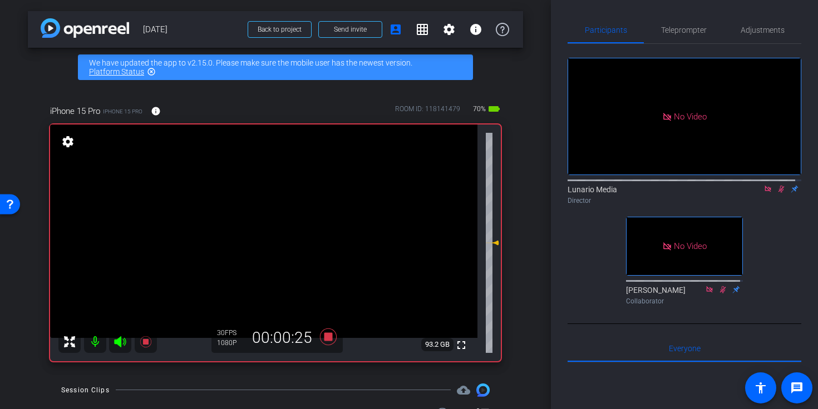
scroll to position [34, 0]
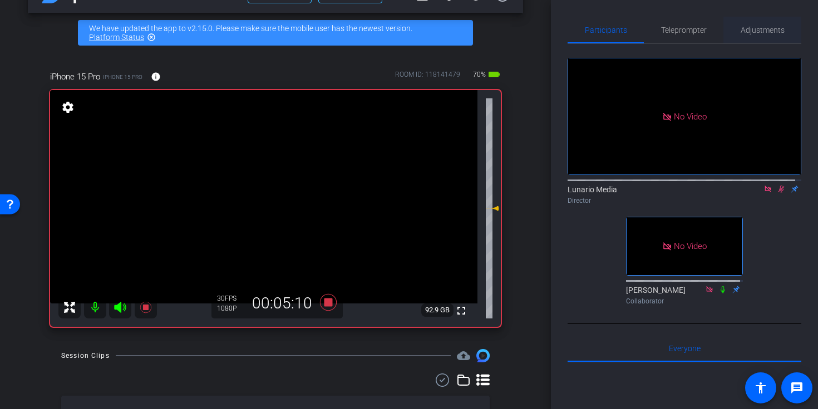
click at [752, 33] on span "Adjustments" at bounding box center [762, 30] width 44 height 8
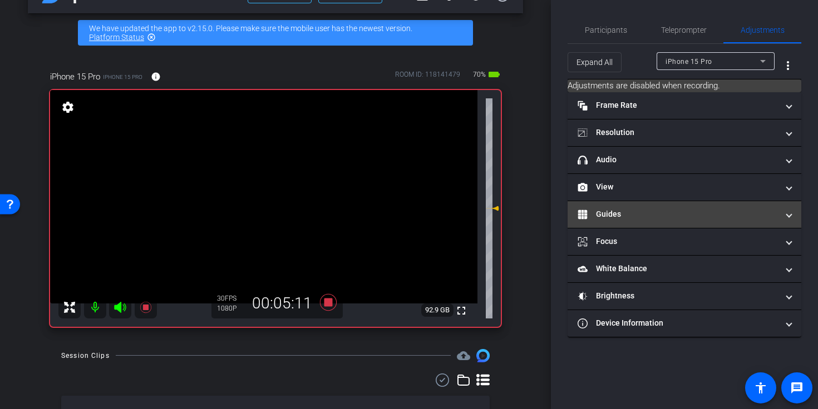
click at [628, 210] on mat-panel-title "Guides" at bounding box center [677, 215] width 200 height 12
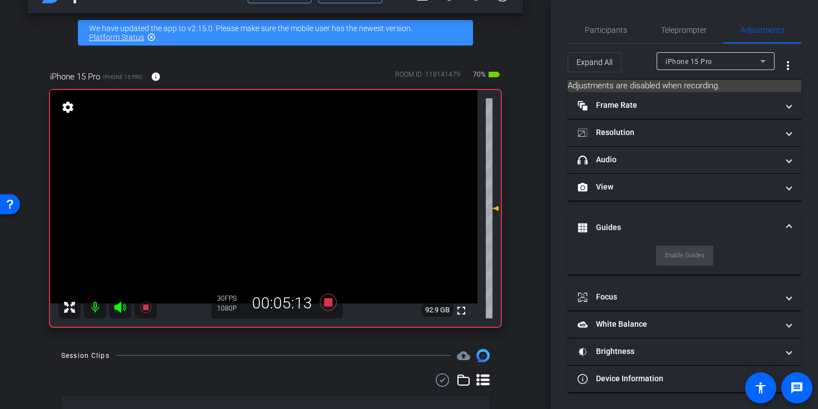
click at [609, 14] on div "Participants Teleprompter Adjustments Lunario Media Director Abel Collaborator …" at bounding box center [684, 204] width 267 height 409
click at [610, 28] on span "Participants" at bounding box center [606, 30] width 42 height 8
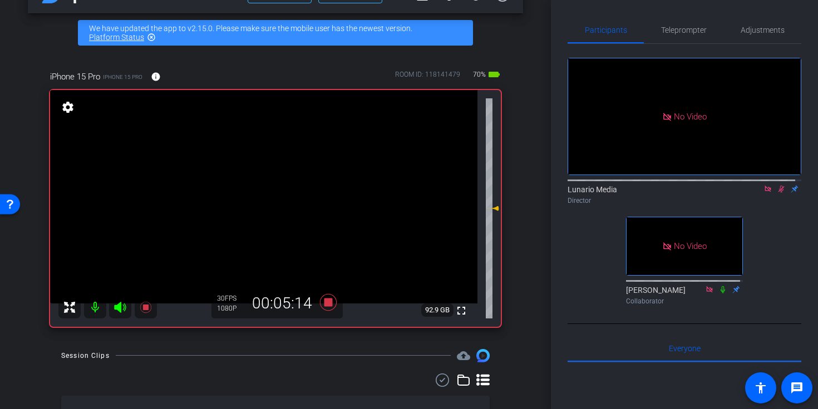
click at [777, 187] on icon at bounding box center [781, 189] width 9 height 8
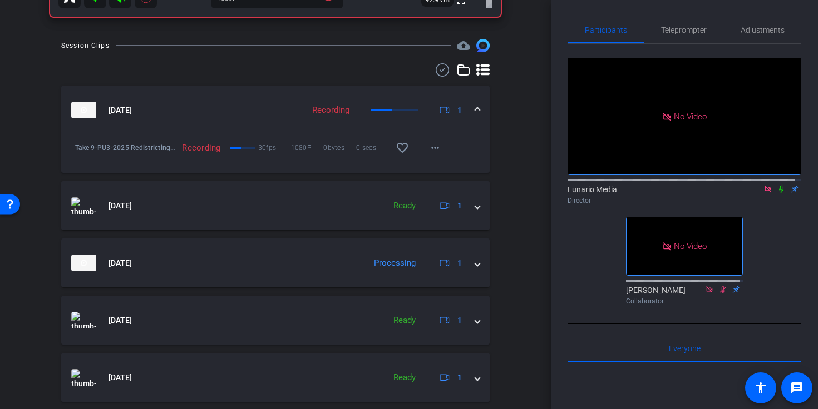
scroll to position [348, 0]
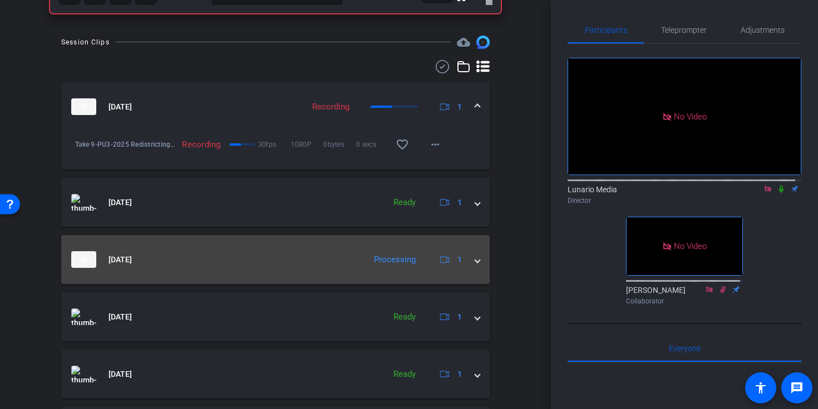
click at [480, 266] on mat-expansion-panel-header "Aug 18, 2025 Processing 1" at bounding box center [275, 259] width 428 height 49
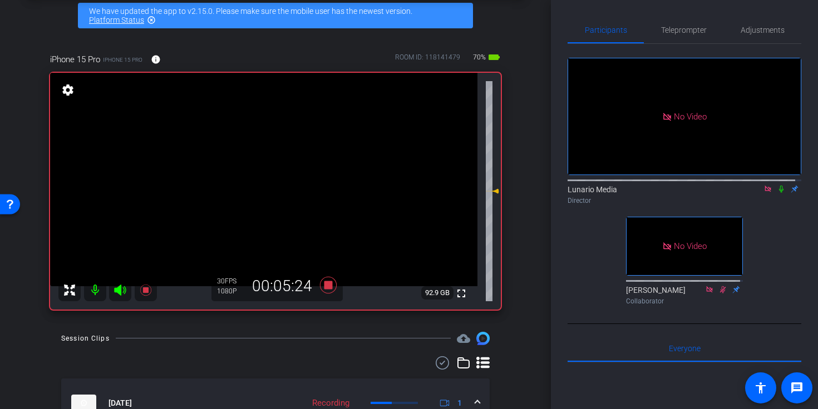
scroll to position [51, 0]
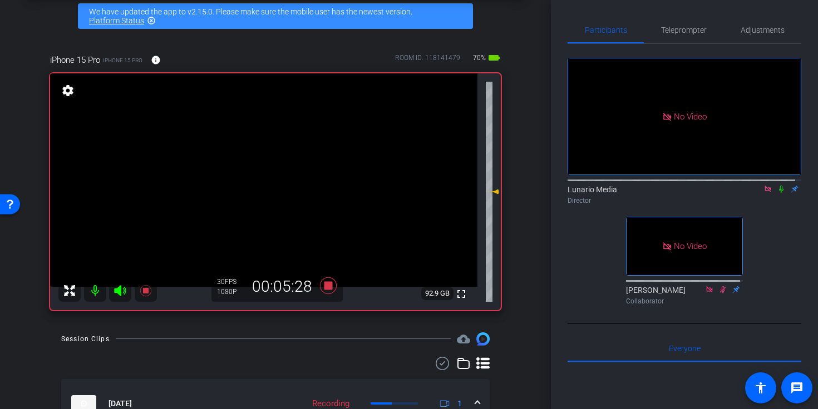
click at [260, 186] on video at bounding box center [263, 180] width 427 height 214
click at [263, 150] on video at bounding box center [263, 180] width 427 height 214
click at [263, 163] on div at bounding box center [263, 150] width 28 height 28
click at [261, 176] on video at bounding box center [263, 180] width 427 height 214
click at [258, 160] on video at bounding box center [263, 180] width 427 height 214
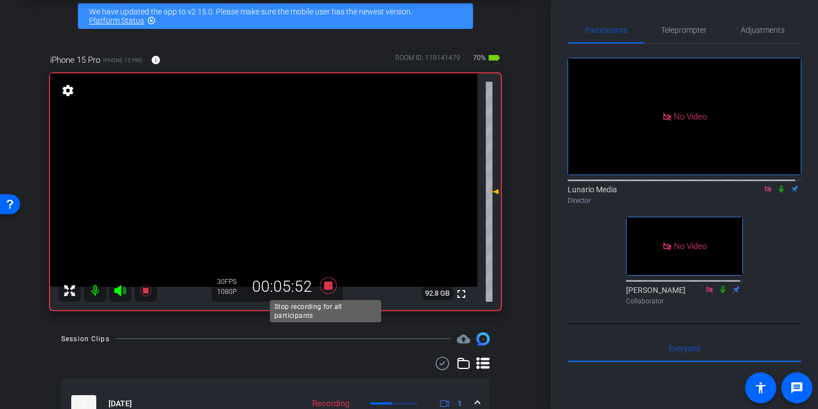
click at [327, 288] on icon at bounding box center [328, 286] width 17 height 17
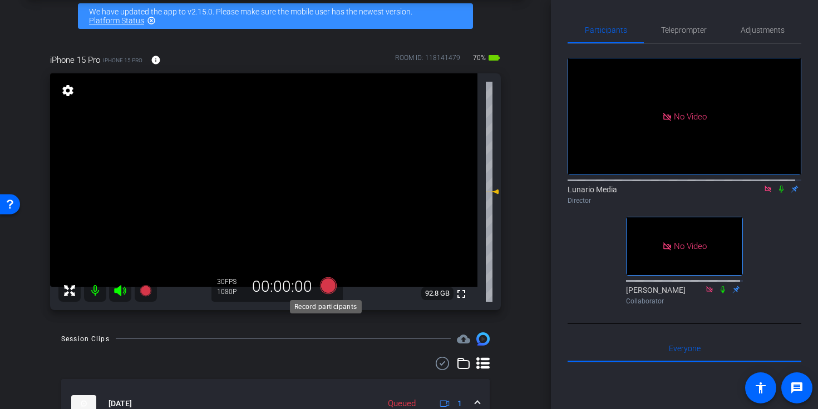
click at [329, 283] on icon at bounding box center [328, 286] width 17 height 17
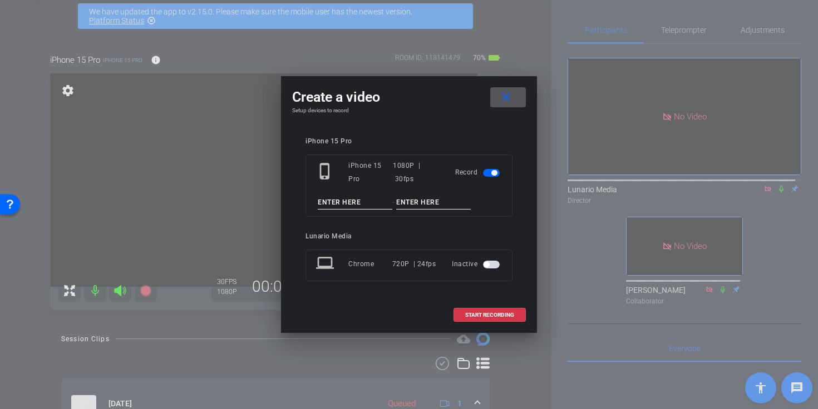
click at [348, 202] on input at bounding box center [355, 203] width 75 height 14
type input "S"
type input "Take 10"
type input "Stills"
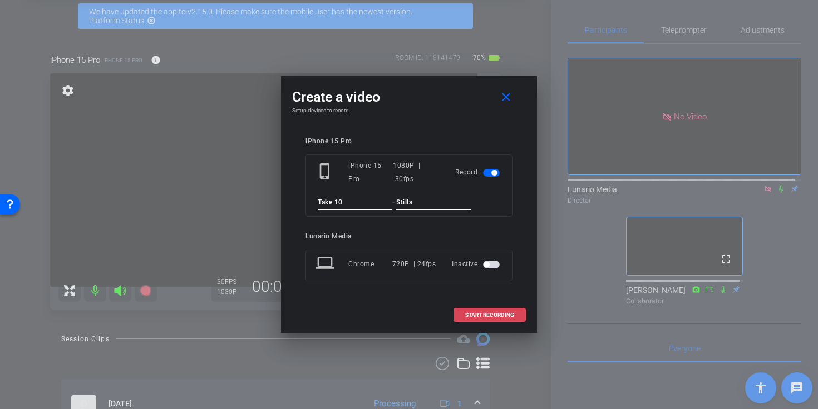
click at [476, 314] on span "START RECORDING" at bounding box center [489, 316] width 49 height 6
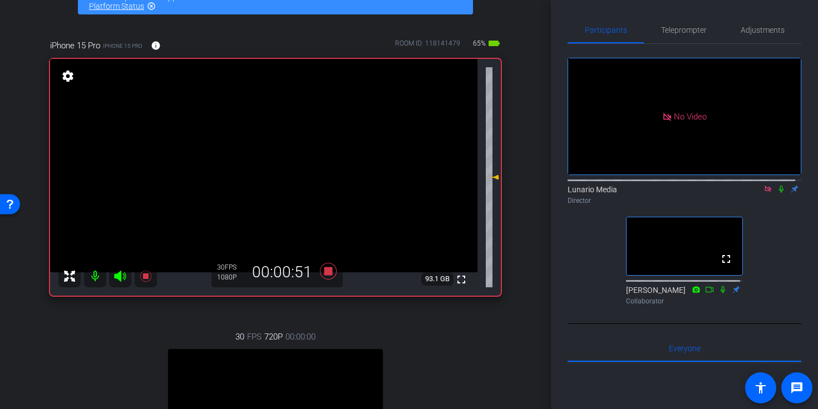
scroll to position [64, 0]
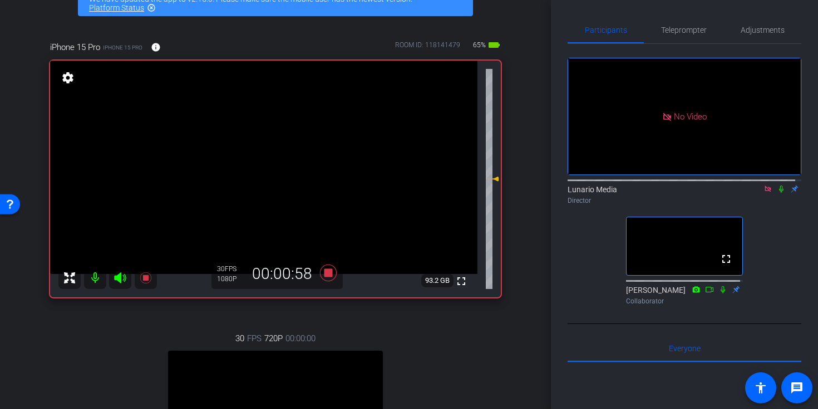
click at [779, 186] on icon at bounding box center [781, 189] width 4 height 7
click at [778, 186] on icon at bounding box center [781, 189] width 6 height 7
click at [332, 270] on icon at bounding box center [328, 273] width 27 height 20
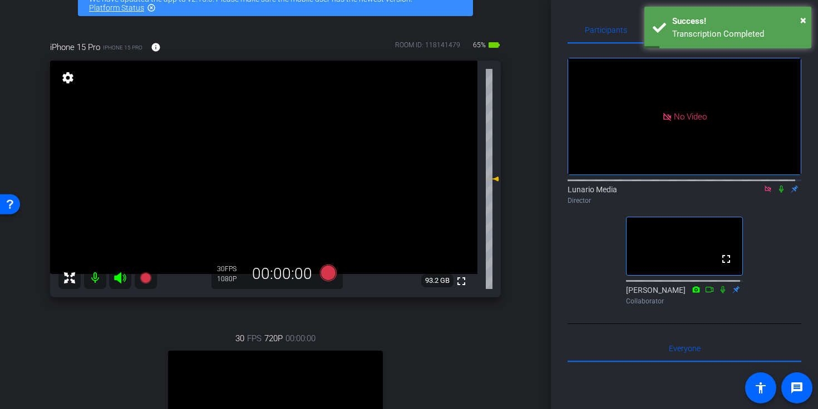
click at [777, 185] on icon at bounding box center [781, 189] width 9 height 8
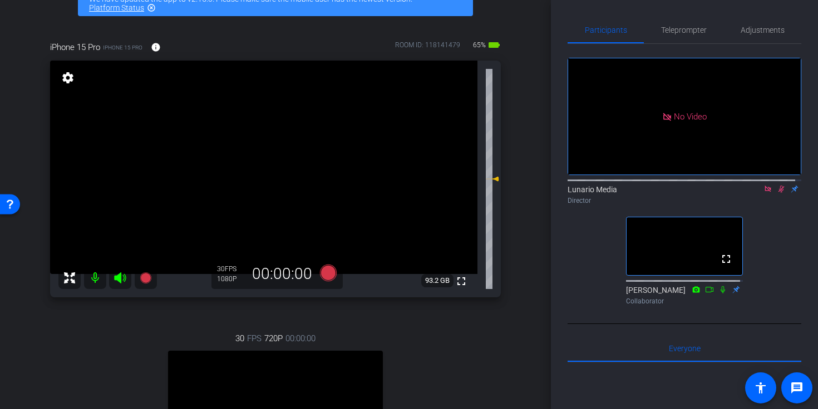
click at [778, 186] on icon at bounding box center [781, 189] width 6 height 7
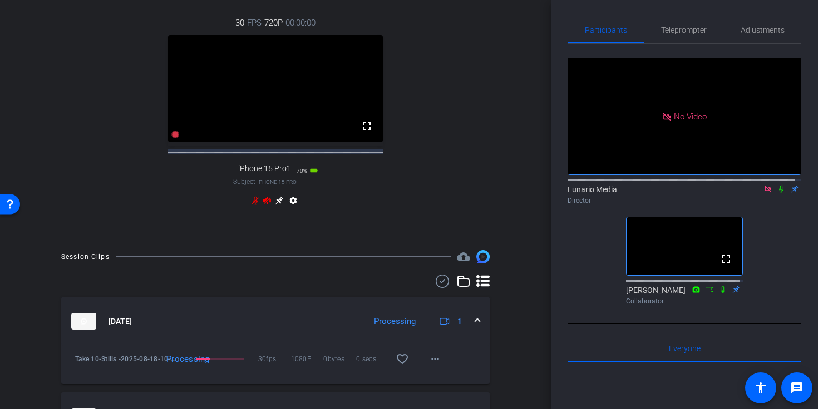
scroll to position [522, 0]
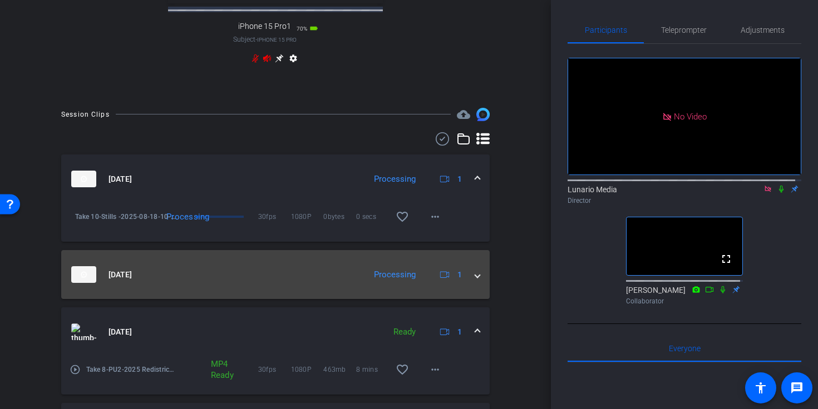
click at [311, 283] on mat-panel-title "Aug 18, 2025" at bounding box center [215, 274] width 288 height 17
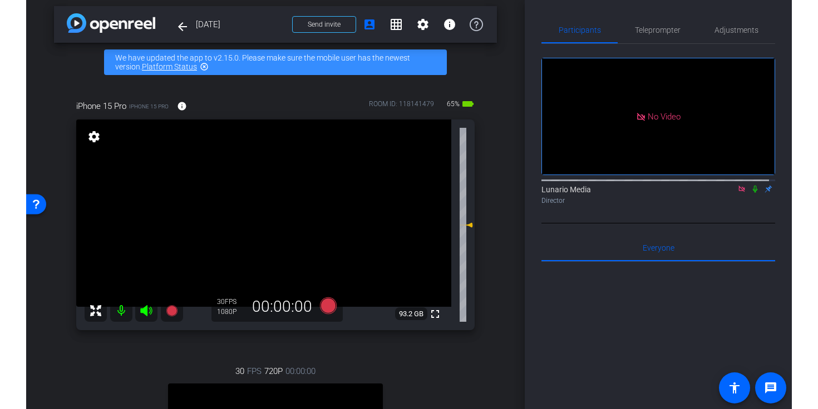
scroll to position [0, 0]
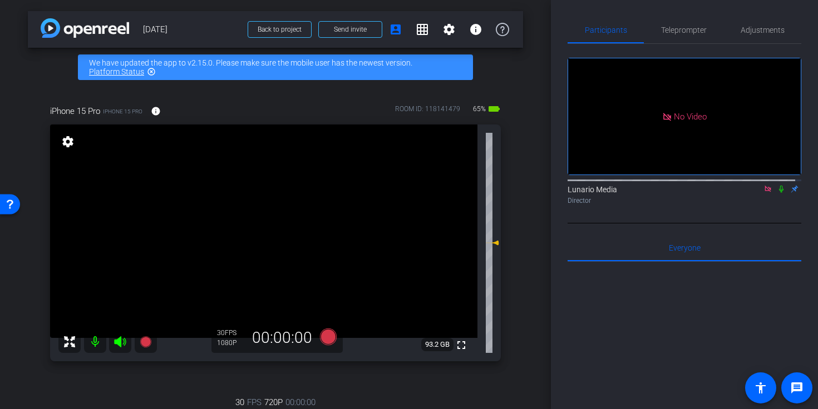
click at [238, 225] on video at bounding box center [263, 232] width 427 height 214
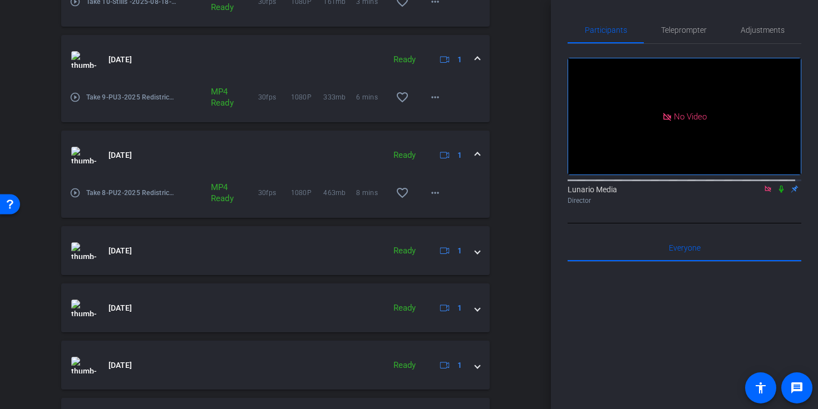
scroll to position [723, 0]
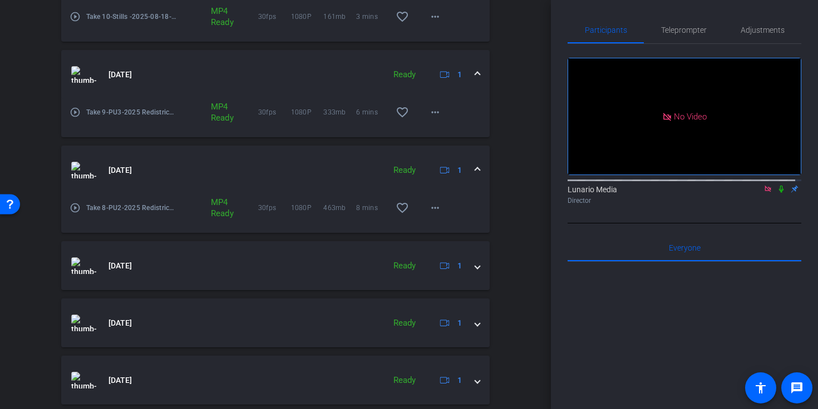
click at [475, 175] on mat-expansion-panel-header "Aug 18, 2025 Ready 1" at bounding box center [275, 170] width 428 height 49
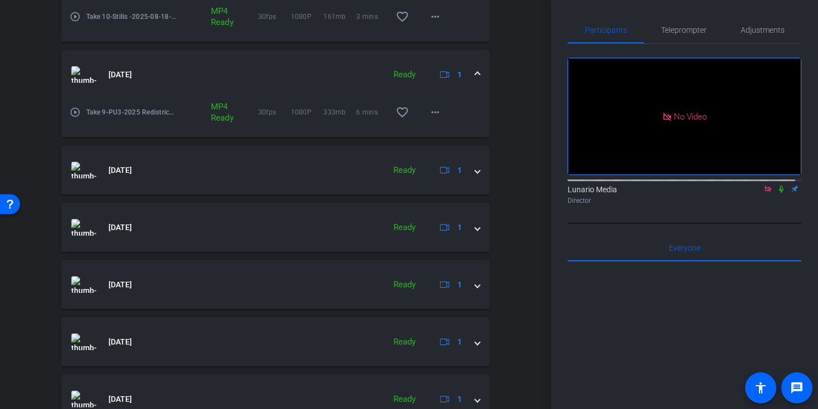
click at [473, 83] on mat-expansion-panel-header "Aug 18, 2025 Ready 1" at bounding box center [275, 74] width 428 height 49
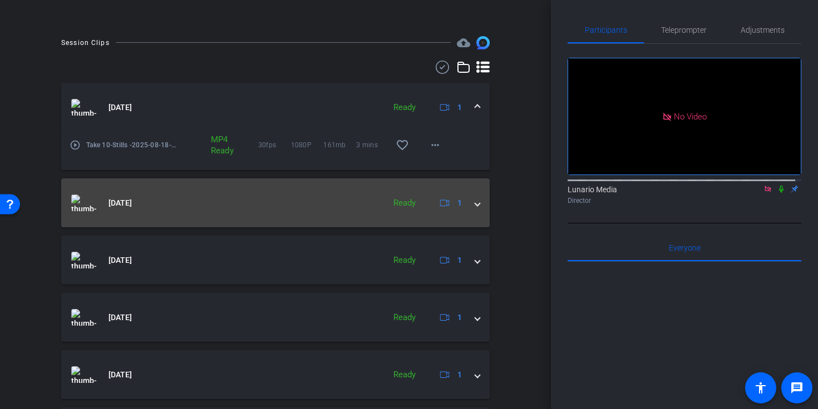
scroll to position [593, 0]
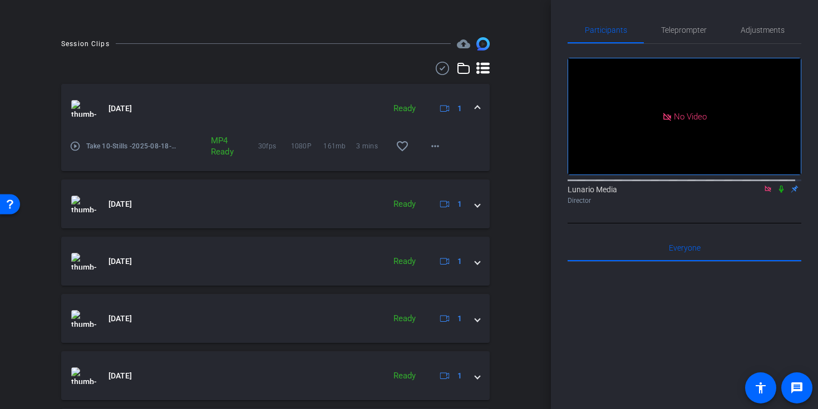
click at [475, 115] on span at bounding box center [477, 109] width 4 height 12
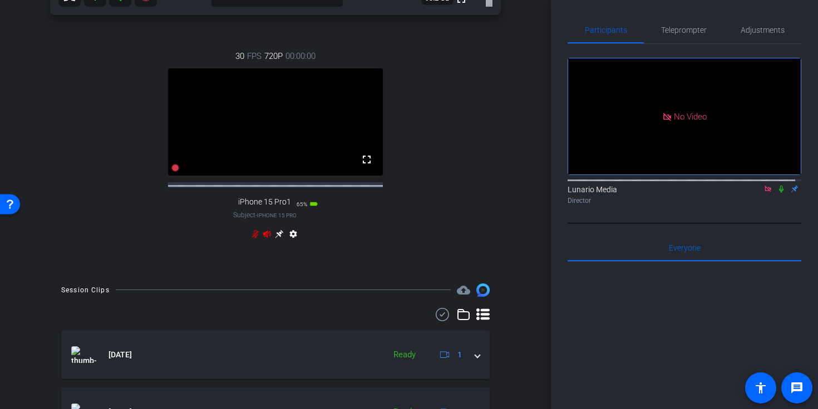
scroll to position [476, 0]
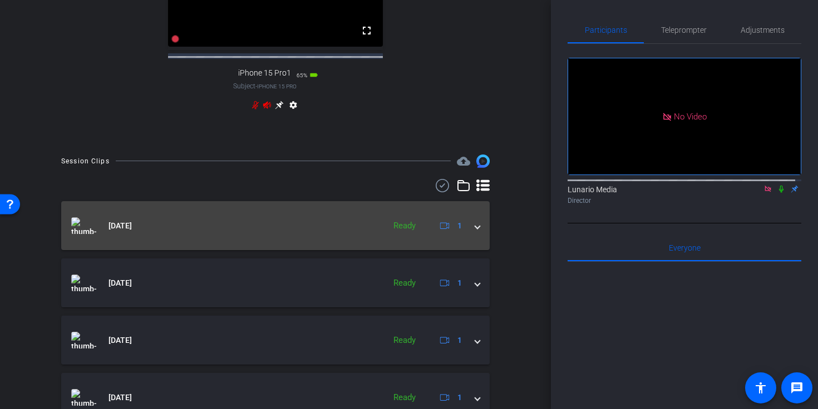
click at [473, 242] on mat-expansion-panel-header "Aug 18, 2025 Ready 1" at bounding box center [275, 225] width 428 height 49
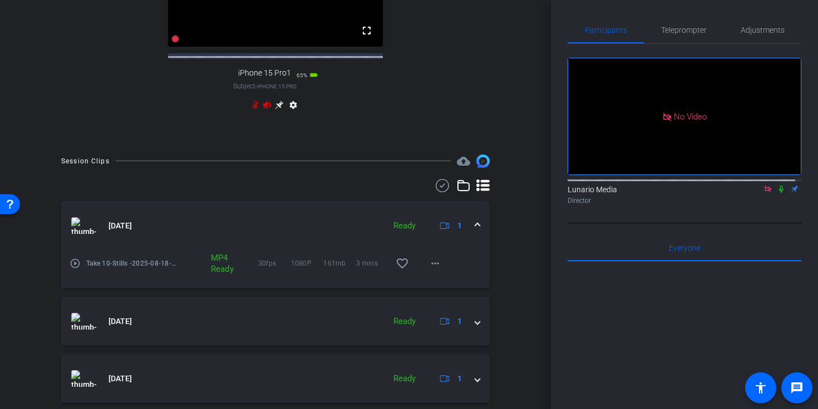
click at [473, 242] on mat-expansion-panel-header "Aug 18, 2025 Ready 1" at bounding box center [275, 225] width 428 height 49
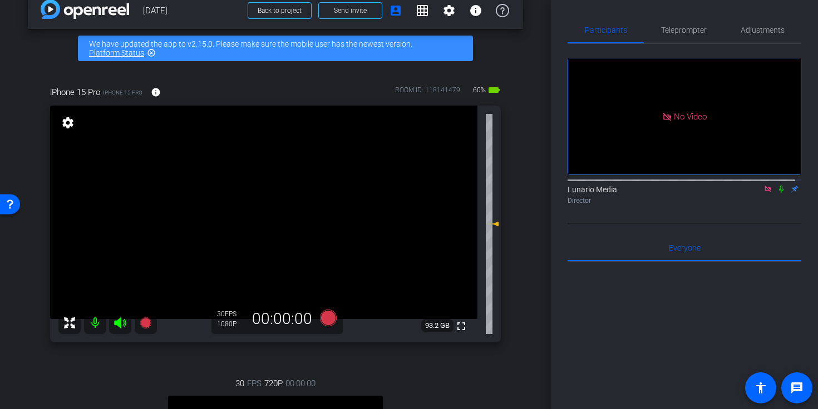
scroll to position [0, 0]
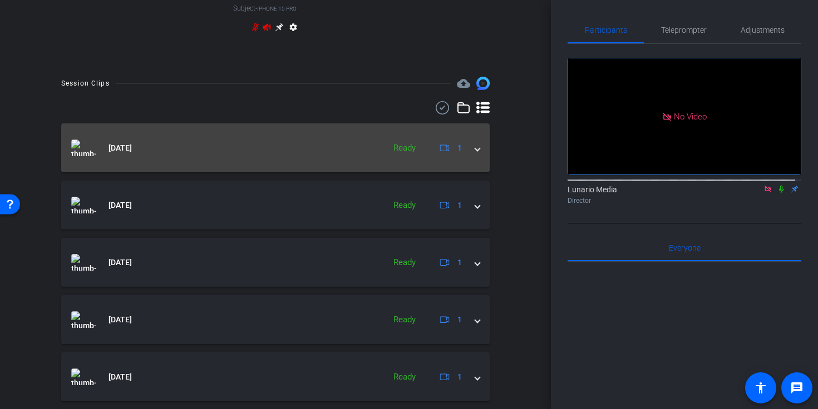
click at [254, 171] on mat-expansion-panel-header "Aug 18, 2025 Ready 1" at bounding box center [275, 147] width 428 height 49
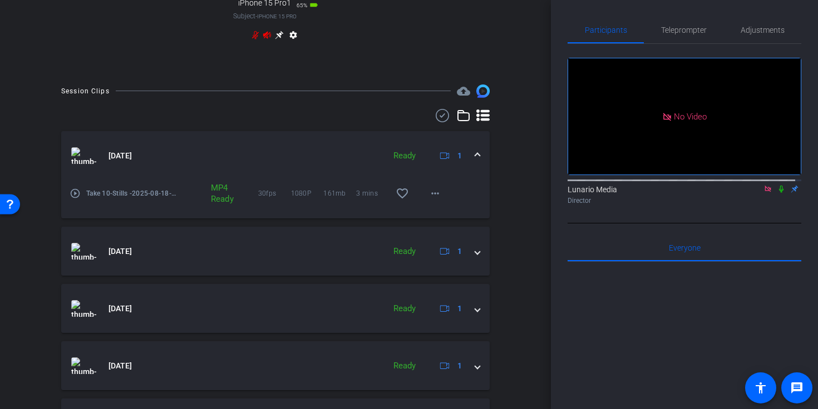
scroll to position [500, 0]
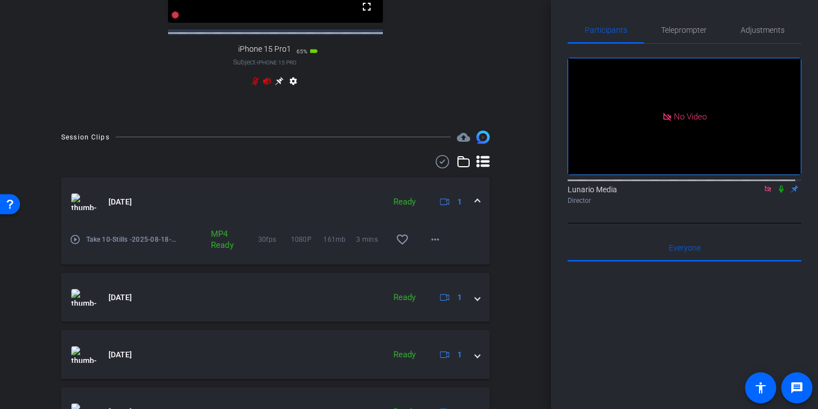
click at [475, 206] on span at bounding box center [477, 202] width 4 height 12
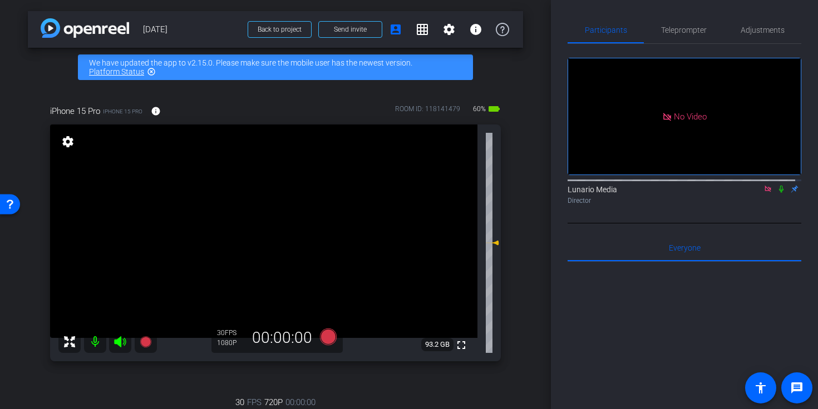
scroll to position [42, 0]
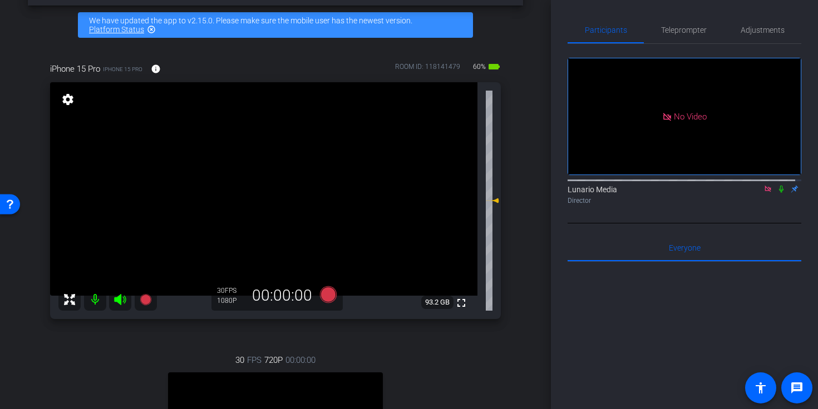
click at [266, 177] on video at bounding box center [263, 189] width 427 height 214
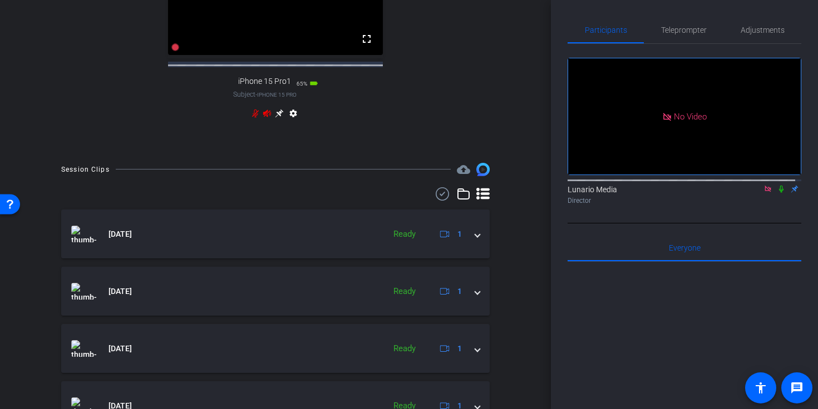
scroll to position [590, 0]
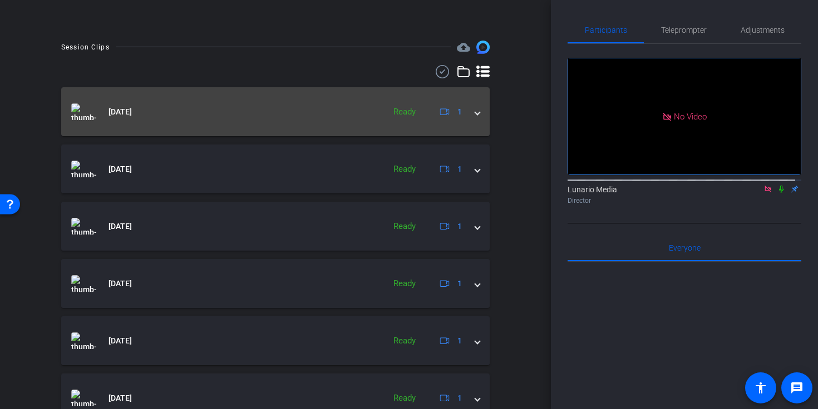
click at [468, 117] on div "Aug 18, 2025 Ready 1" at bounding box center [273, 111] width 404 height 17
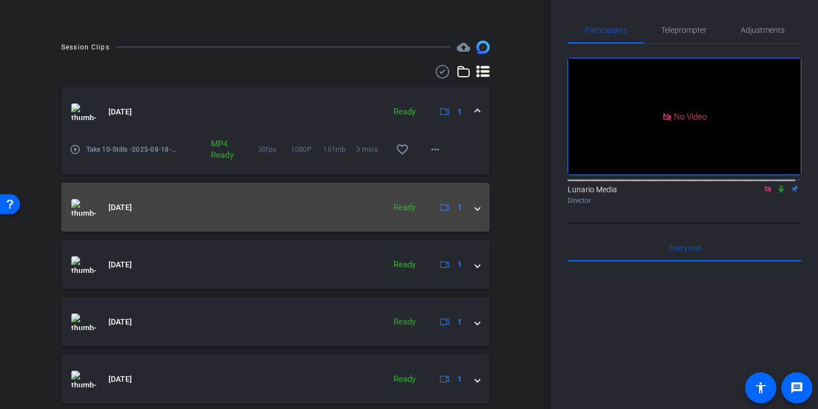
click at [475, 217] on mat-expansion-panel-header "Aug 18, 2025 Ready 1" at bounding box center [275, 207] width 428 height 49
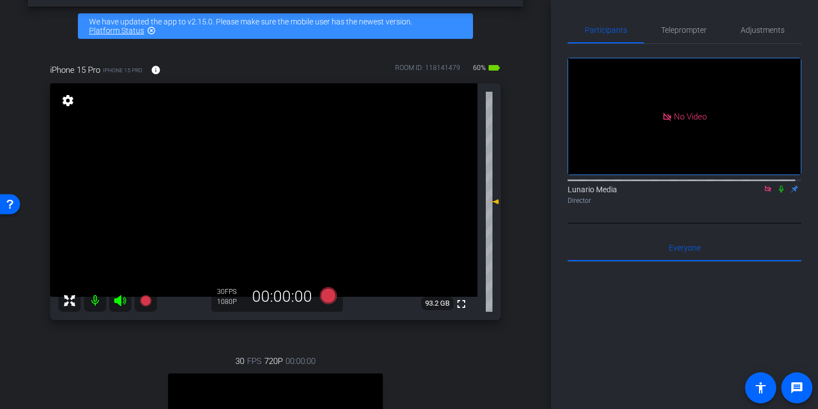
scroll to position [0, 0]
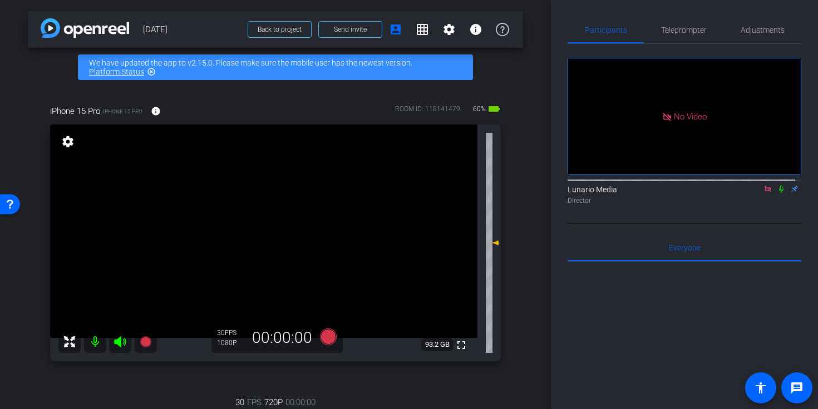
click at [270, 233] on video at bounding box center [263, 232] width 427 height 214
